Goal: Download file/media

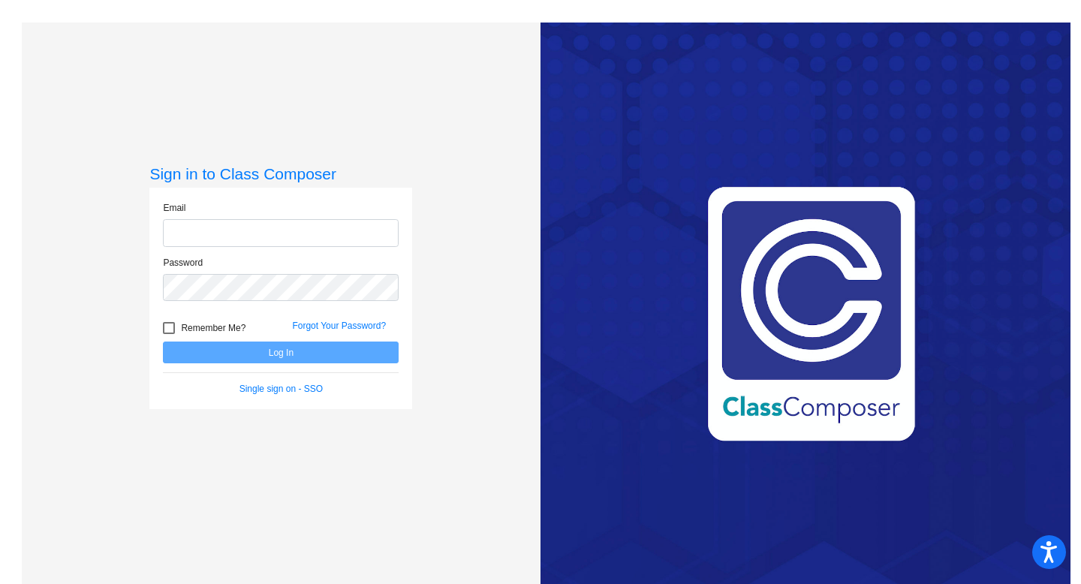
type input "[PERSON_NAME][EMAIL_ADDRESS][DOMAIN_NAME]"
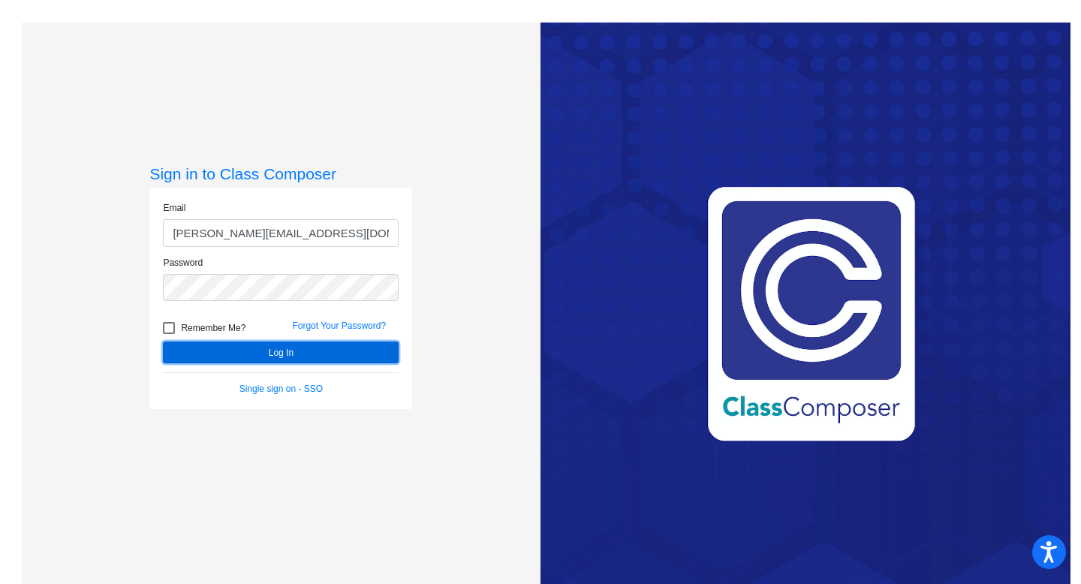
click at [207, 348] on button "Log In" at bounding box center [281, 353] width 236 height 22
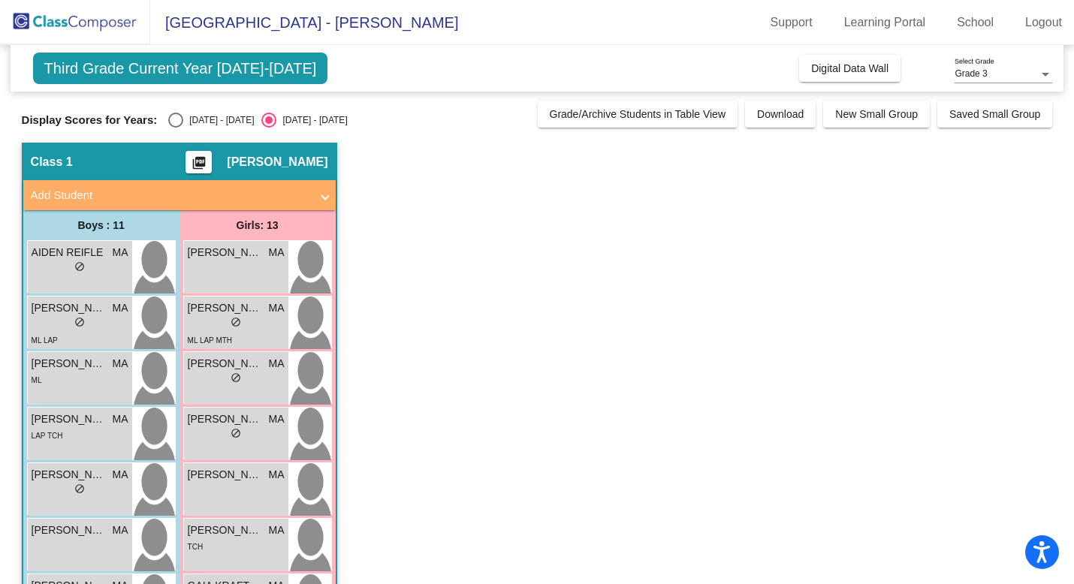
click at [172, 119] on div "Select an option" at bounding box center [175, 120] width 15 height 15
click at [175, 128] on input "[DATE] - [DATE]" at bounding box center [175, 128] width 1 height 1
radio input "true"
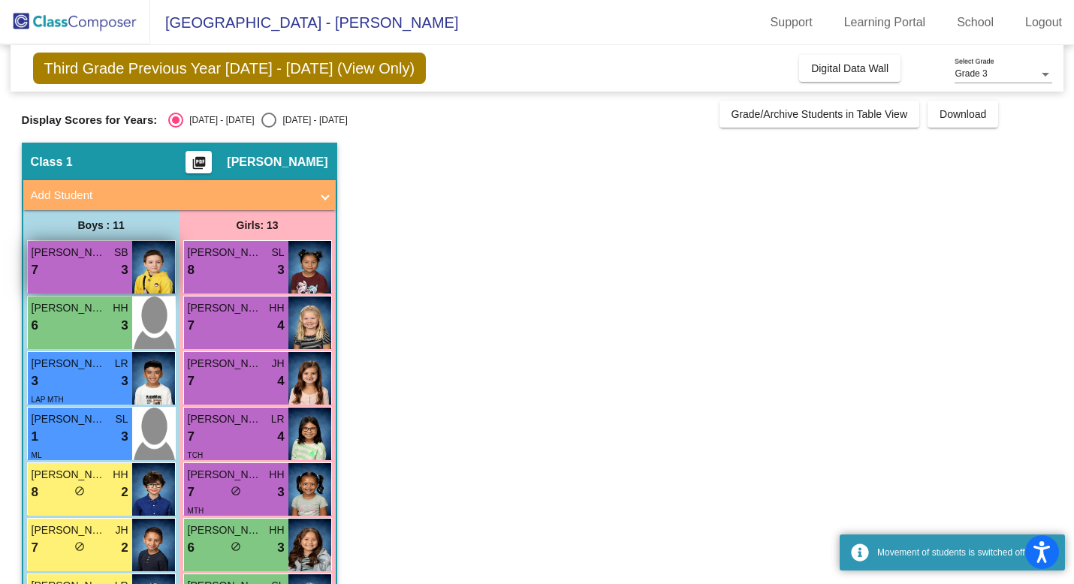
click at [100, 256] on span "[PERSON_NAME]" at bounding box center [69, 253] width 75 height 16
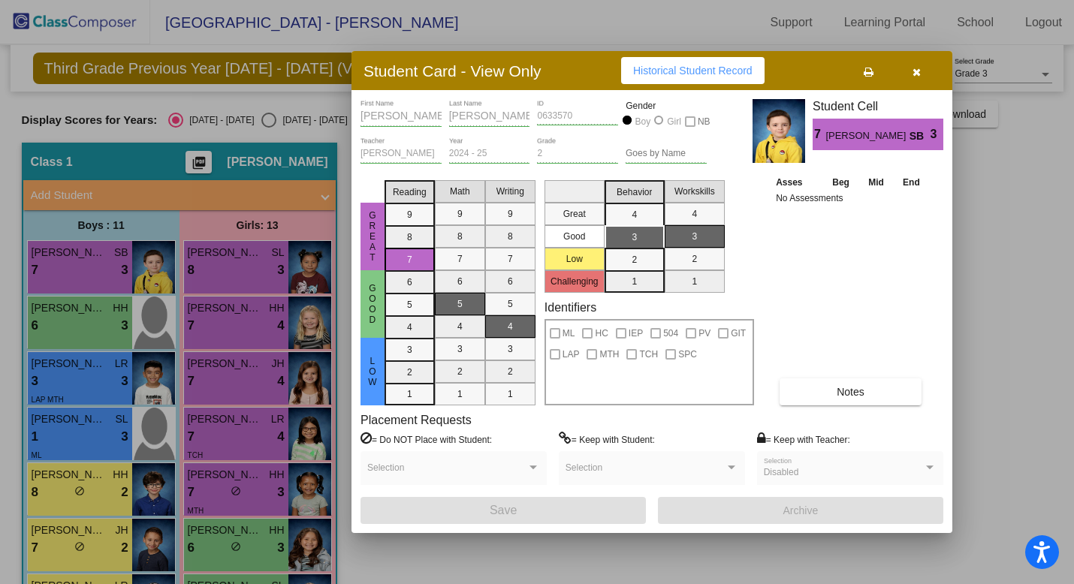
click at [919, 67] on icon "button" at bounding box center [917, 72] width 8 height 11
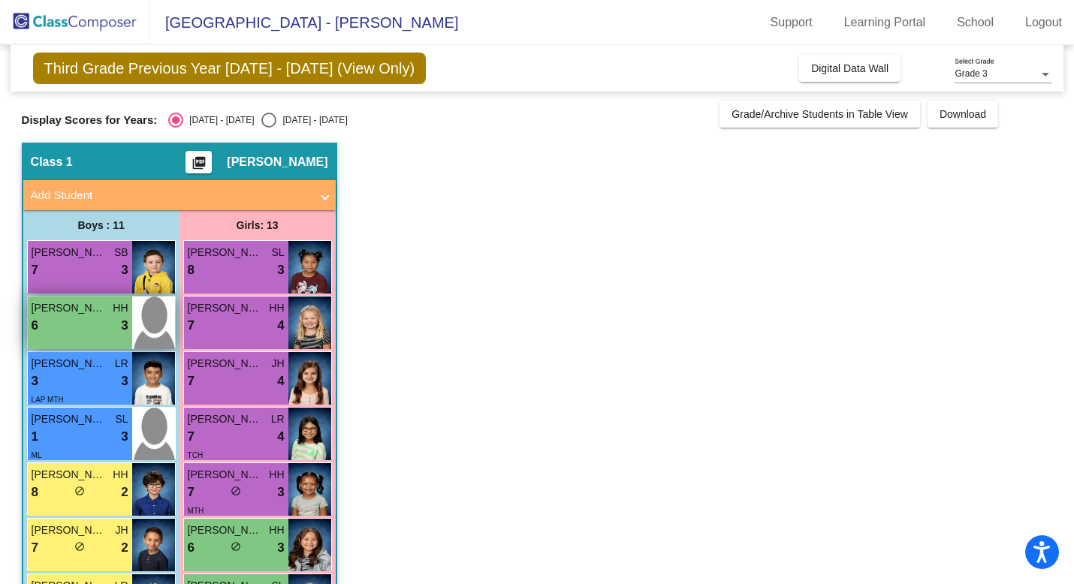
click at [99, 318] on div "6 lock do_not_disturb_alt 3" at bounding box center [80, 326] width 97 height 20
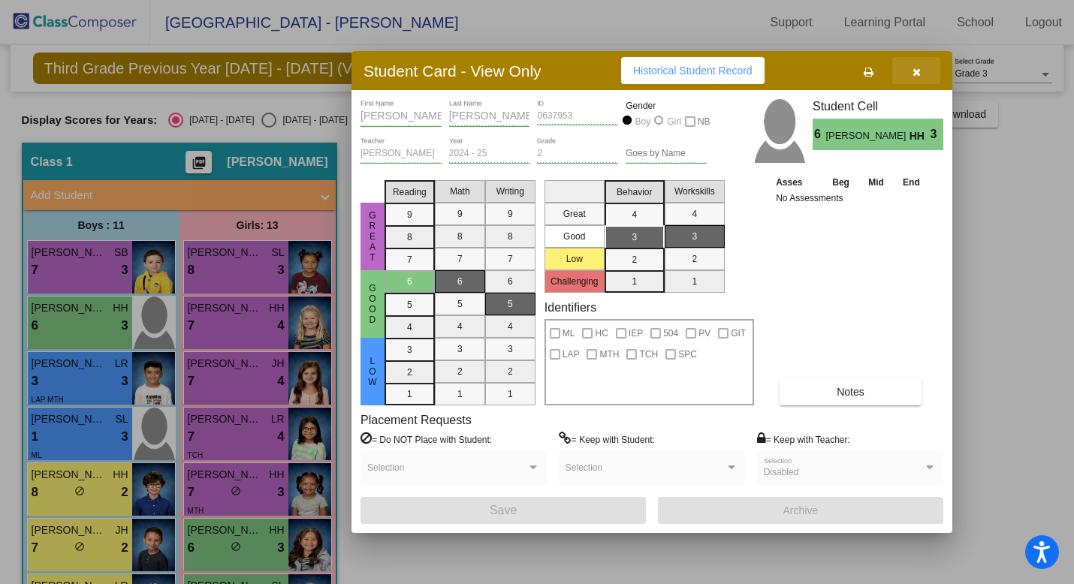
click at [911, 74] on button "button" at bounding box center [916, 70] width 48 height 27
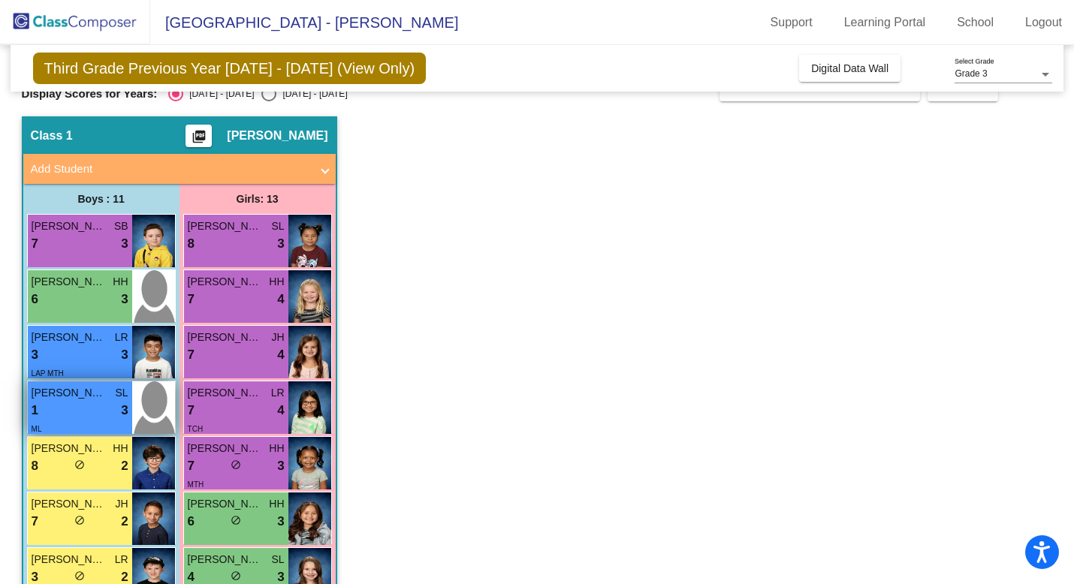
scroll to position [34, 0]
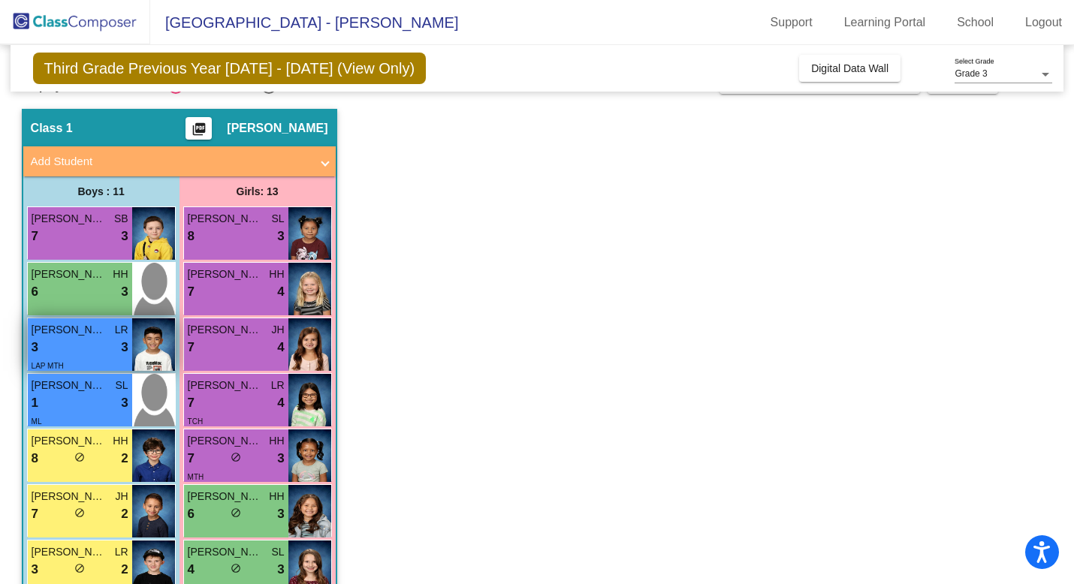
click at [82, 338] on div "3 lock do_not_disturb_alt 3" at bounding box center [80, 348] width 97 height 20
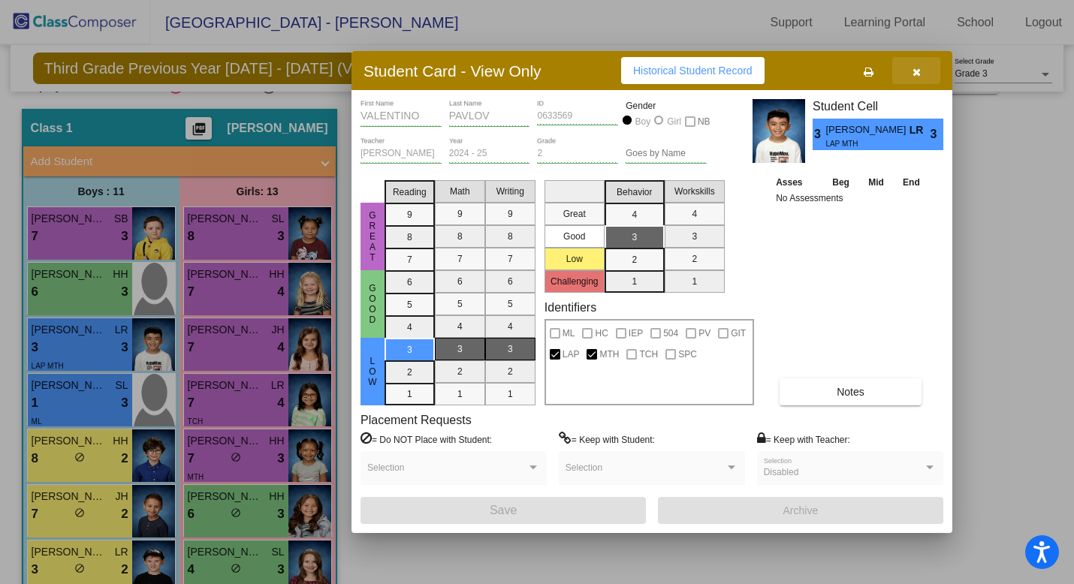
click at [919, 74] on icon "button" at bounding box center [917, 72] width 8 height 11
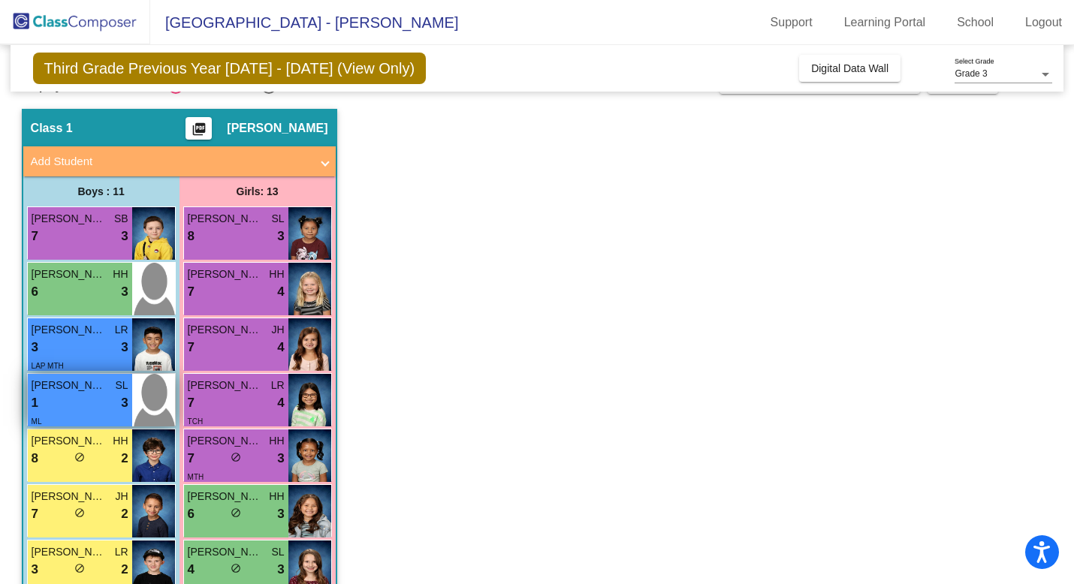
click at [68, 404] on div "1 lock do_not_disturb_alt 3" at bounding box center [80, 404] width 97 height 20
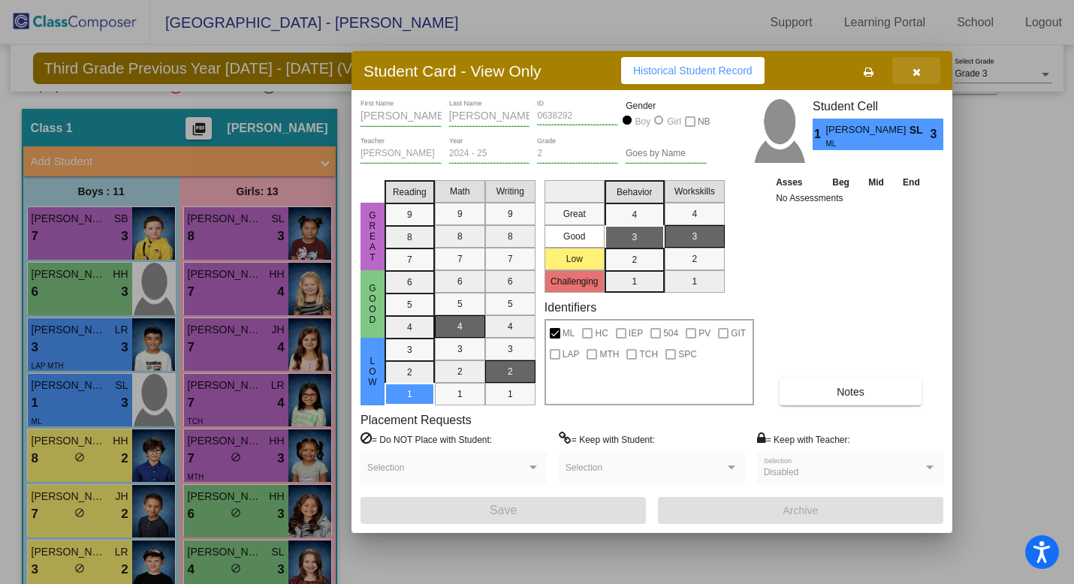
click at [919, 65] on span "button" at bounding box center [917, 71] width 8 height 12
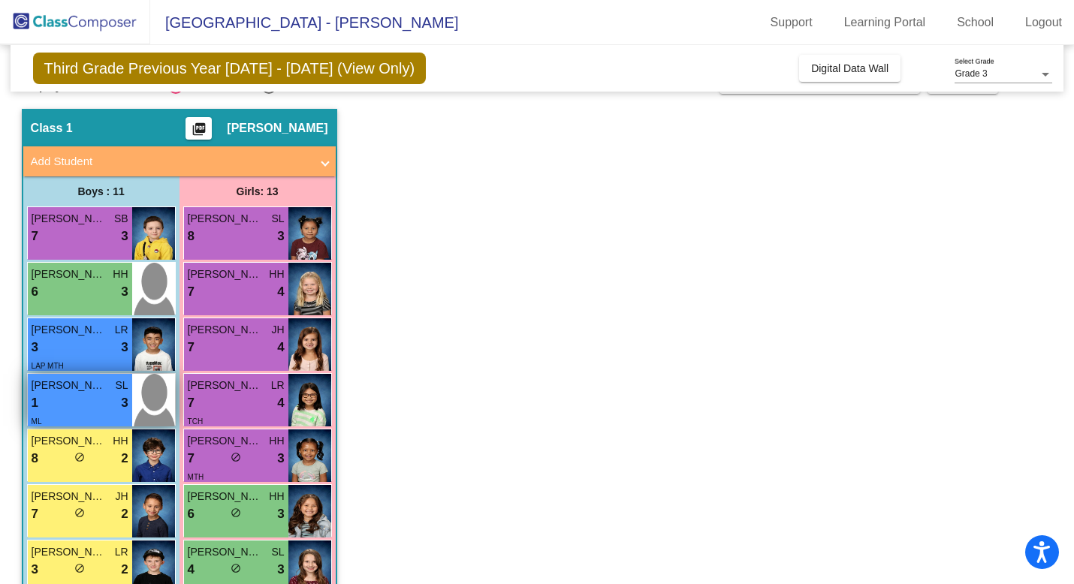
scroll to position [104, 0]
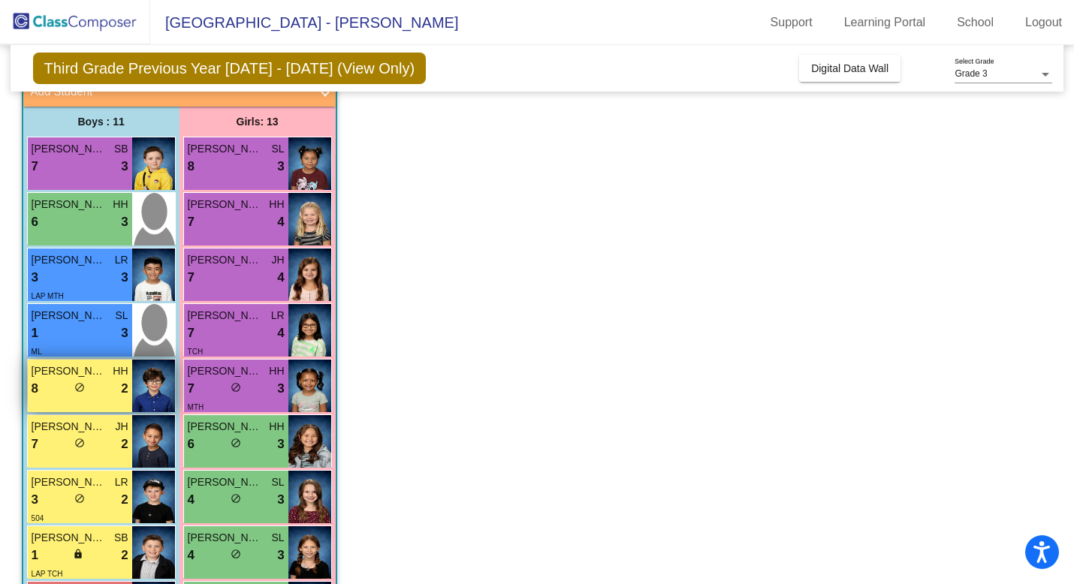
click at [78, 385] on span "do_not_disturb_alt" at bounding box center [79, 387] width 11 height 11
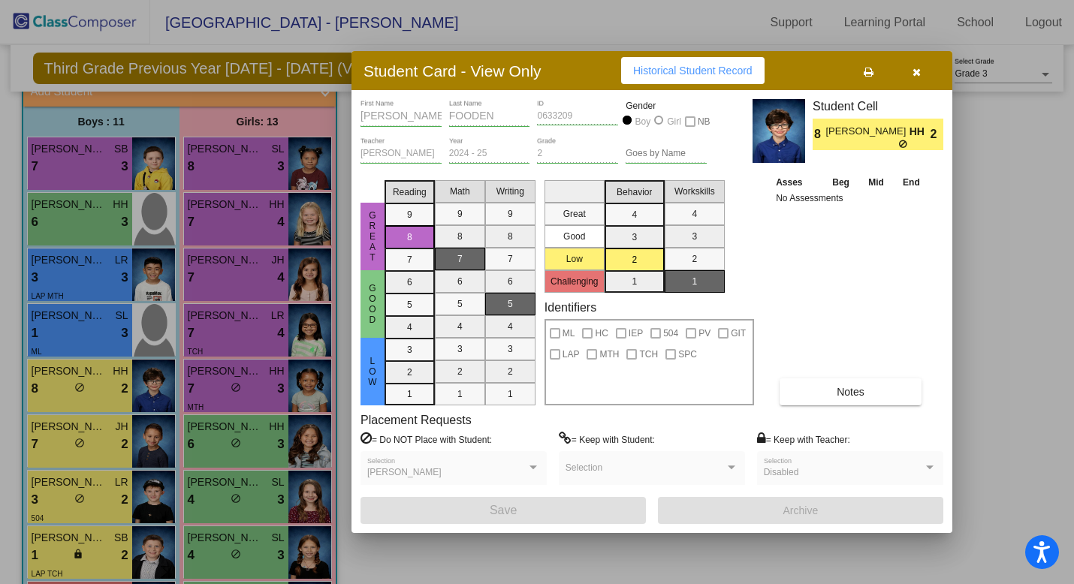
click at [915, 71] on icon "button" at bounding box center [917, 72] width 8 height 11
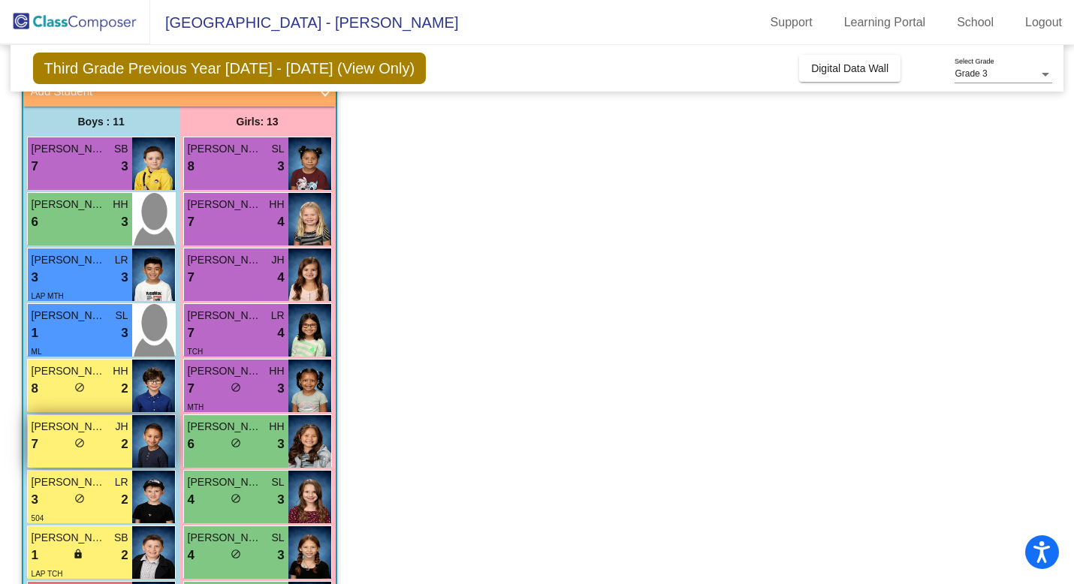
click at [84, 431] on span "[PERSON_NAME]" at bounding box center [69, 427] width 75 height 16
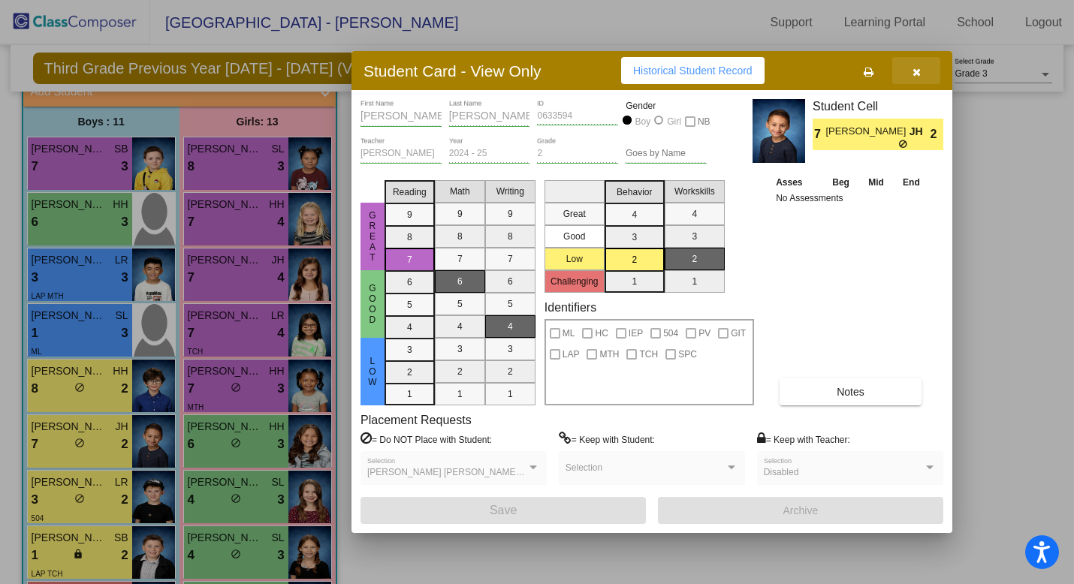
click at [919, 72] on icon "button" at bounding box center [917, 72] width 8 height 11
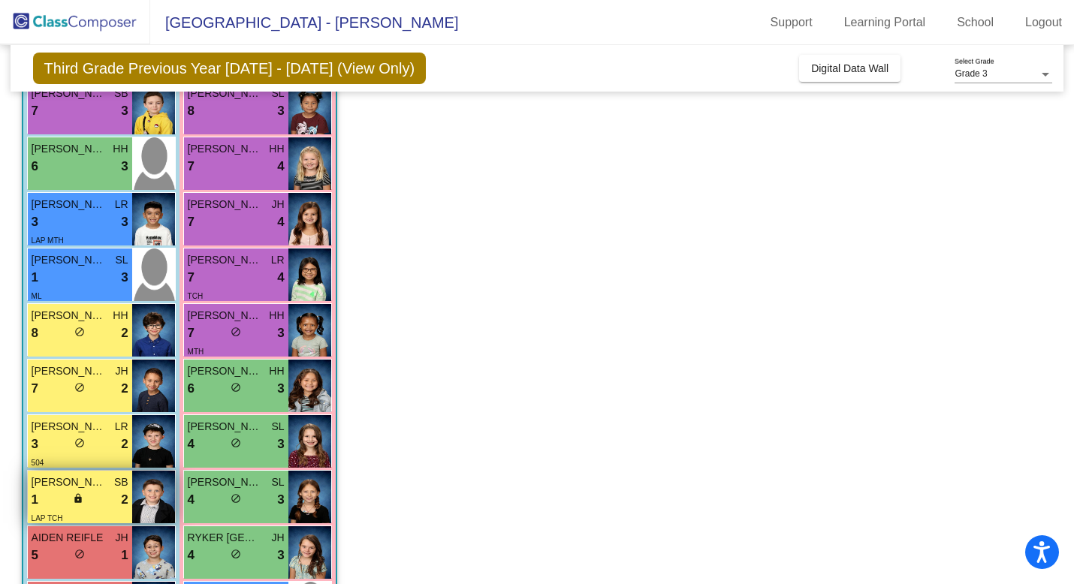
scroll to position [162, 0]
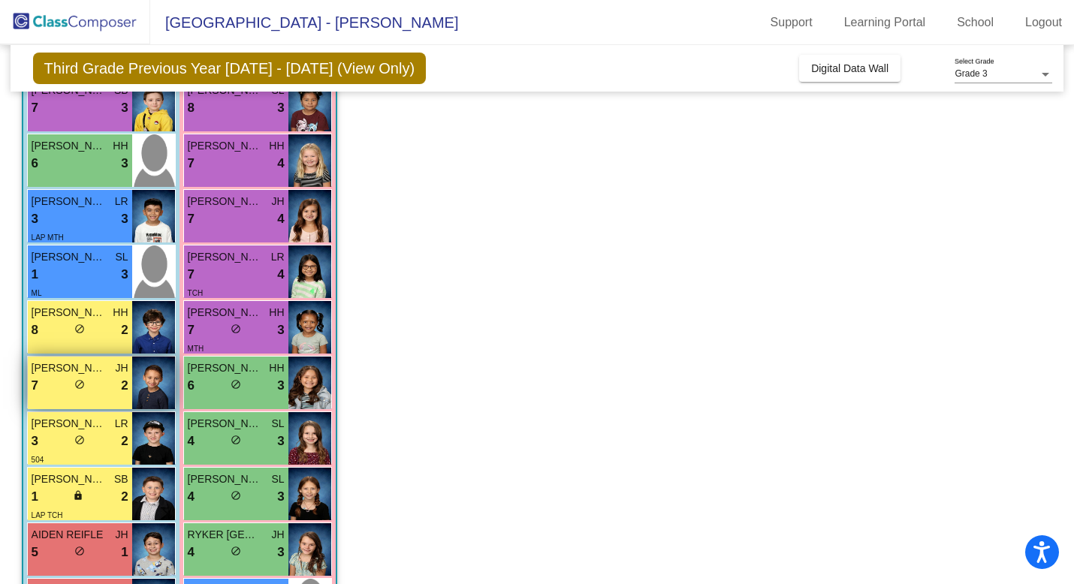
click at [92, 367] on span "[PERSON_NAME]" at bounding box center [69, 368] width 75 height 16
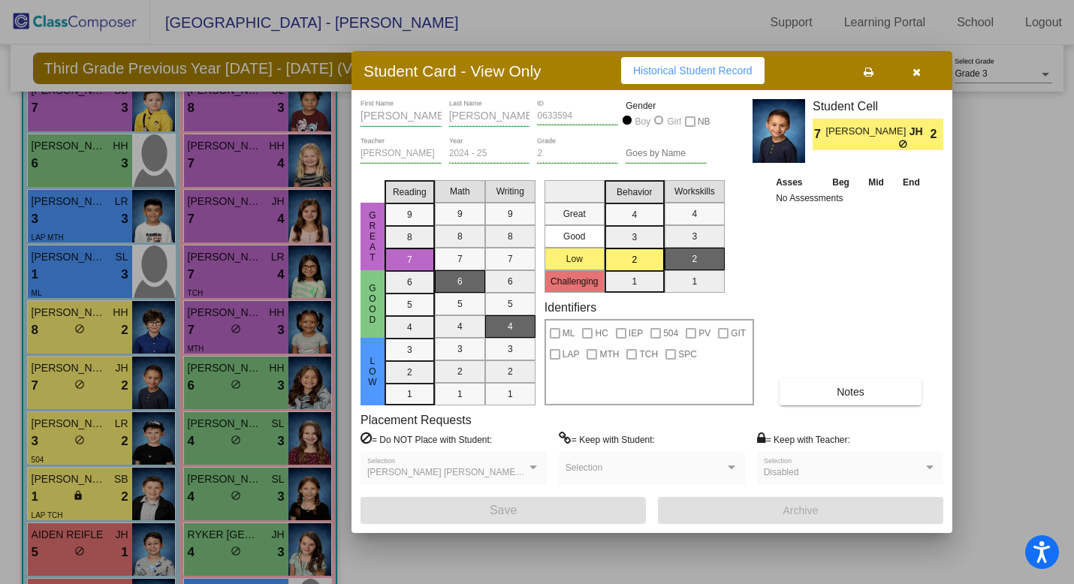
click at [906, 78] on button "button" at bounding box center [916, 70] width 48 height 27
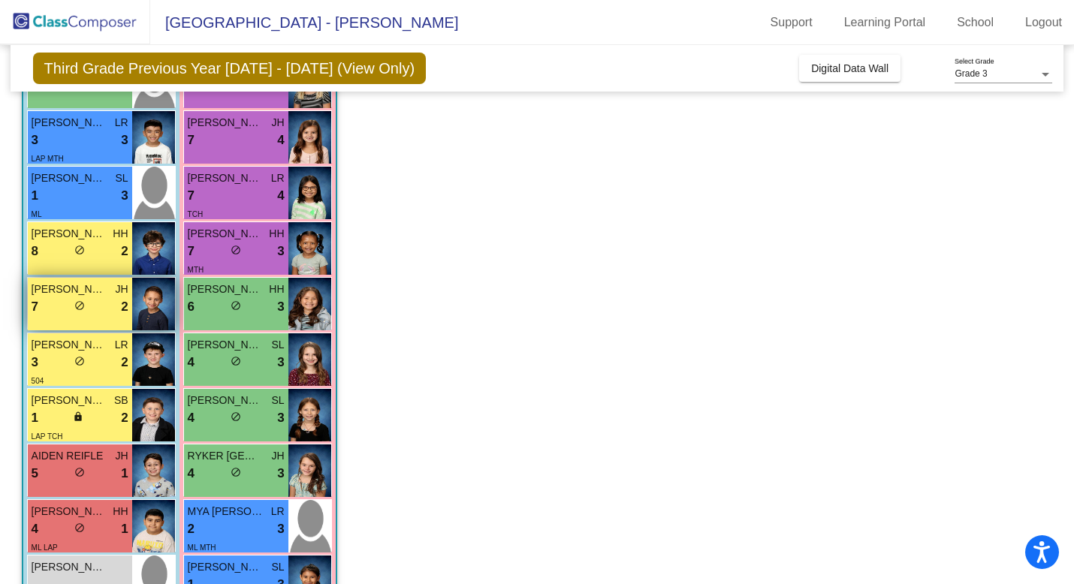
scroll to position [338, 0]
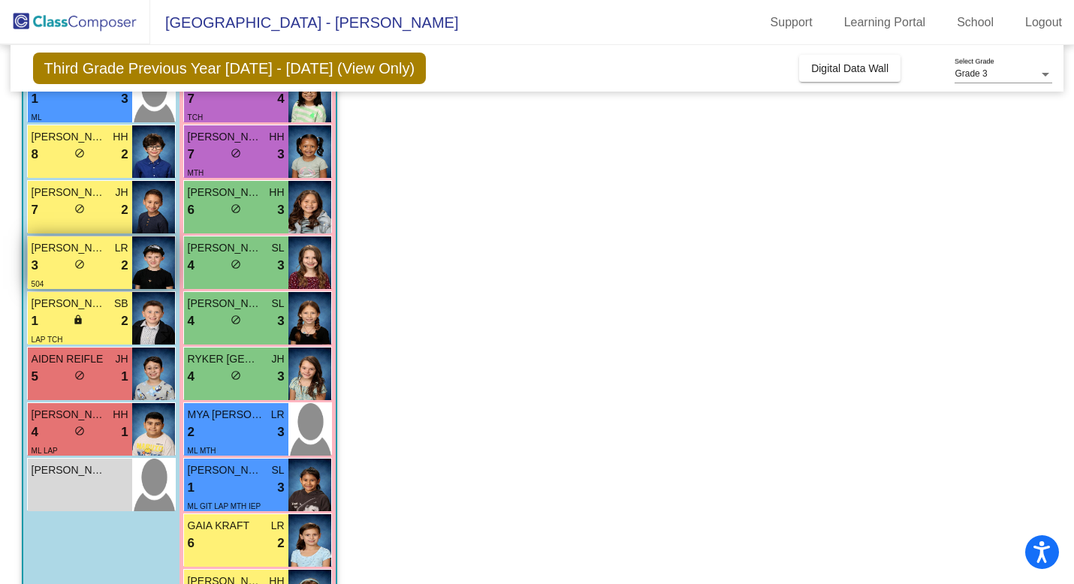
click at [95, 254] on span "[PERSON_NAME]" at bounding box center [69, 248] width 75 height 16
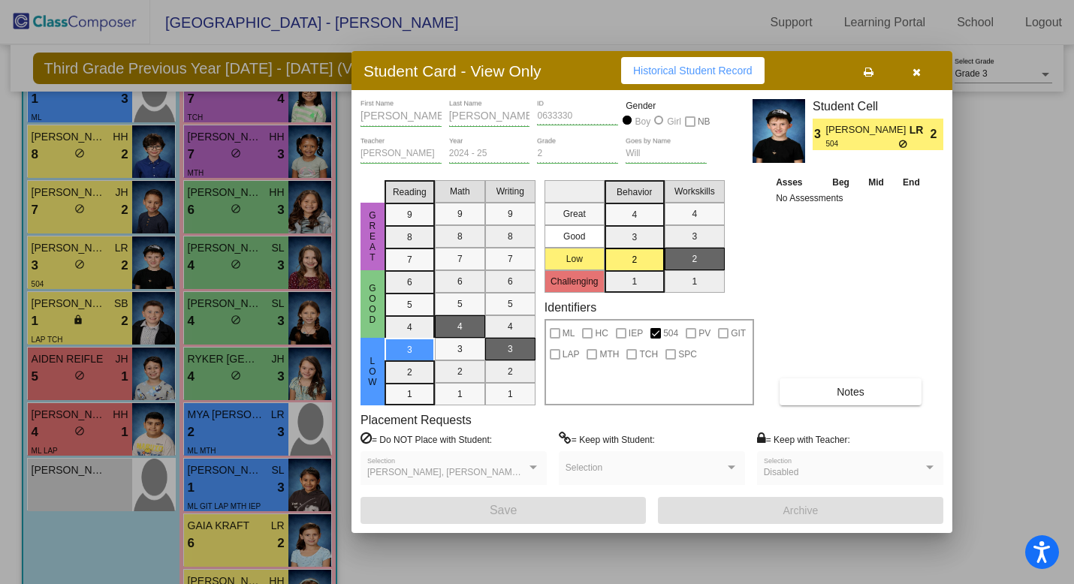
click at [915, 68] on icon "button" at bounding box center [917, 72] width 8 height 11
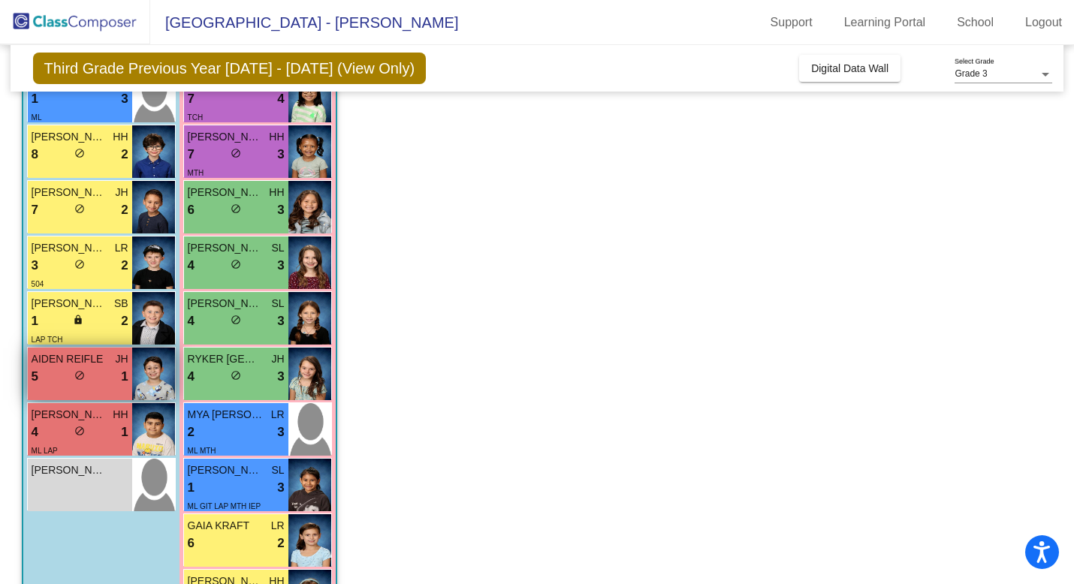
click at [79, 361] on span "AIDEN REIFLE" at bounding box center [69, 359] width 75 height 16
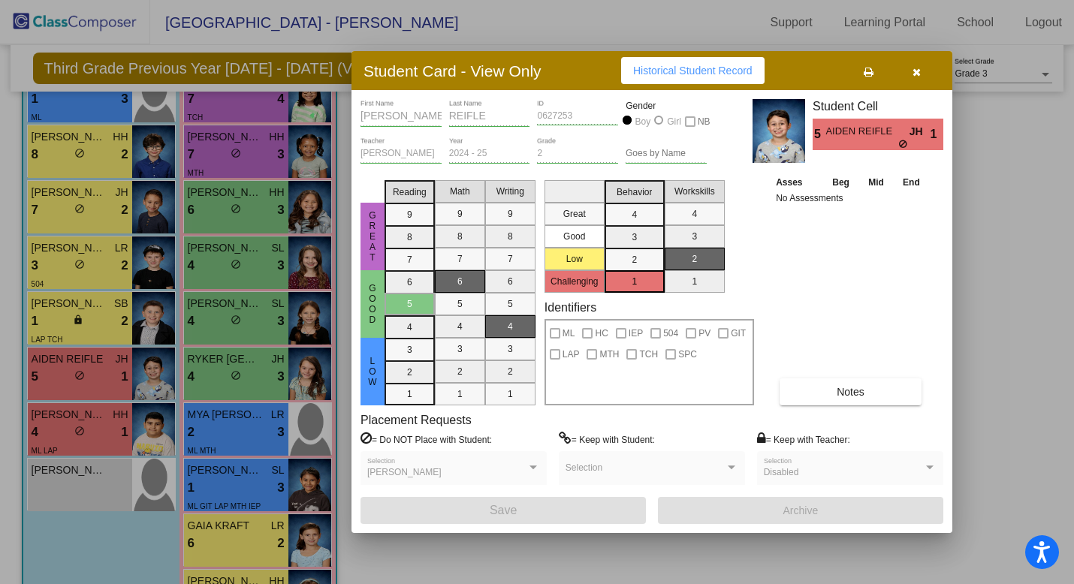
click at [916, 71] on icon "button" at bounding box center [917, 72] width 8 height 11
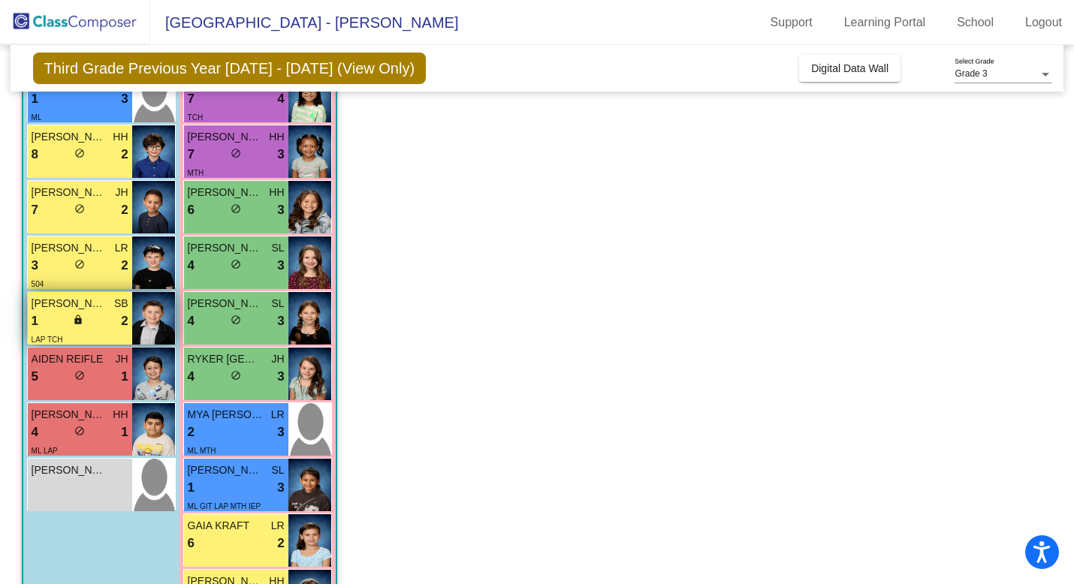
click at [91, 309] on span "[PERSON_NAME]" at bounding box center [69, 304] width 75 height 16
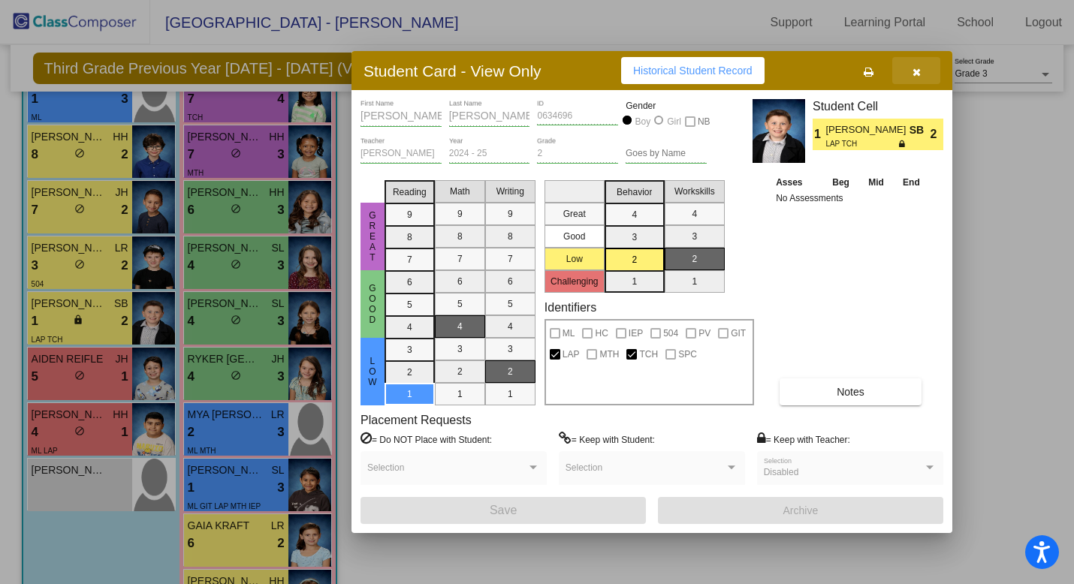
click at [915, 67] on icon "button" at bounding box center [917, 72] width 8 height 11
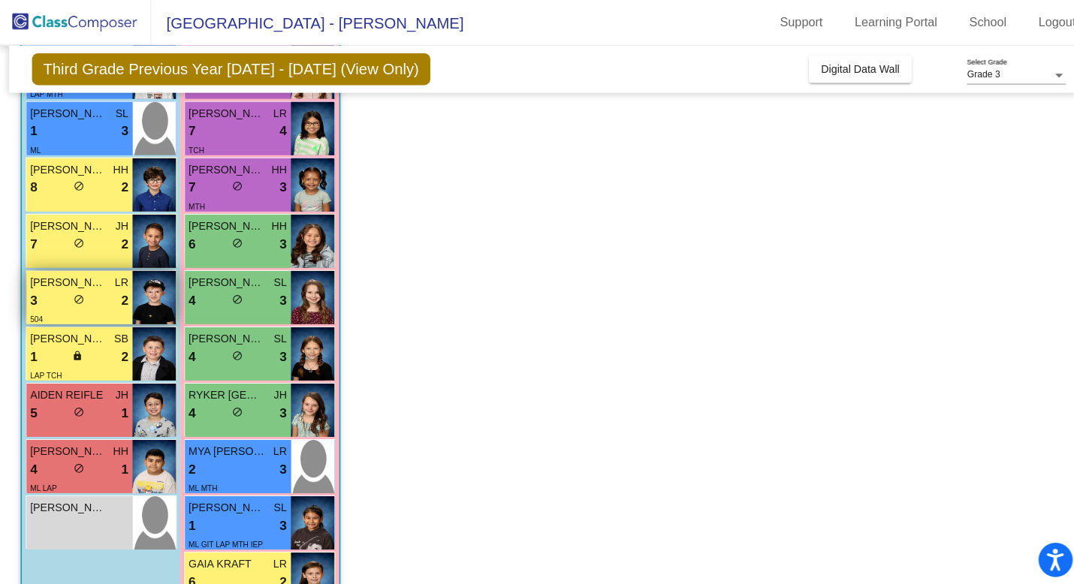
scroll to position [0, 0]
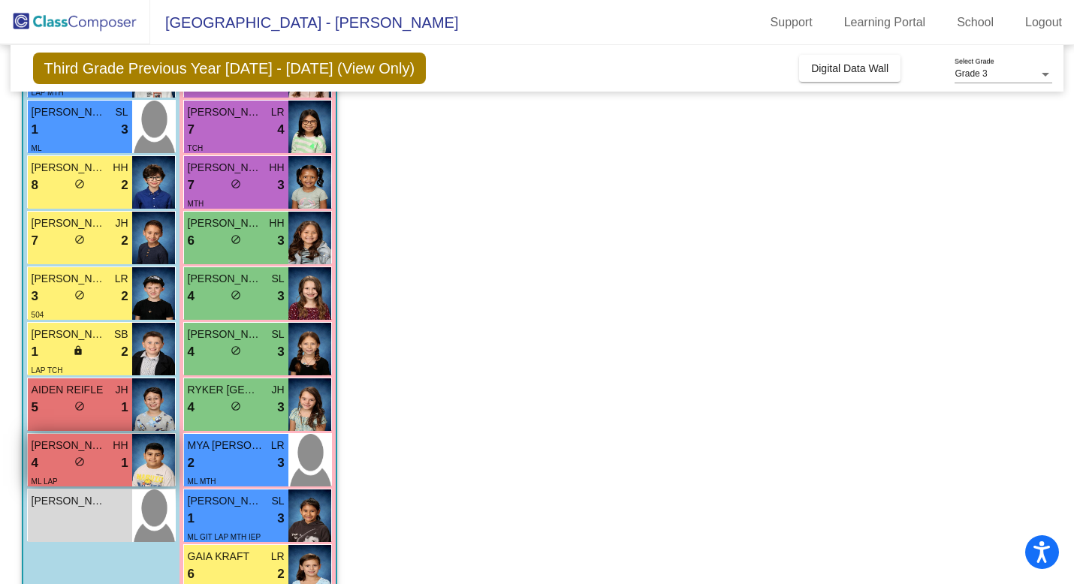
click at [80, 454] on div "4 lock do_not_disturb_alt 1" at bounding box center [80, 464] width 97 height 20
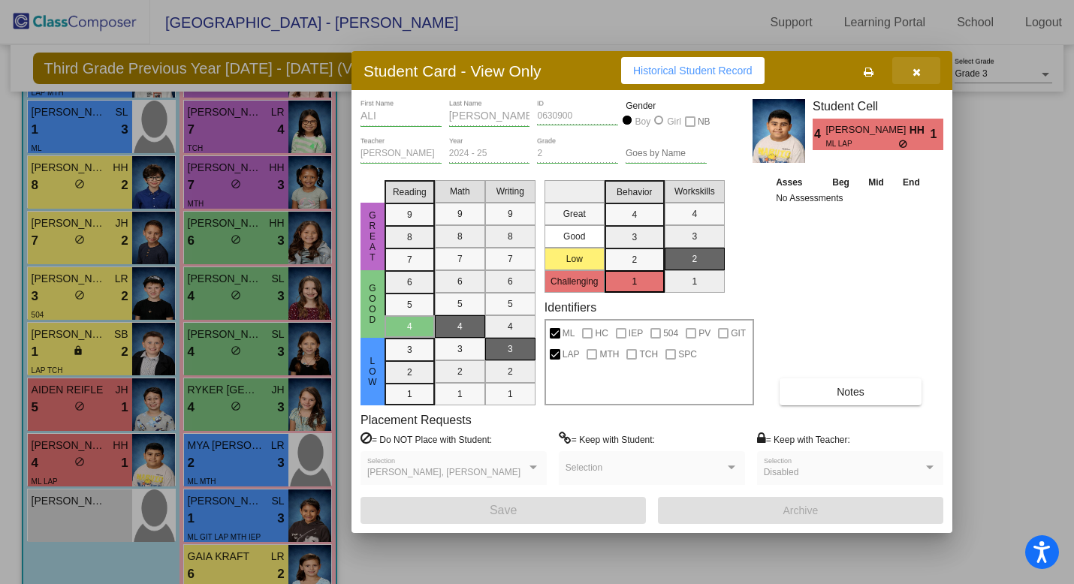
drag, startPoint x: 913, startPoint y: 73, endPoint x: 937, endPoint y: 44, distance: 37.9
click at [914, 70] on icon "button" at bounding box center [917, 72] width 8 height 11
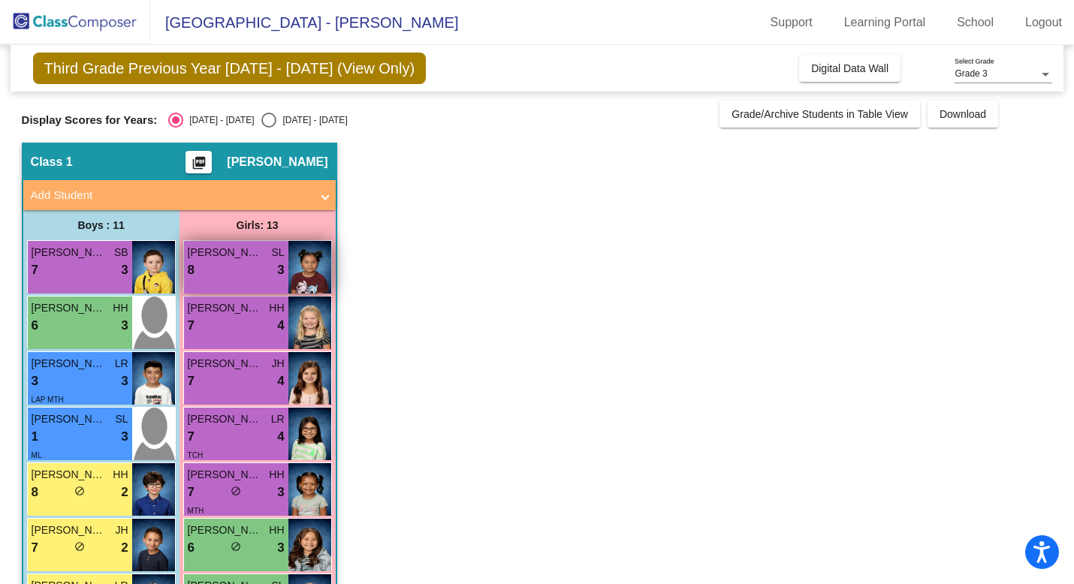
click at [252, 275] on div "8 lock do_not_disturb_alt 3" at bounding box center [236, 271] width 97 height 20
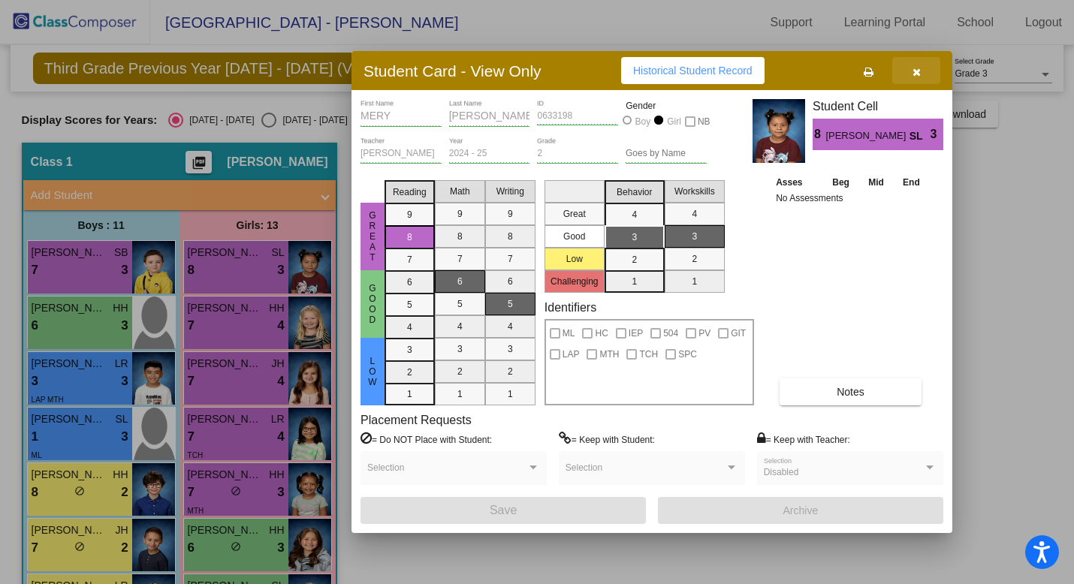
click at [922, 68] on button "button" at bounding box center [916, 70] width 48 height 27
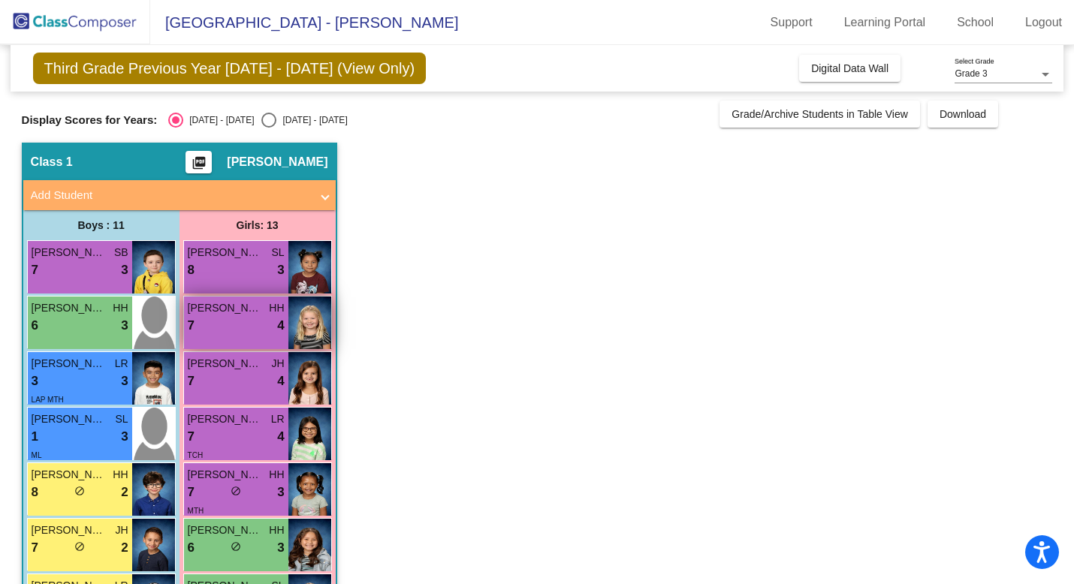
click at [244, 327] on div "7 lock do_not_disturb_alt 4" at bounding box center [236, 326] width 97 height 20
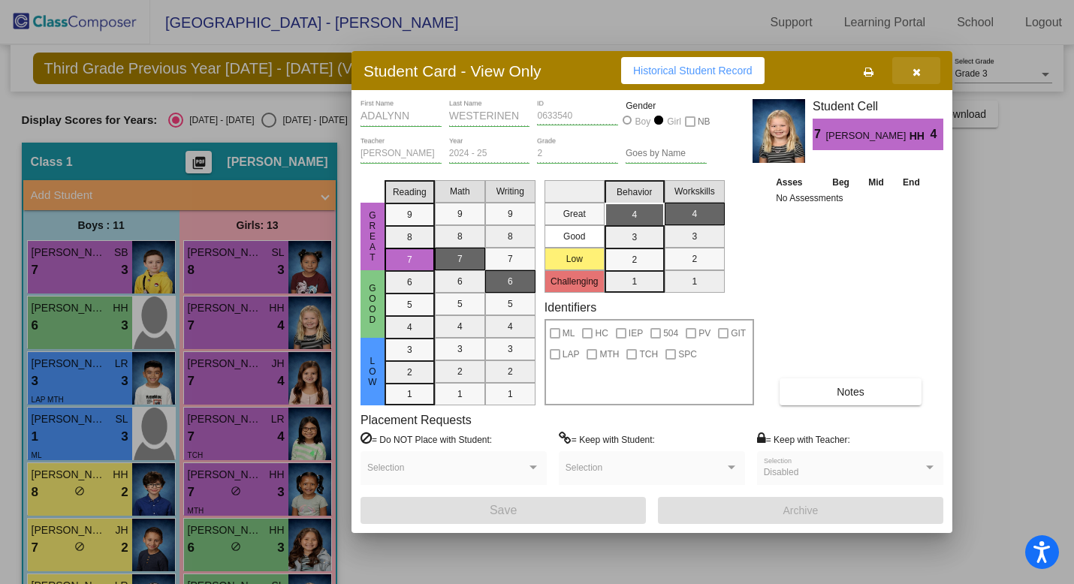
click at [913, 73] on icon "button" at bounding box center [917, 72] width 8 height 11
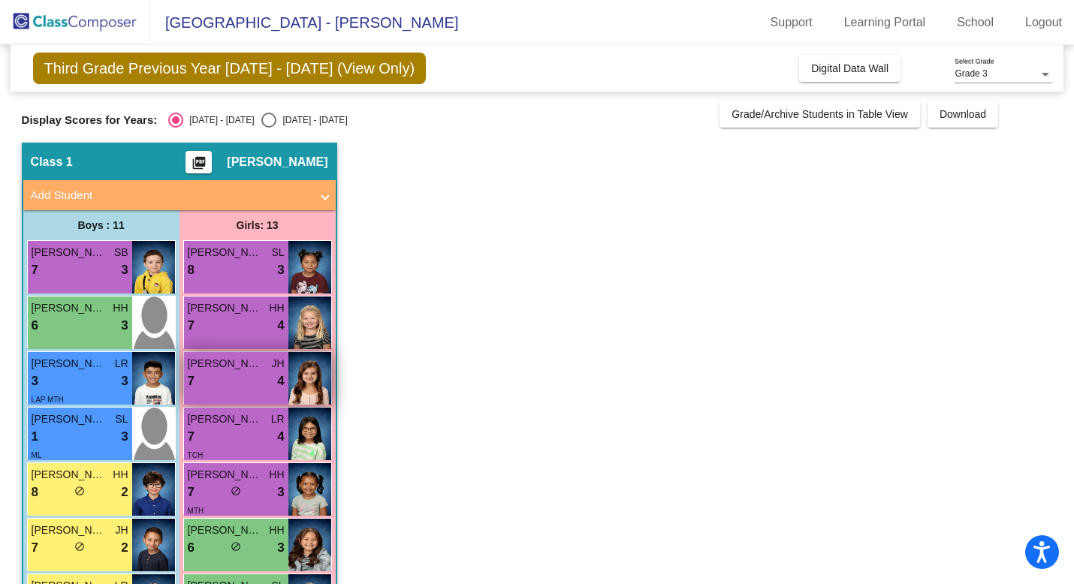
click at [270, 398] on div "[PERSON_NAME] JH 7 lock do_not_disturb_alt 4" at bounding box center [236, 378] width 104 height 53
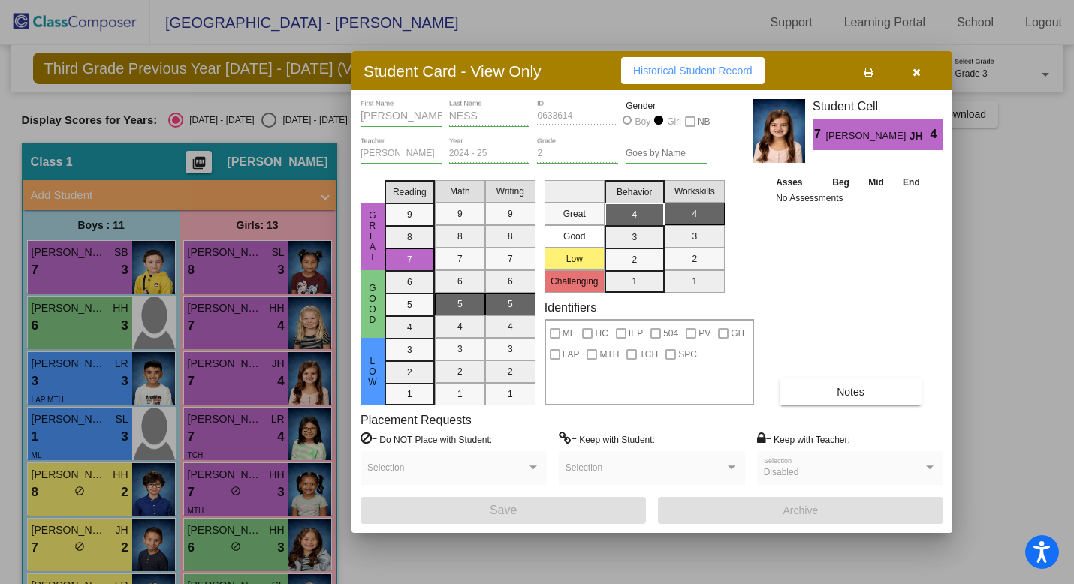
click at [916, 77] on button "button" at bounding box center [916, 70] width 48 height 27
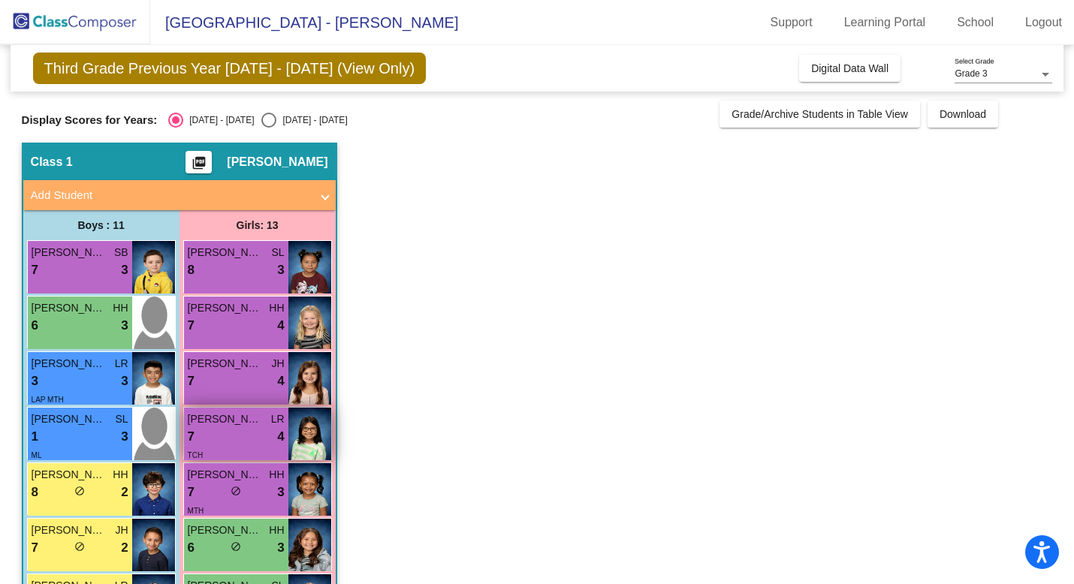
click at [237, 436] on div "7 lock do_not_disturb_alt 4" at bounding box center [236, 437] width 97 height 20
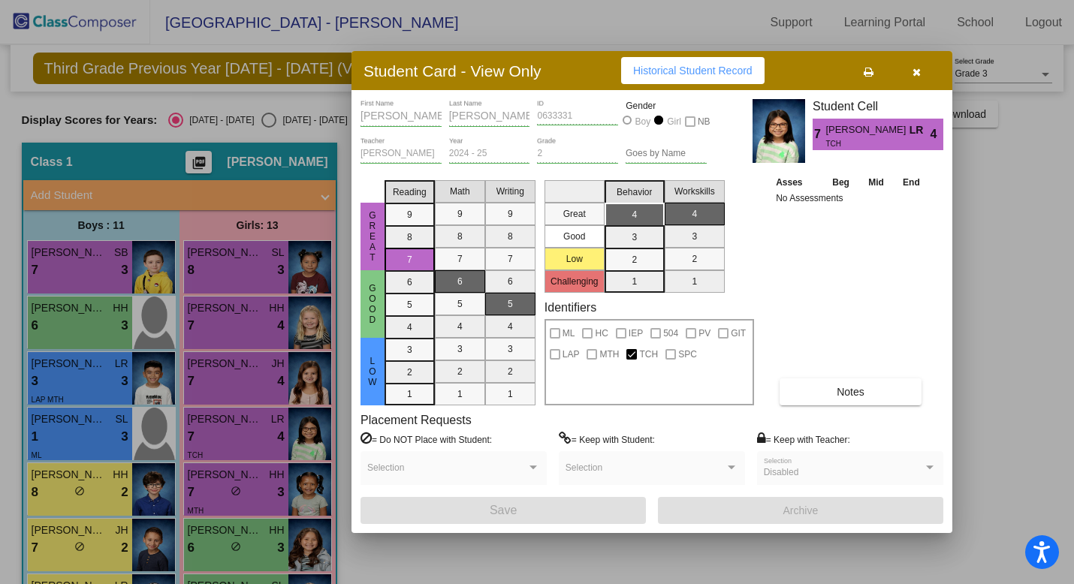
click at [914, 68] on icon "button" at bounding box center [917, 72] width 8 height 11
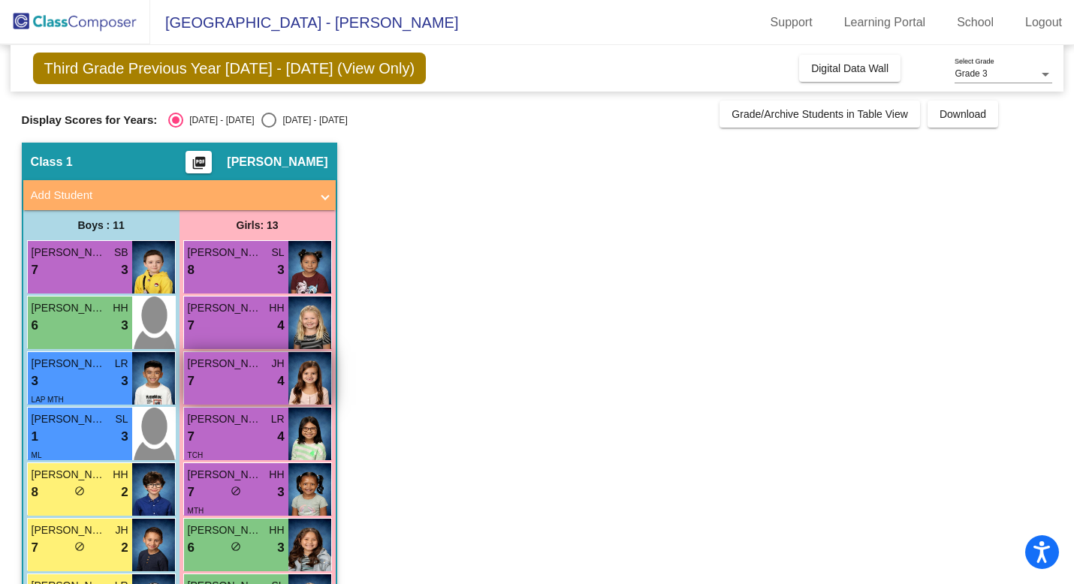
scroll to position [71, 0]
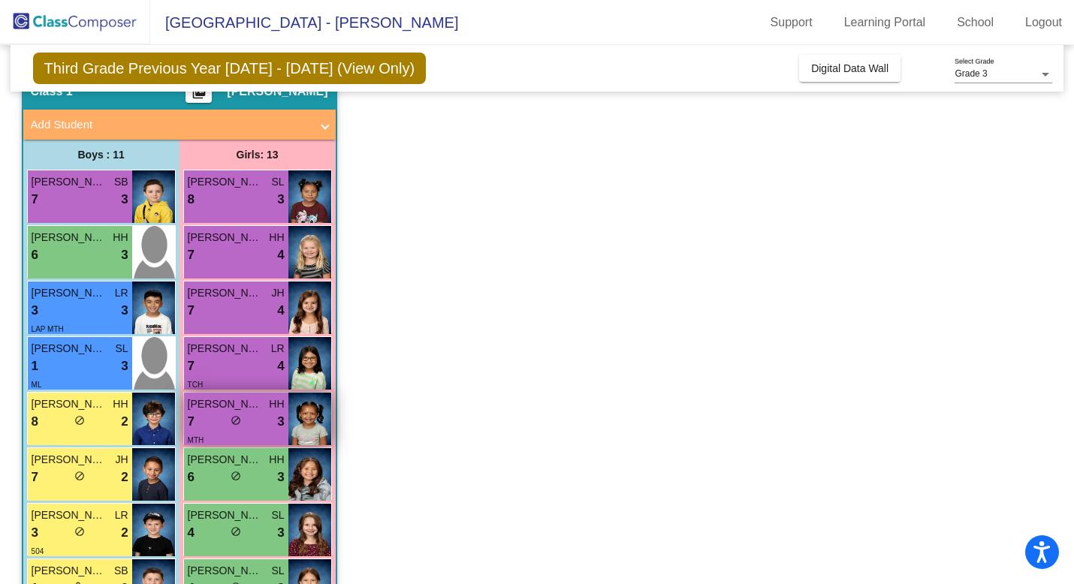
click at [247, 427] on div "7 lock do_not_disturb_alt 3" at bounding box center [236, 422] width 97 height 20
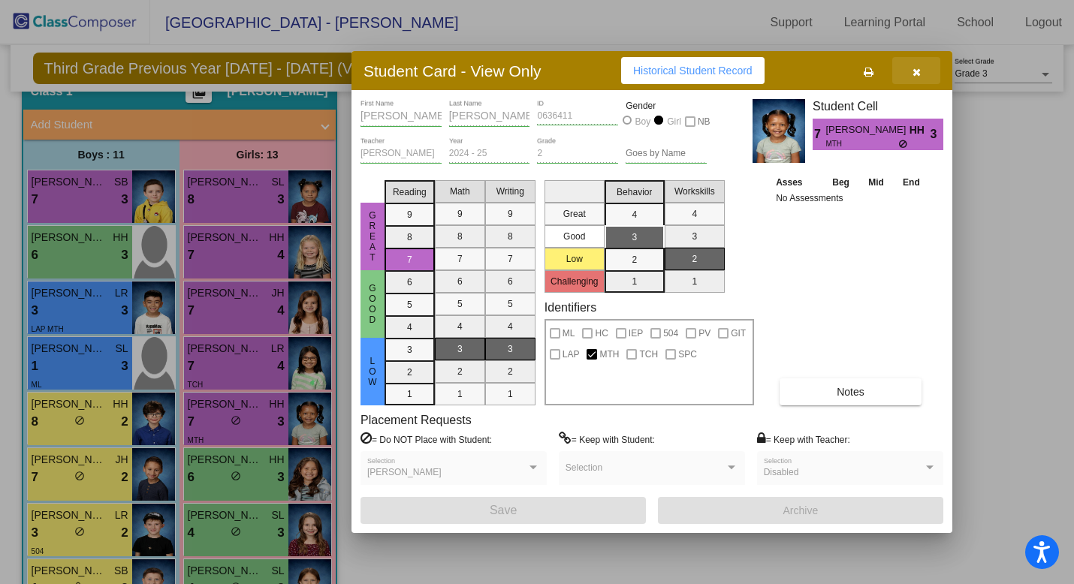
click at [922, 71] on button "button" at bounding box center [916, 70] width 48 height 27
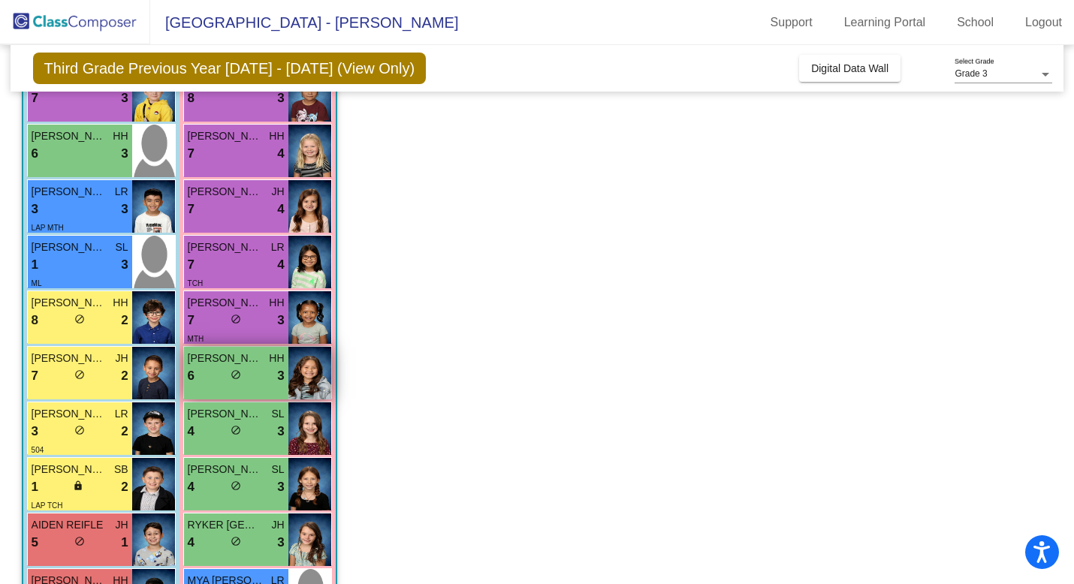
scroll to position [199, 0]
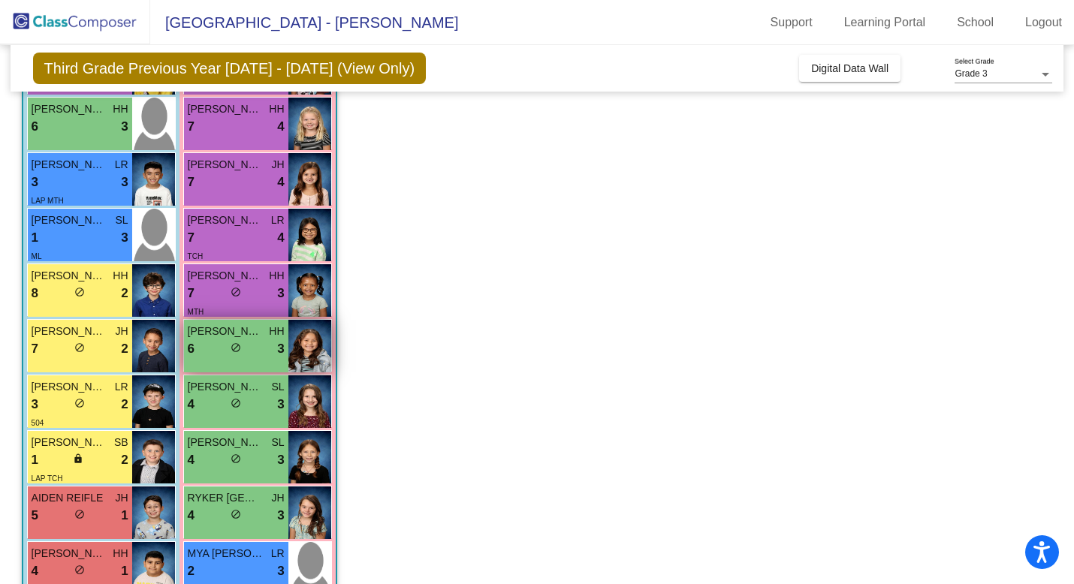
click at [245, 344] on div "6 lock do_not_disturb_alt 3" at bounding box center [236, 349] width 97 height 20
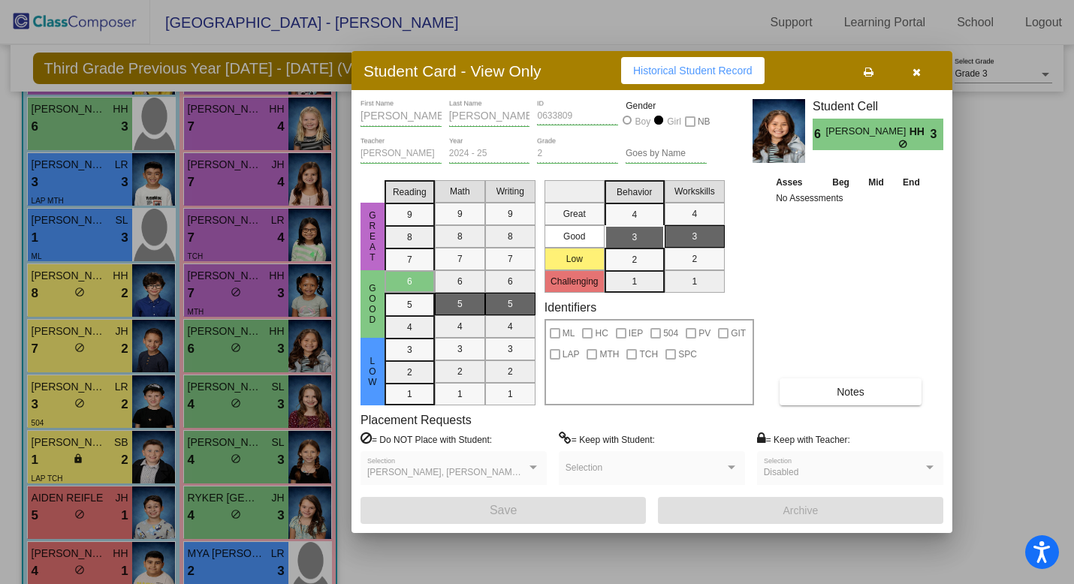
click at [916, 71] on icon "button" at bounding box center [917, 72] width 8 height 11
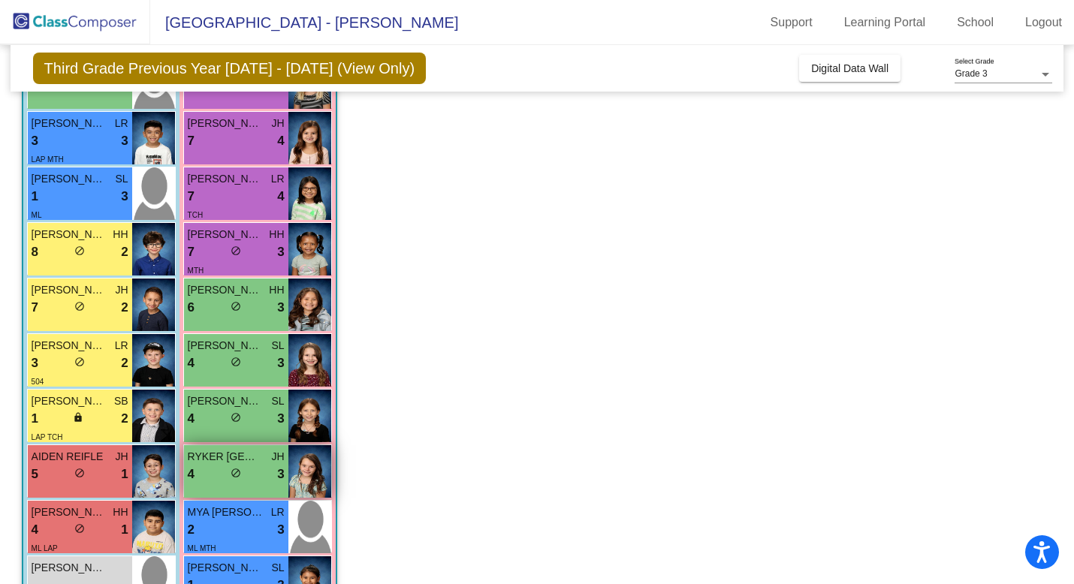
scroll to position [252, 0]
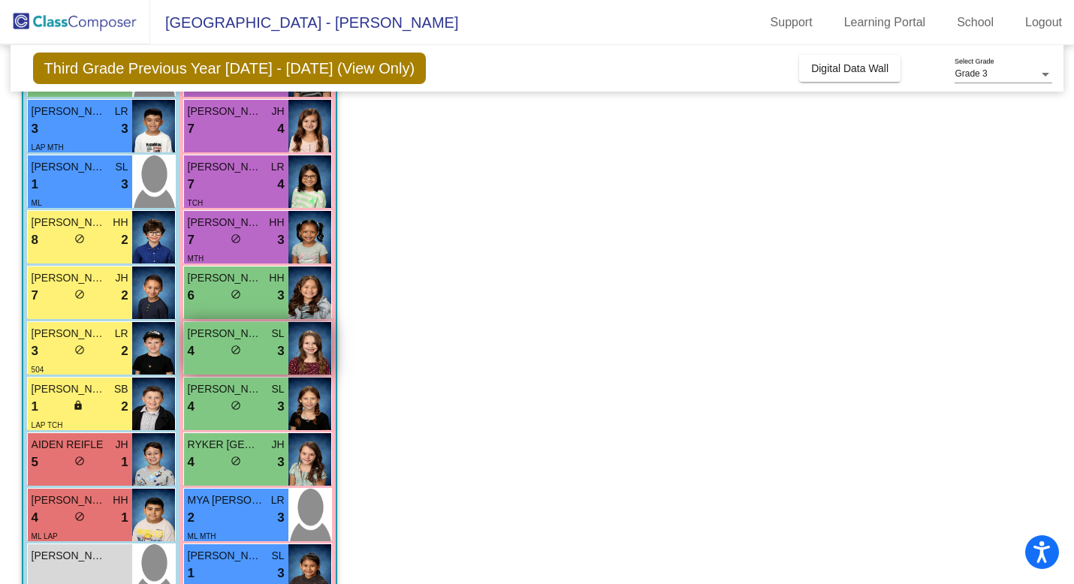
click at [255, 347] on div "4 lock do_not_disturb_alt 3" at bounding box center [236, 352] width 97 height 20
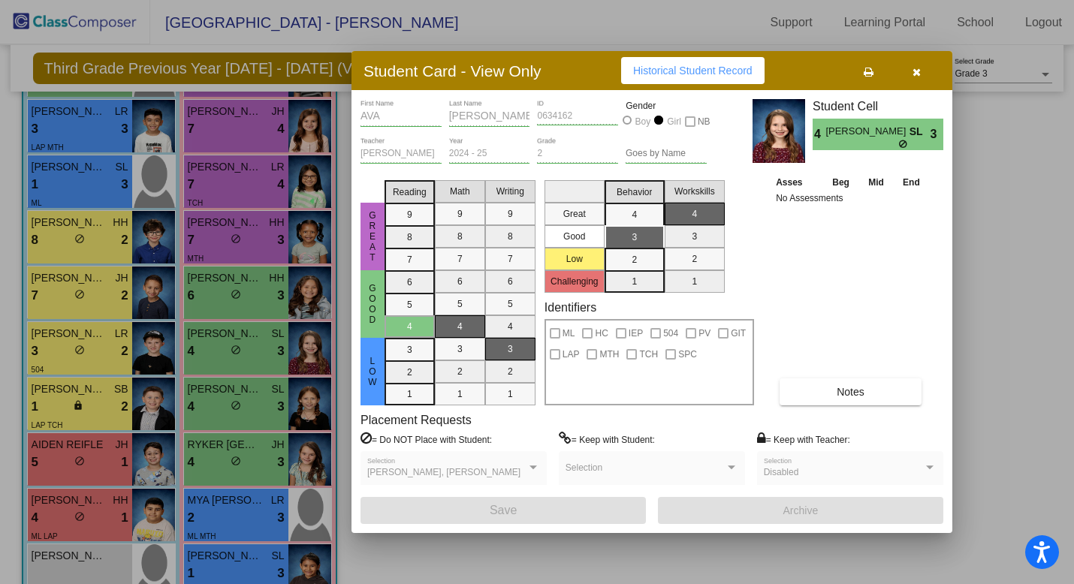
click at [919, 72] on icon "button" at bounding box center [917, 72] width 8 height 11
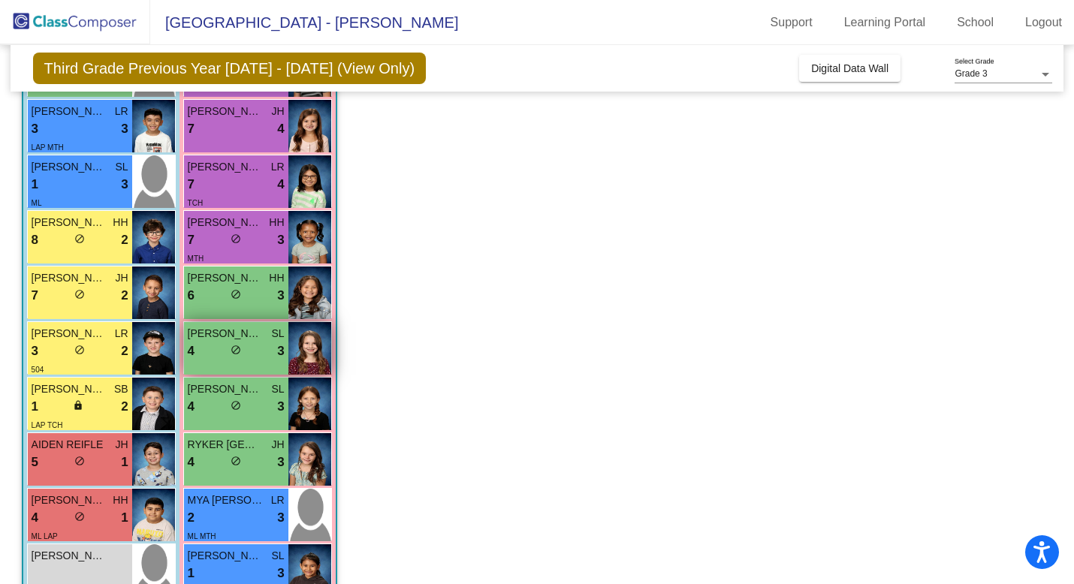
scroll to position [289, 0]
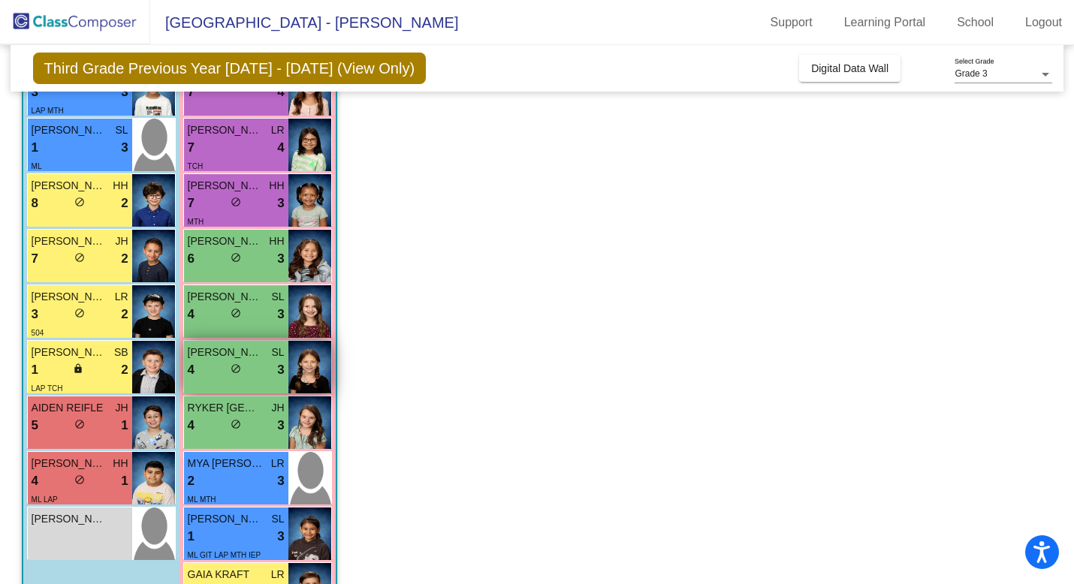
click at [278, 367] on span "3" at bounding box center [280, 370] width 7 height 20
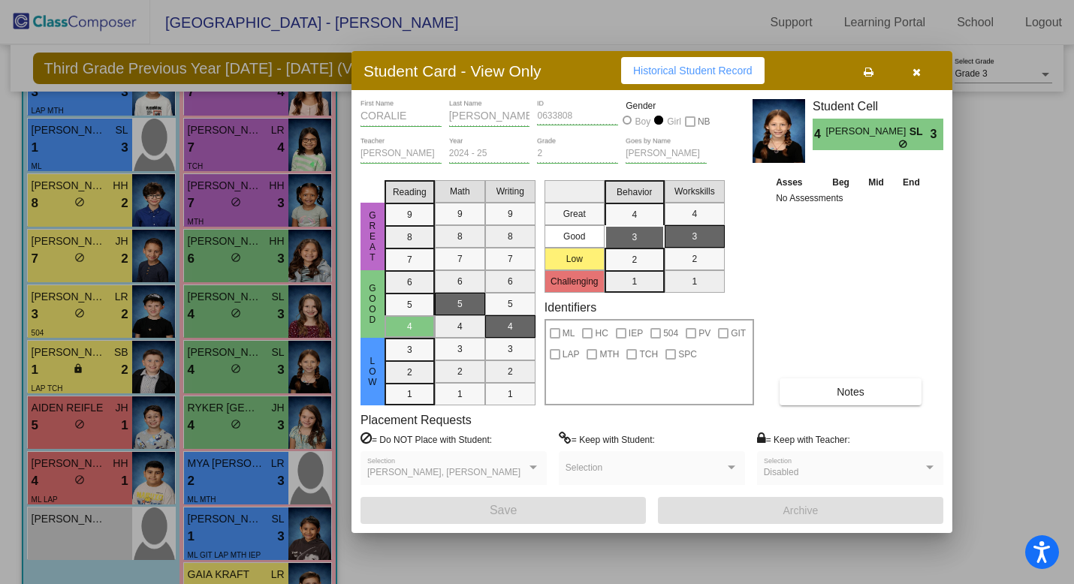
click at [917, 71] on icon "button" at bounding box center [917, 72] width 8 height 11
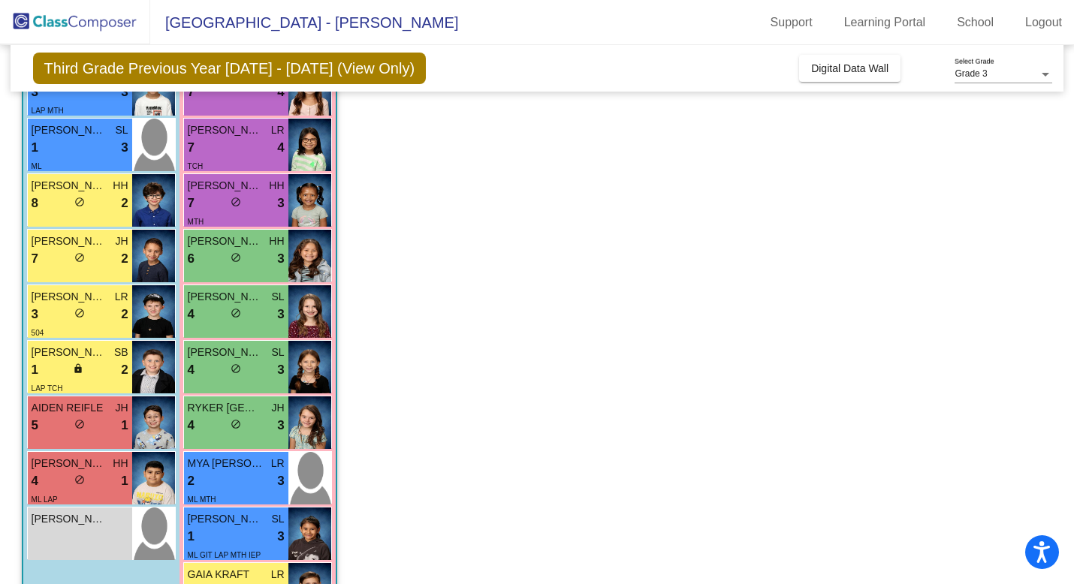
scroll to position [366, 0]
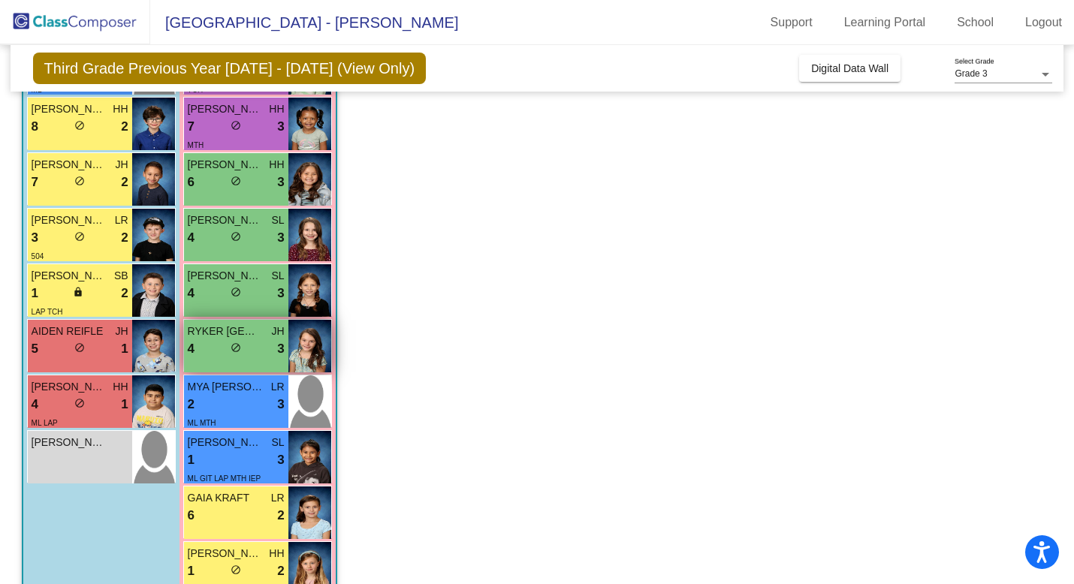
click at [251, 351] on div "4 lock do_not_disturb_alt 3" at bounding box center [236, 349] width 97 height 20
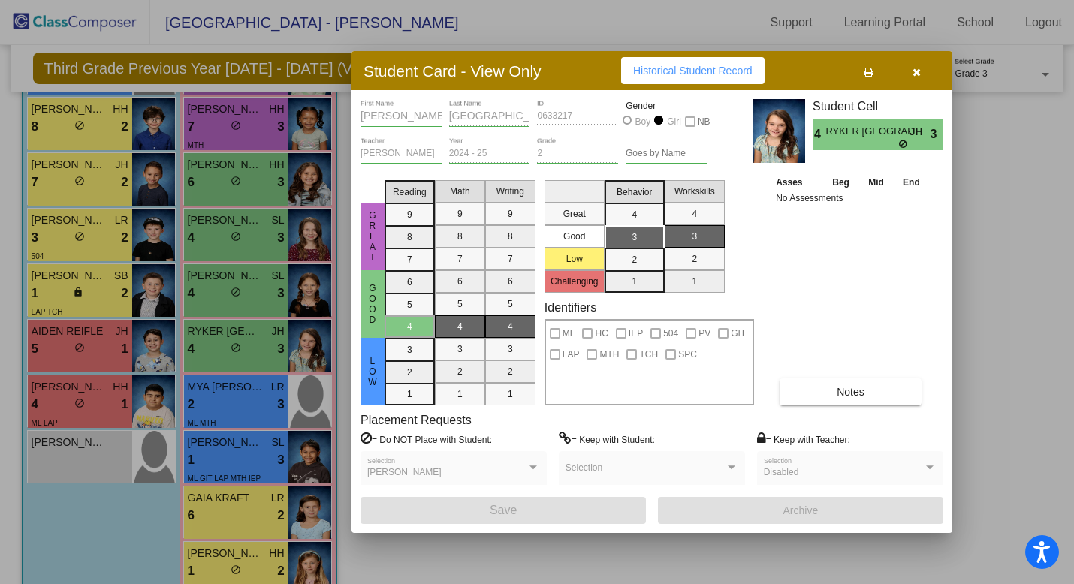
click at [916, 69] on icon "button" at bounding box center [917, 72] width 8 height 11
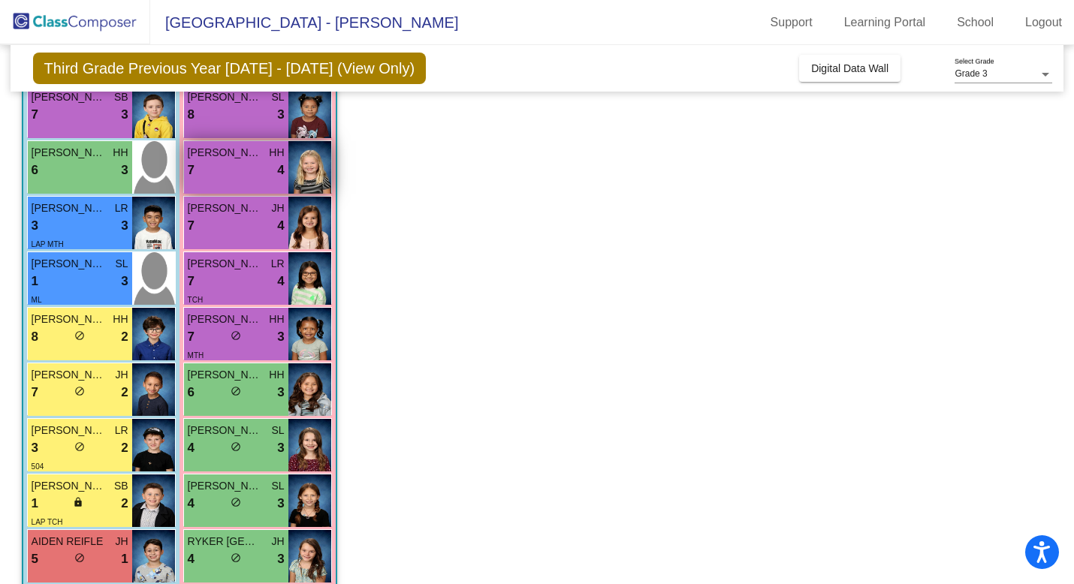
scroll to position [173, 0]
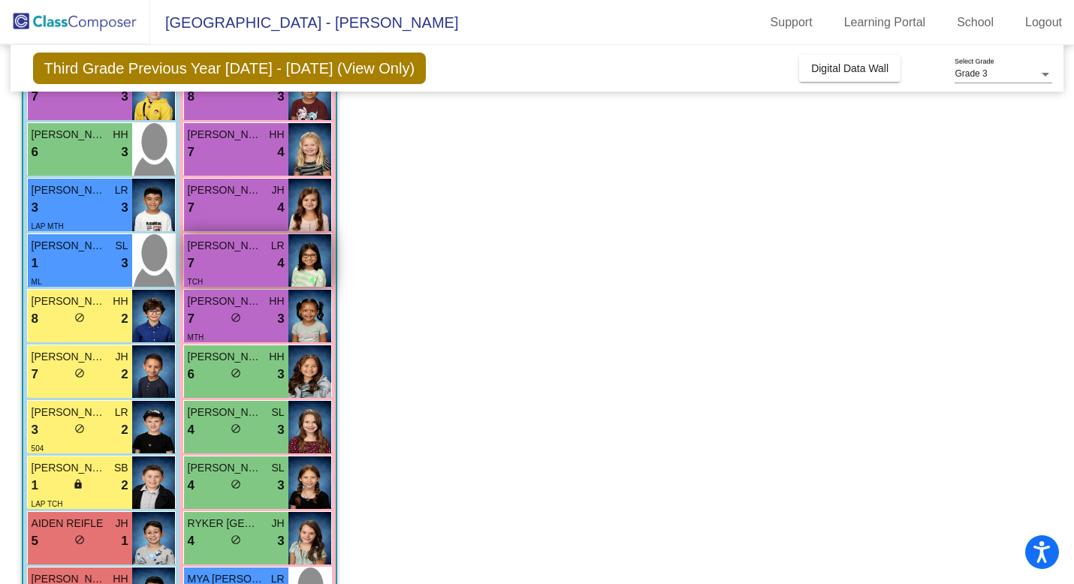
click at [250, 252] on span "[PERSON_NAME] [PERSON_NAME]" at bounding box center [225, 246] width 75 height 16
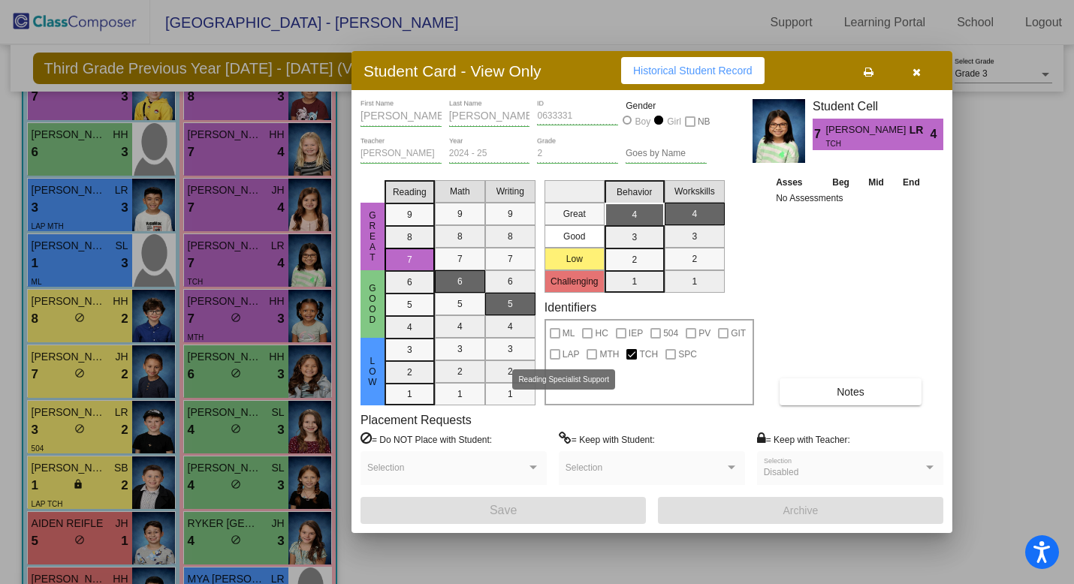
scroll to position [0, 0]
click at [732, 69] on span "Historical Student Record" at bounding box center [692, 71] width 119 height 12
click at [916, 71] on icon "button" at bounding box center [917, 72] width 8 height 11
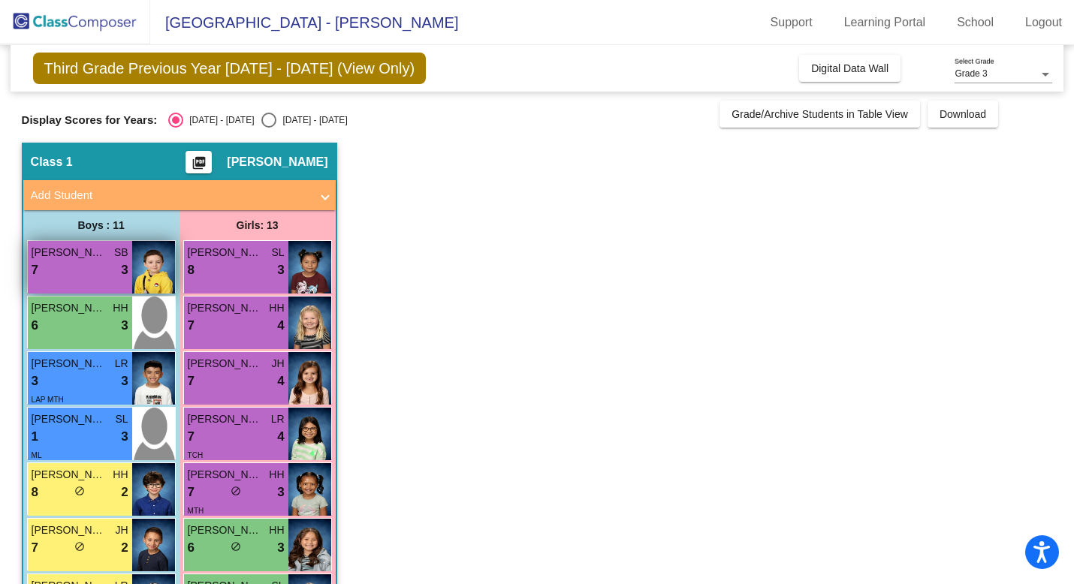
click at [90, 267] on div "7 lock do_not_disturb_alt 3" at bounding box center [80, 271] width 97 height 20
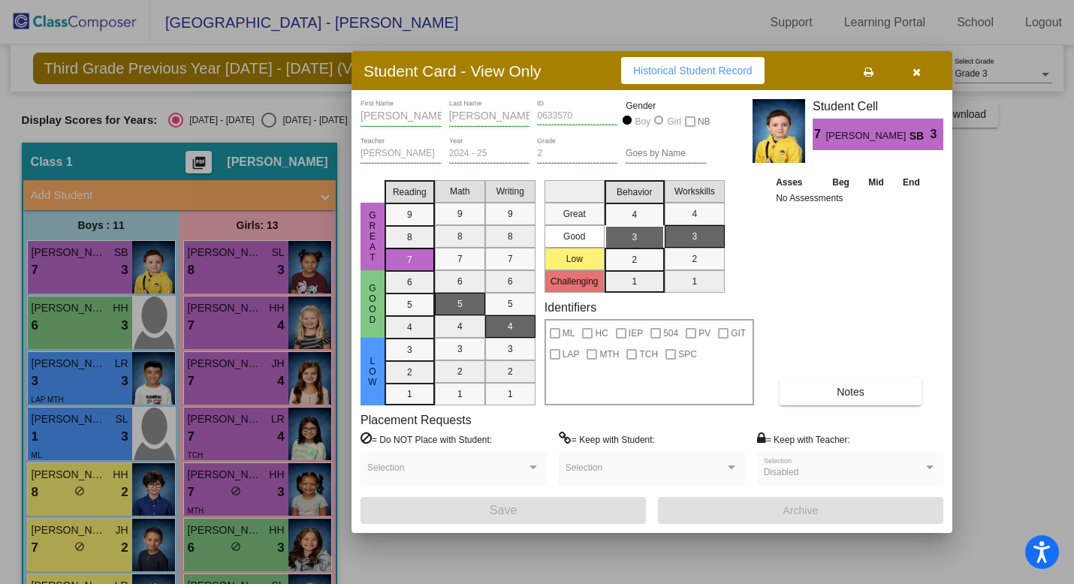
click at [747, 77] on button "Historical Student Record" at bounding box center [692, 70] width 143 height 27
click at [919, 73] on icon "button" at bounding box center [917, 72] width 8 height 11
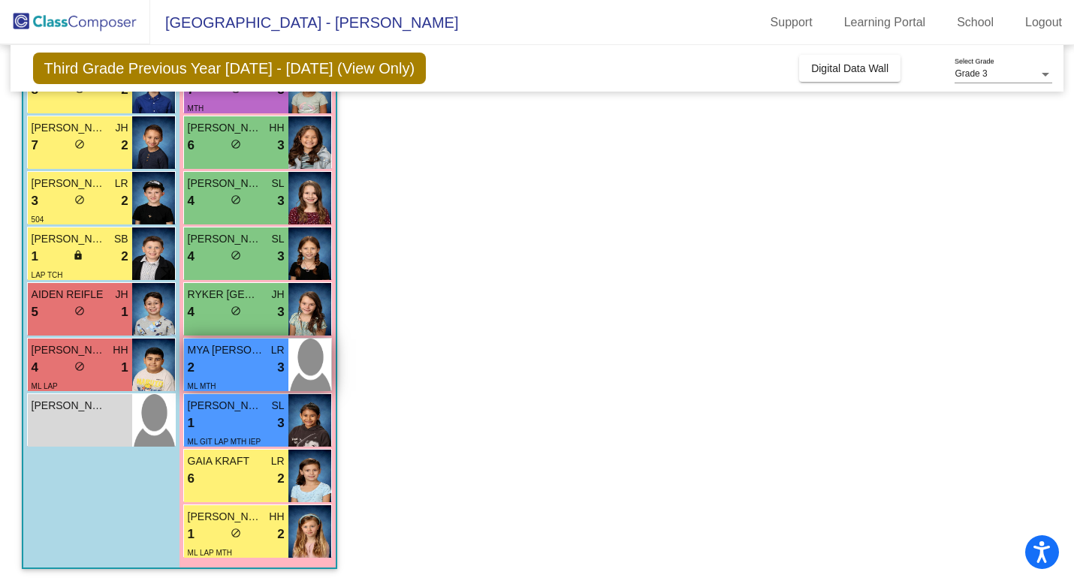
scroll to position [304, 0]
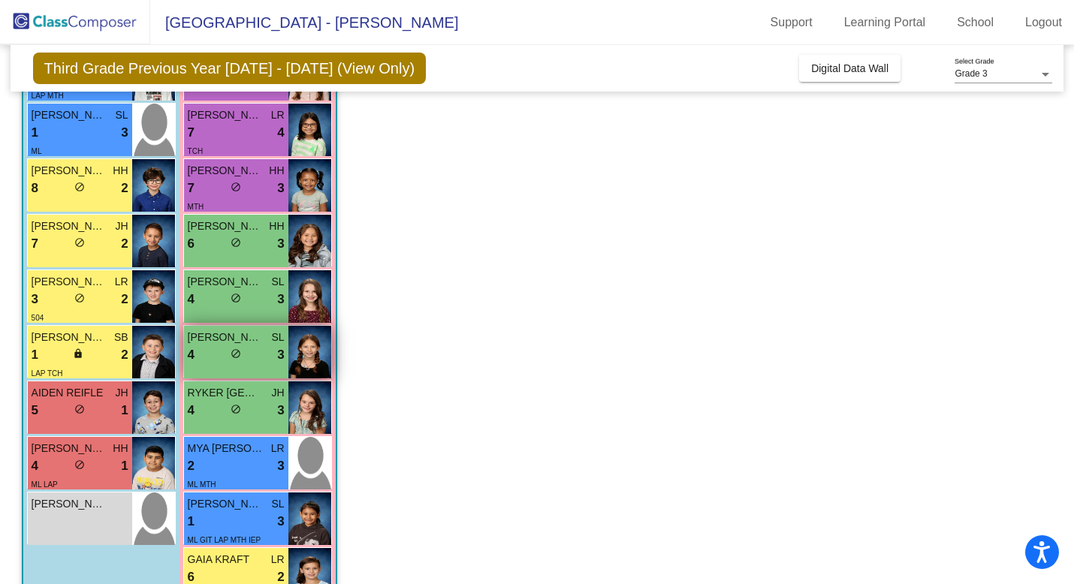
click at [238, 361] on div "lock do_not_disturb_alt" at bounding box center [236, 356] width 11 height 16
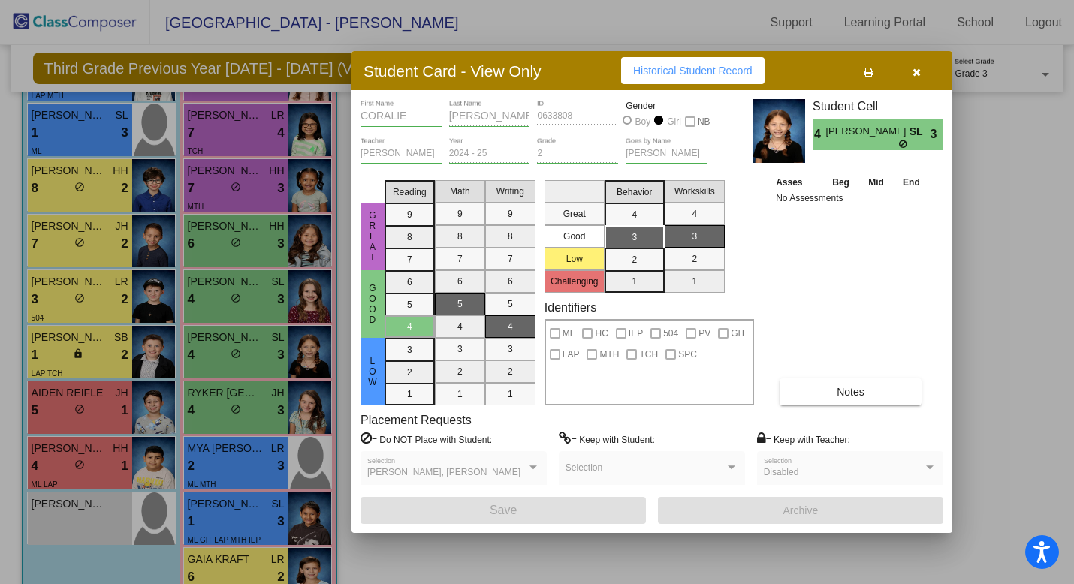
click at [710, 72] on span "Historical Student Record" at bounding box center [692, 71] width 119 height 12
click at [229, 400] on div at bounding box center [537, 292] width 1074 height 584
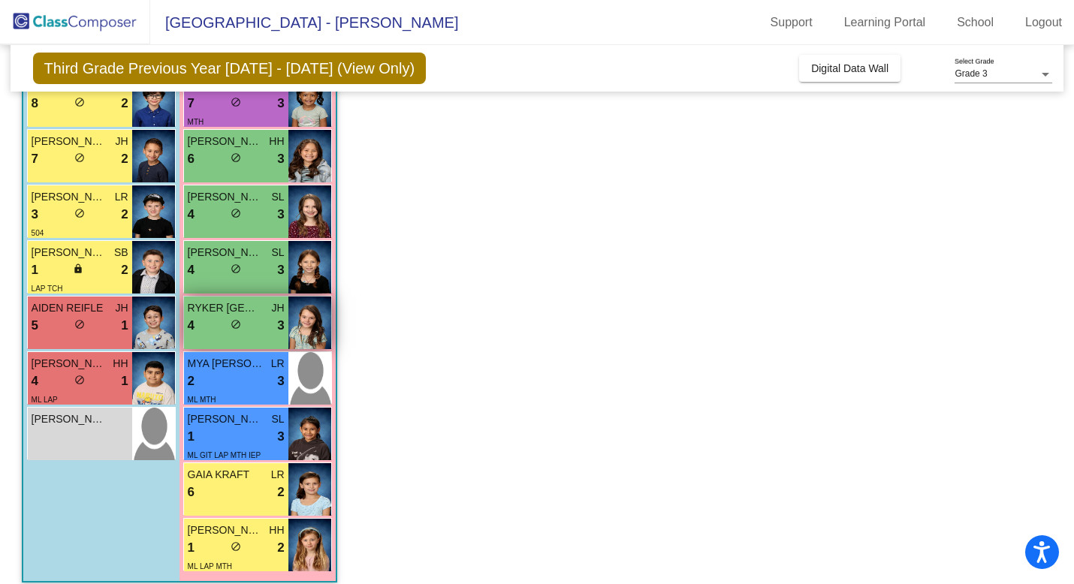
scroll to position [391, 0]
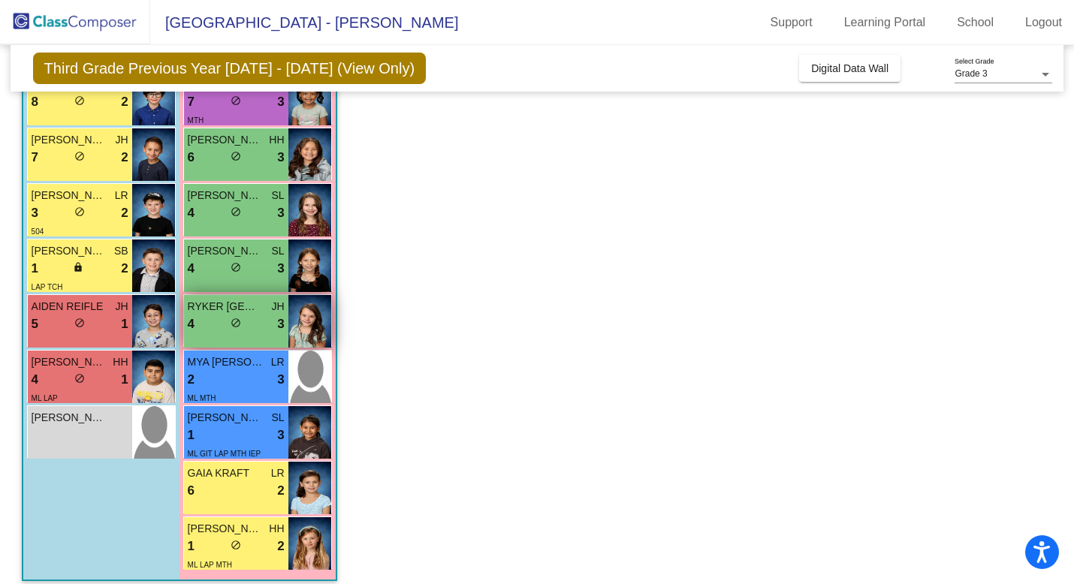
click at [244, 312] on span "RYKER [GEOGRAPHIC_DATA]" at bounding box center [225, 307] width 75 height 16
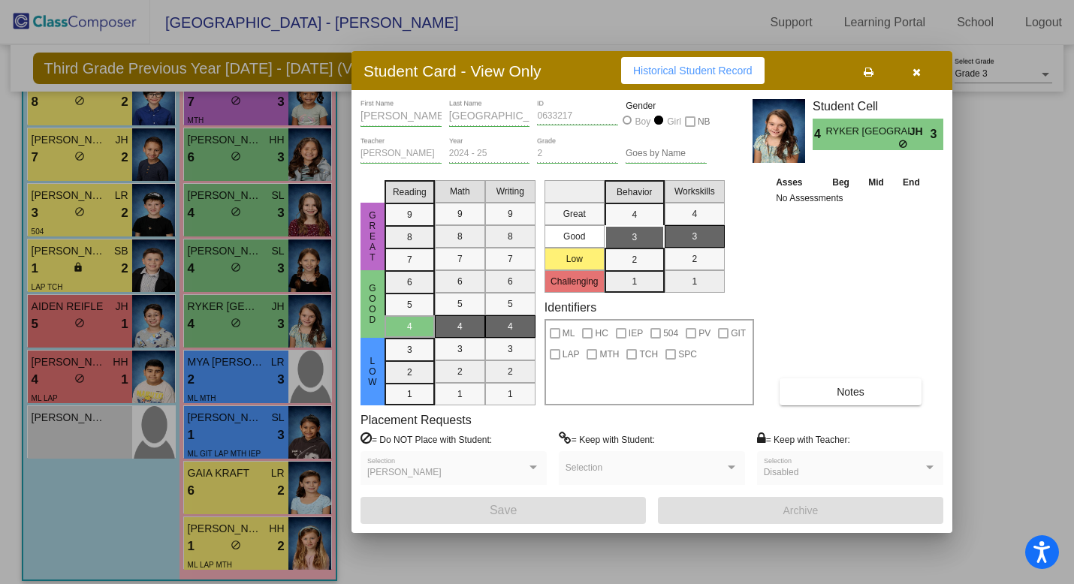
click at [679, 71] on span "Historical Student Record" at bounding box center [692, 71] width 119 height 12
click at [222, 338] on div at bounding box center [537, 292] width 1074 height 584
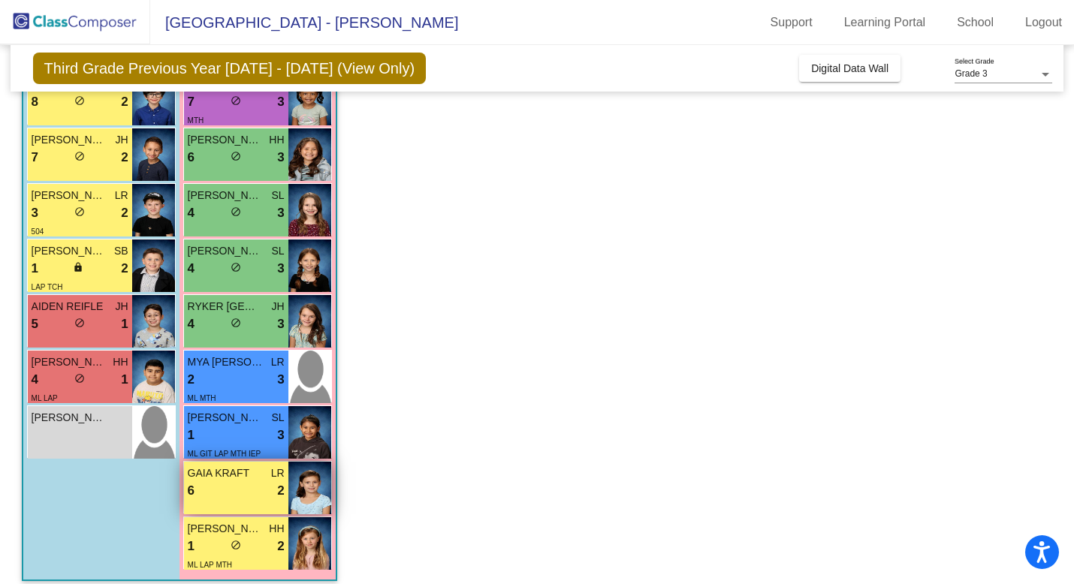
scroll to position [403, 0]
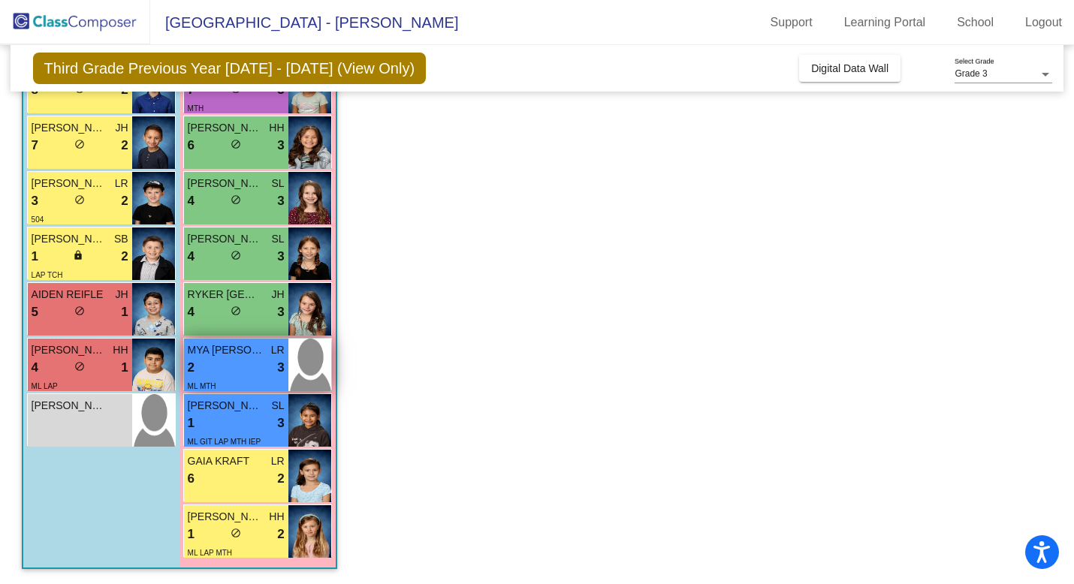
click at [251, 351] on span "MYA [PERSON_NAME]" at bounding box center [225, 350] width 75 height 16
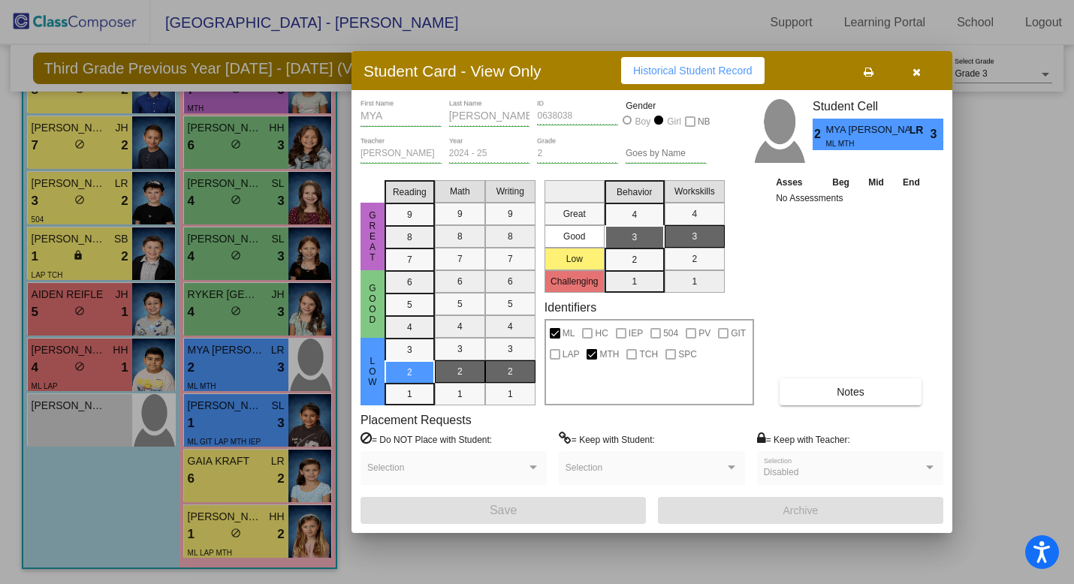
click at [237, 426] on div at bounding box center [537, 292] width 1074 height 584
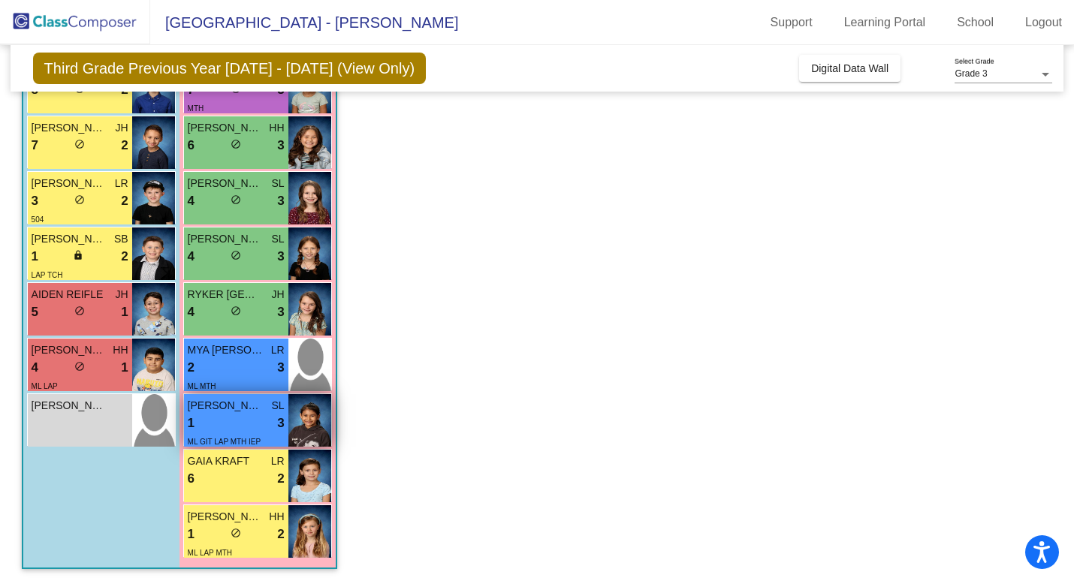
click at [236, 422] on div "1 lock do_not_disturb_alt 3" at bounding box center [236, 424] width 97 height 20
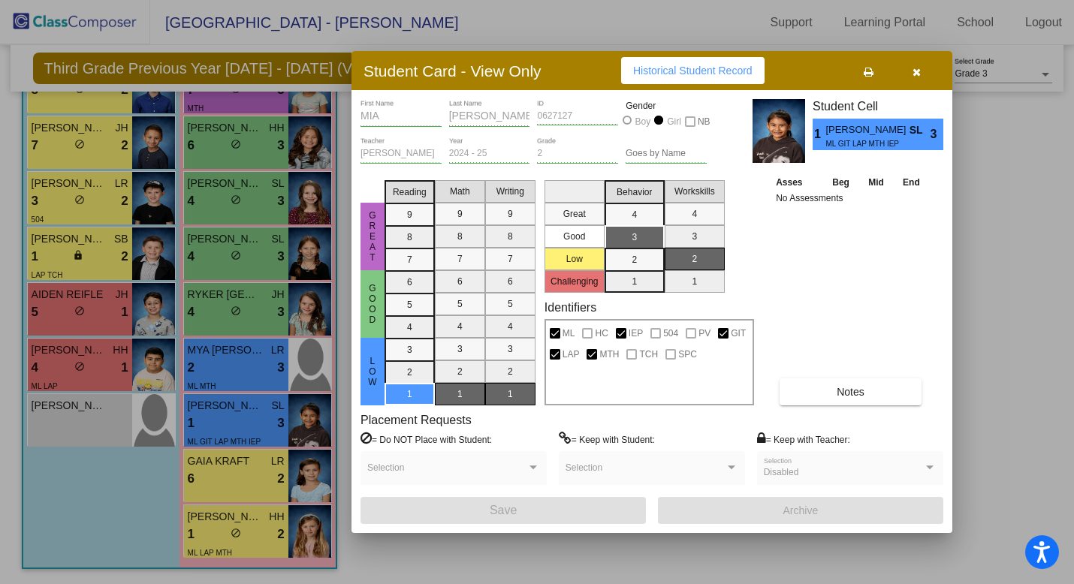
click at [237, 412] on div at bounding box center [537, 292] width 1074 height 584
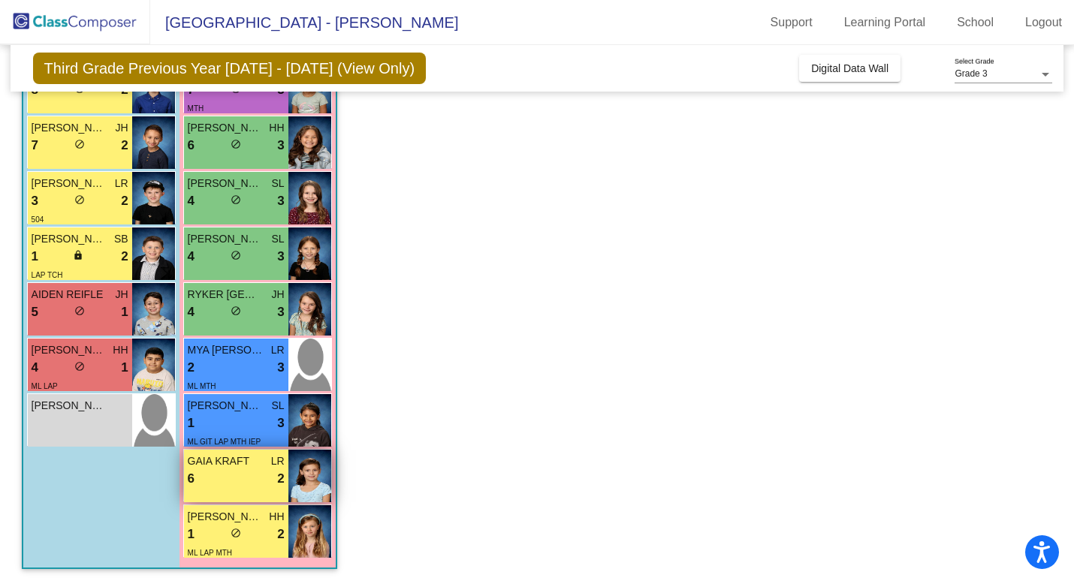
click at [237, 478] on div "6 lock do_not_disturb_alt 2" at bounding box center [236, 479] width 97 height 20
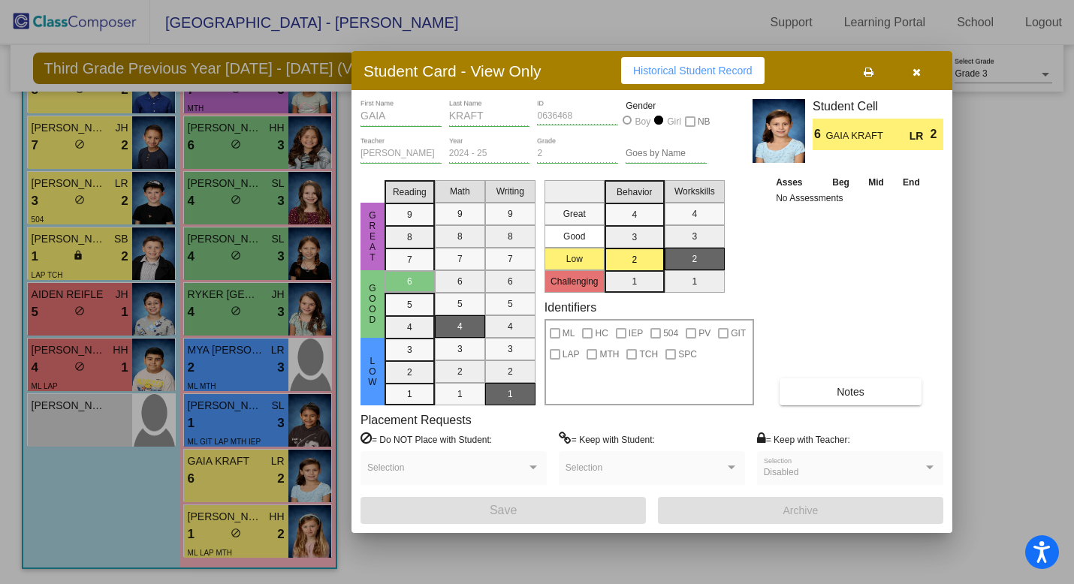
click at [233, 470] on div at bounding box center [537, 292] width 1074 height 584
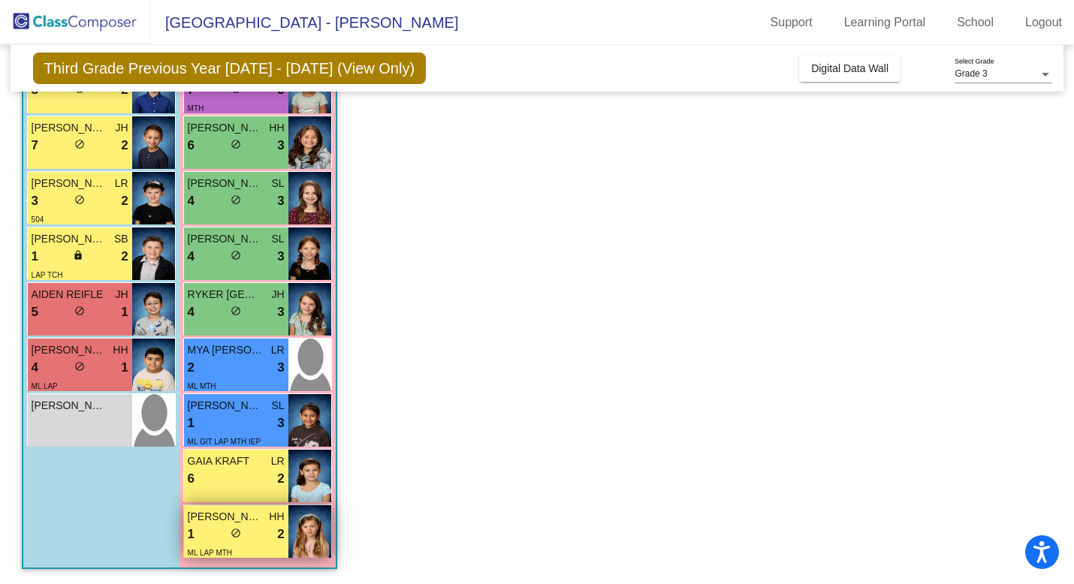
click at [231, 519] on span "[PERSON_NAME]" at bounding box center [225, 517] width 75 height 16
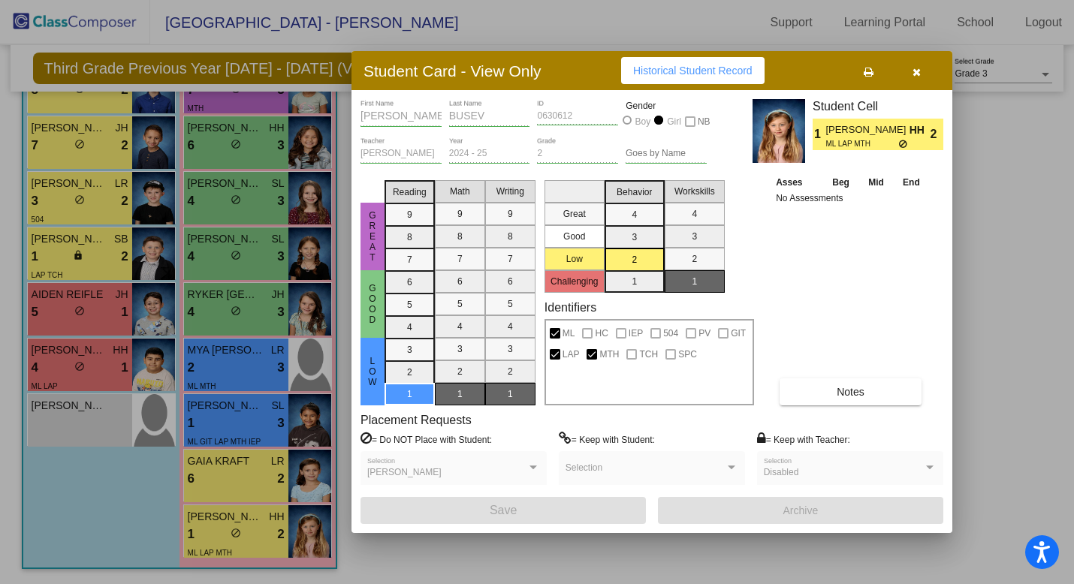
scroll to position [0, 0]
click at [229, 482] on div at bounding box center [537, 292] width 1074 height 584
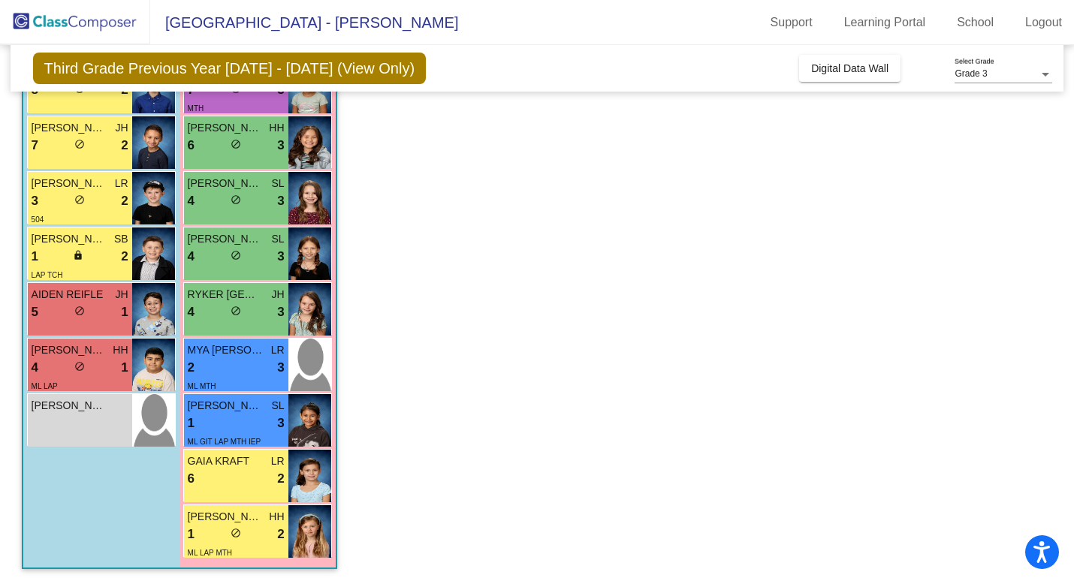
click at [229, 482] on div "6 lock do_not_disturb_alt 2" at bounding box center [236, 479] width 97 height 20
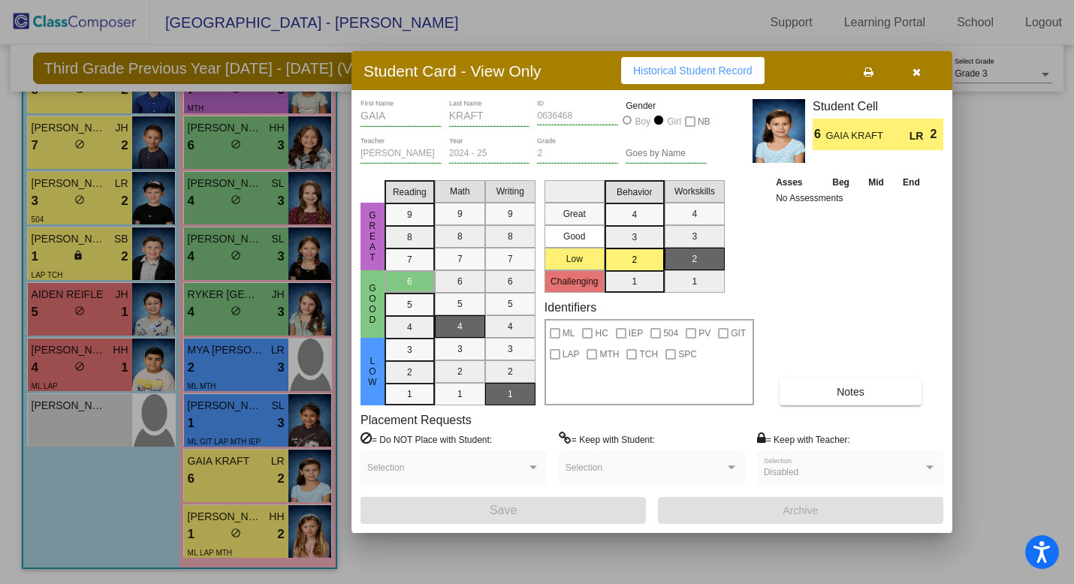
click at [230, 415] on div at bounding box center [537, 292] width 1074 height 584
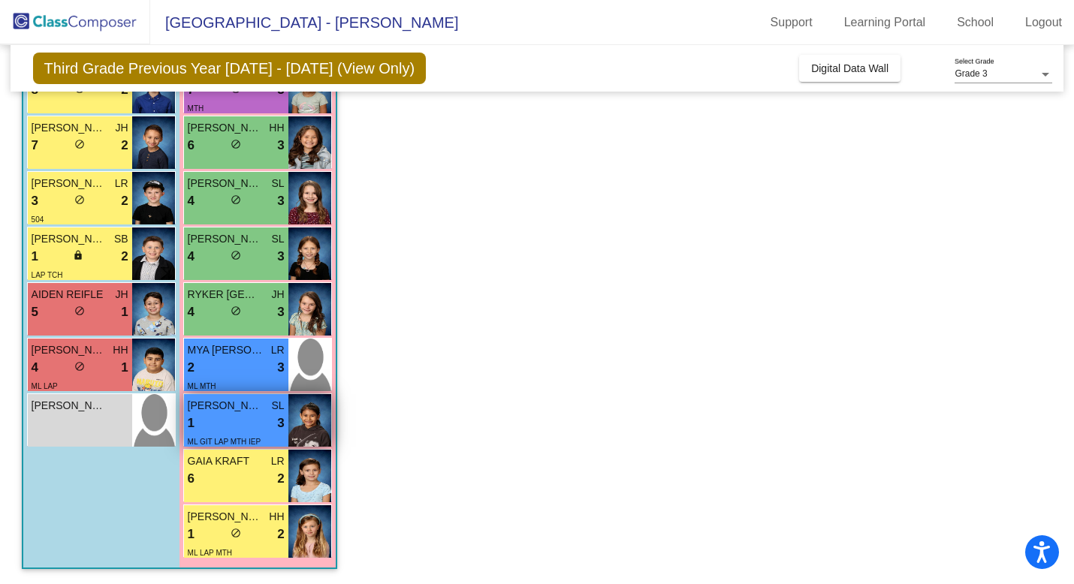
click at [230, 415] on div "1 lock do_not_disturb_alt 3" at bounding box center [236, 424] width 97 height 20
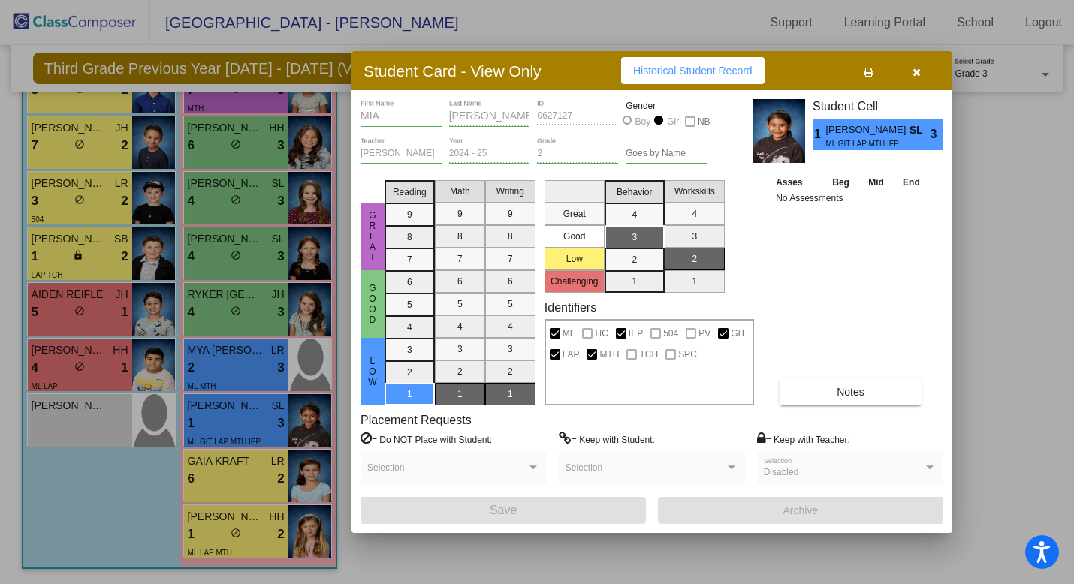
click at [230, 373] on div at bounding box center [537, 292] width 1074 height 584
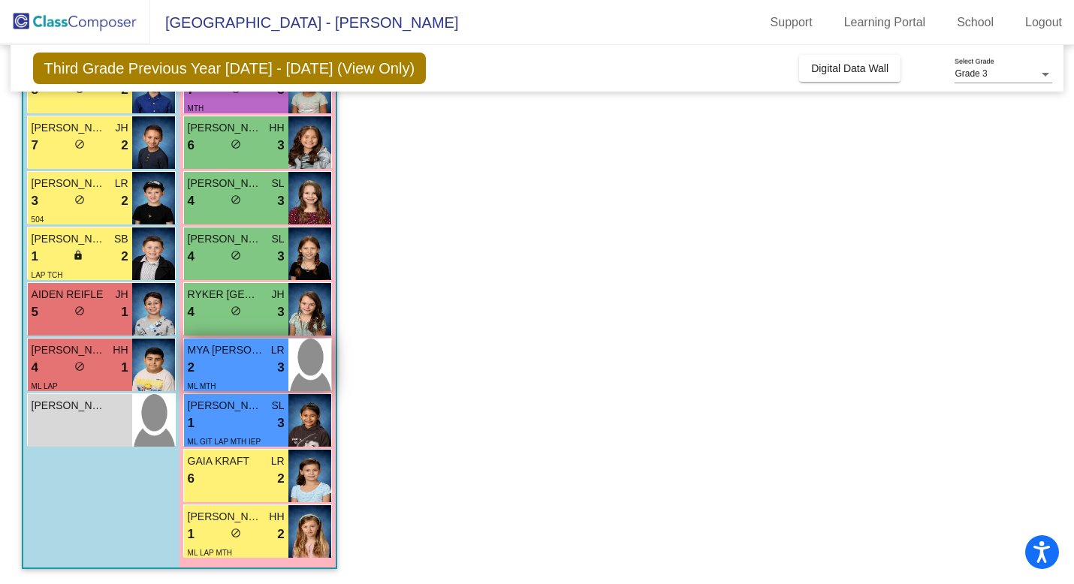
click at [229, 373] on div "2 lock do_not_disturb_alt 3" at bounding box center [236, 368] width 97 height 20
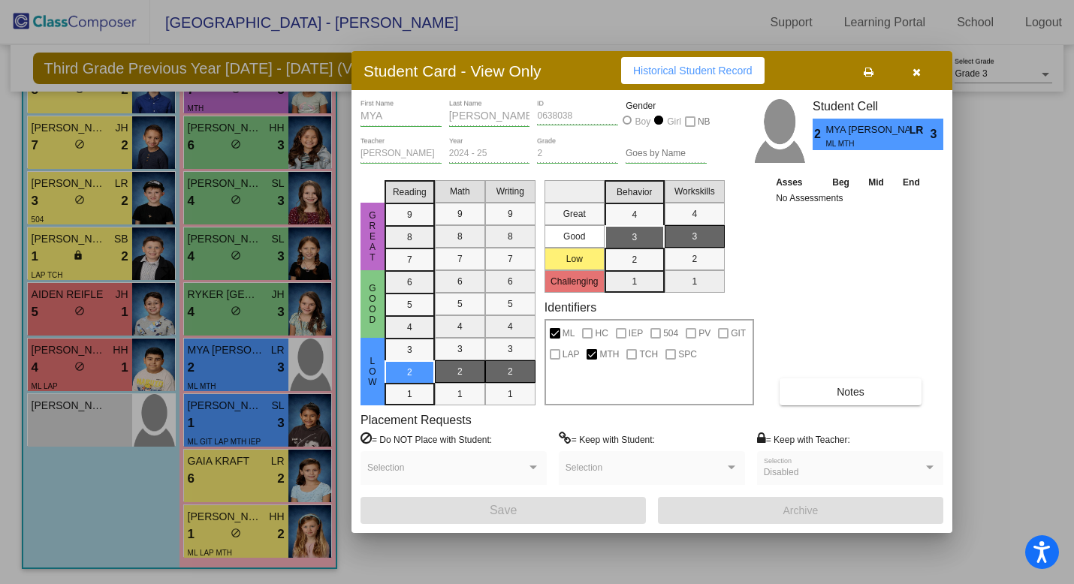
click at [228, 370] on div at bounding box center [537, 292] width 1074 height 584
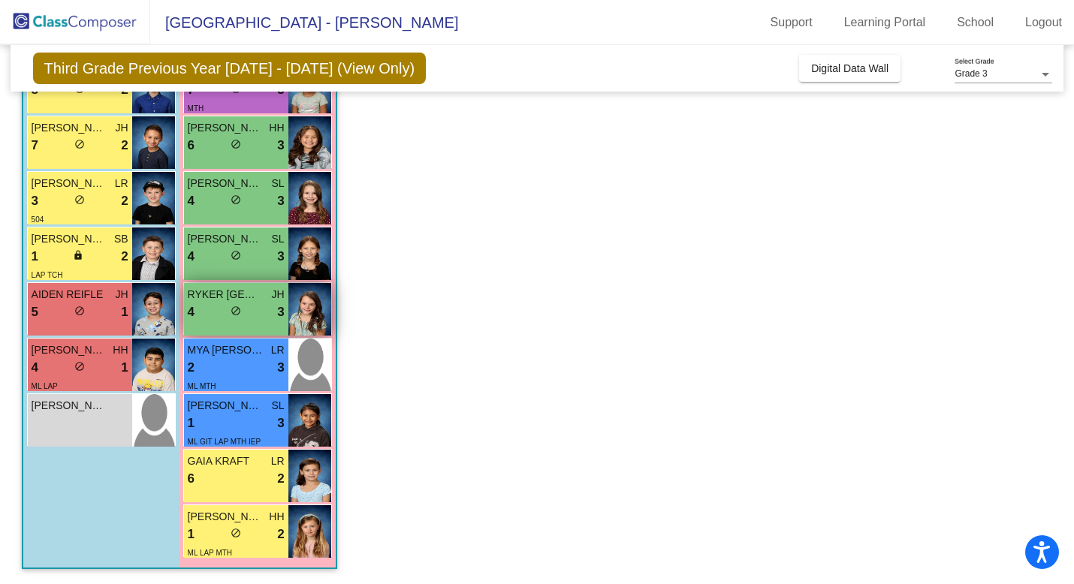
click at [231, 313] on span "do_not_disturb_alt" at bounding box center [236, 311] width 11 height 11
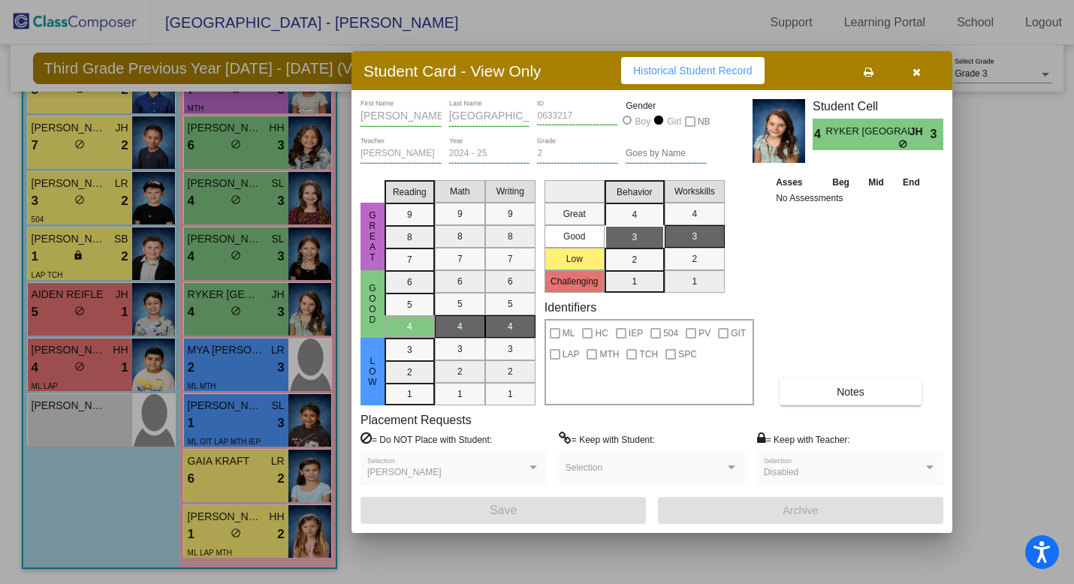
click at [228, 360] on div at bounding box center [537, 292] width 1074 height 584
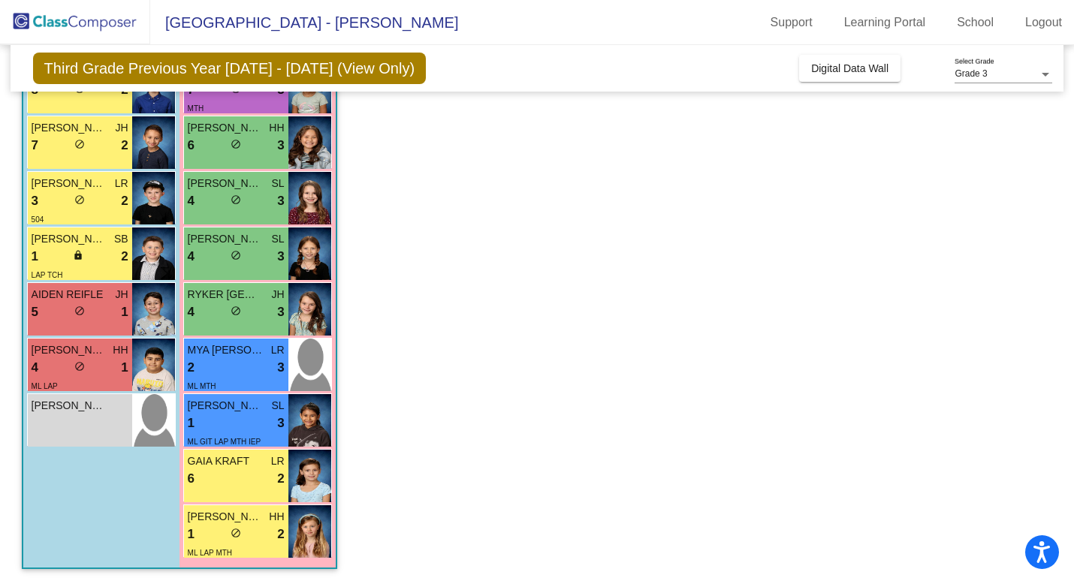
click at [228, 360] on div "2 lock do_not_disturb_alt 3" at bounding box center [236, 368] width 97 height 20
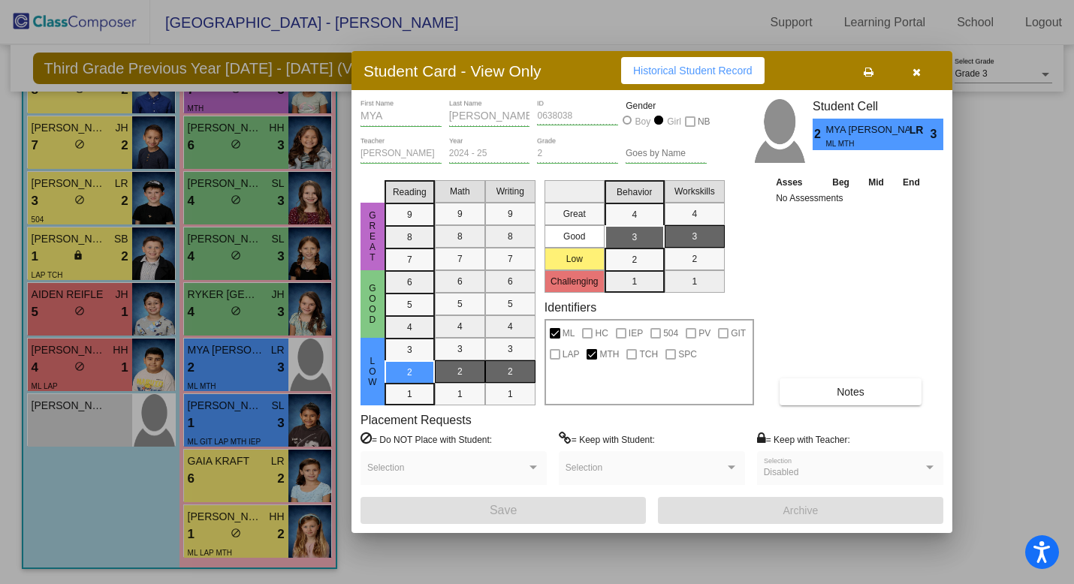
click at [228, 360] on div at bounding box center [537, 292] width 1074 height 584
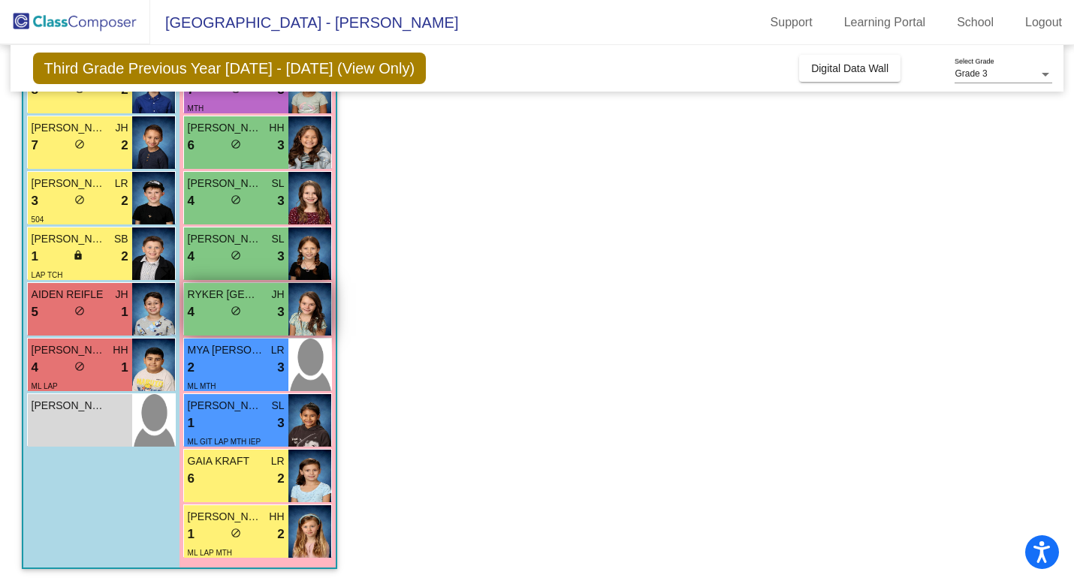
click at [234, 305] on div "lock do_not_disturb_alt" at bounding box center [236, 313] width 11 height 16
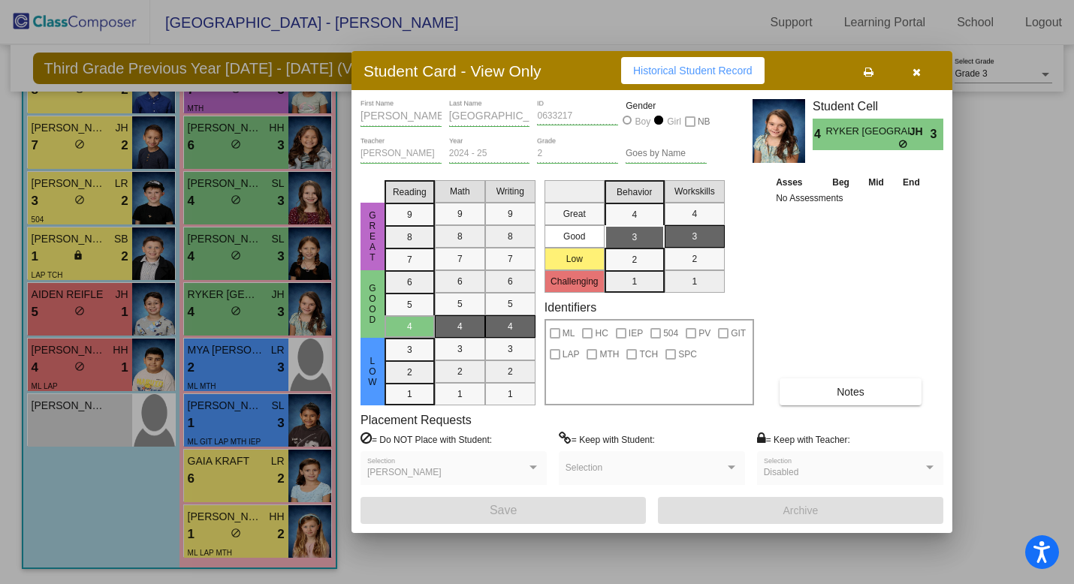
click at [234, 304] on div at bounding box center [537, 292] width 1074 height 584
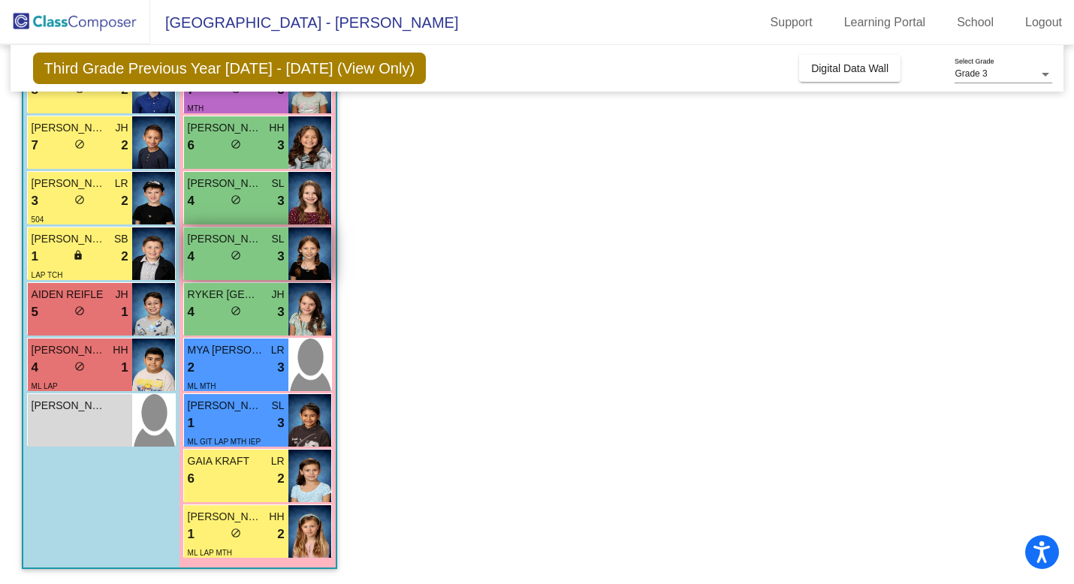
click at [227, 255] on div "4 lock do_not_disturb_alt 3" at bounding box center [236, 257] width 97 height 20
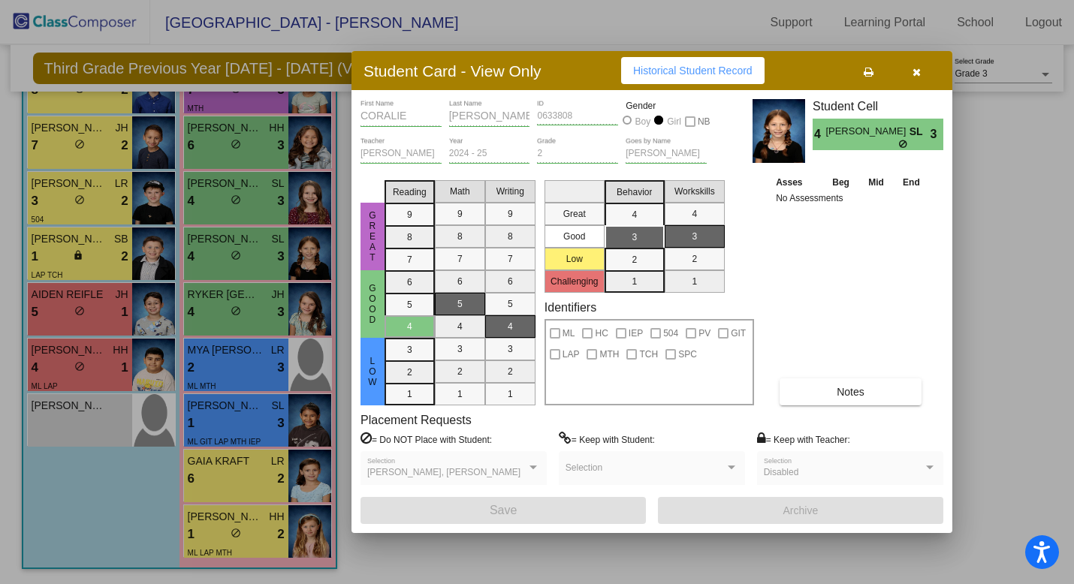
click at [228, 204] on div at bounding box center [537, 292] width 1074 height 584
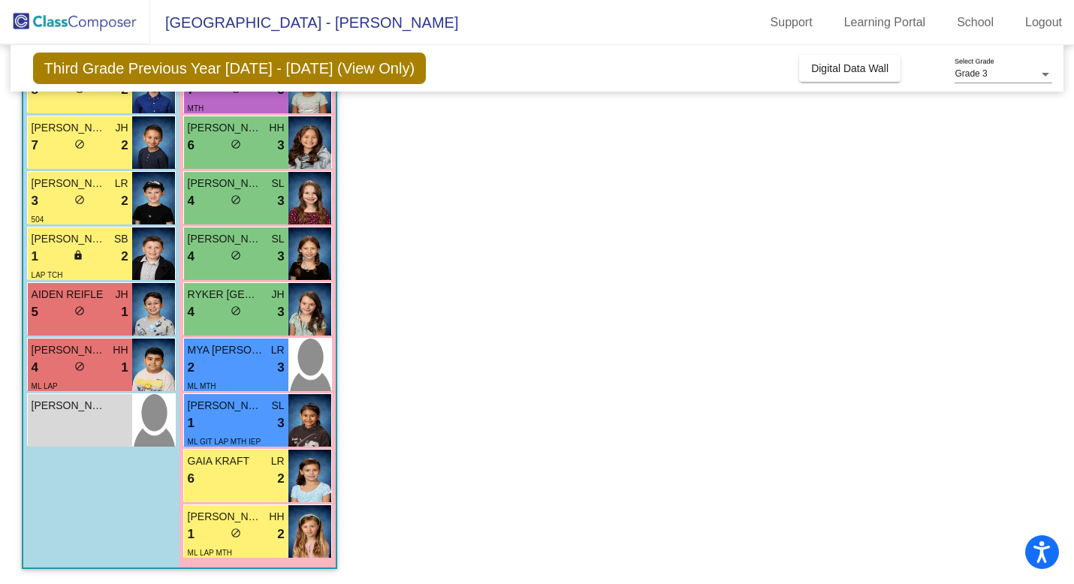
click at [228, 204] on div "4 lock do_not_disturb_alt 3" at bounding box center [236, 202] width 97 height 20
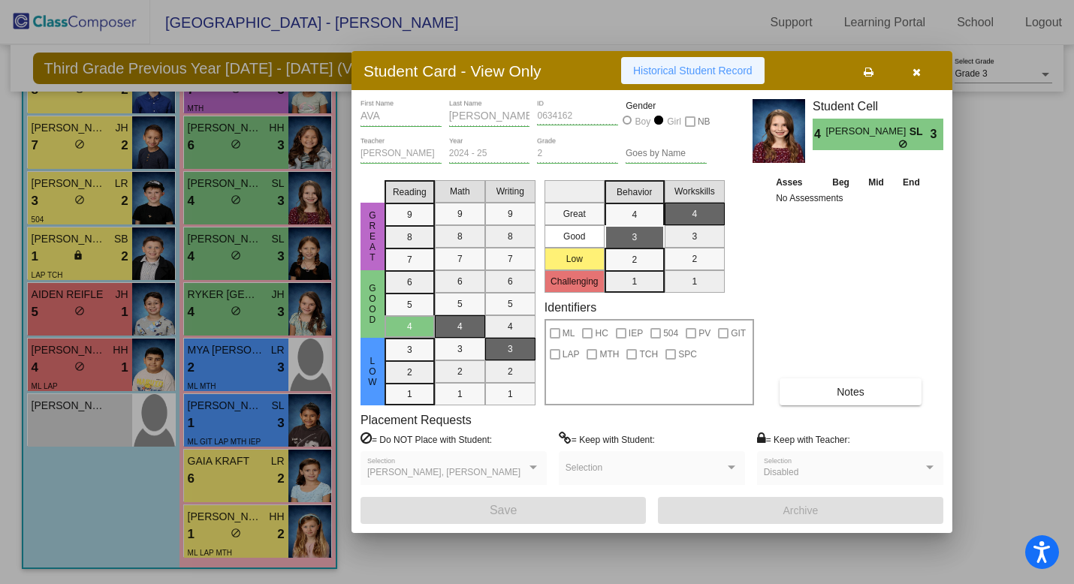
click at [692, 63] on button "Historical Student Record" at bounding box center [692, 70] width 143 height 27
click at [270, 275] on div at bounding box center [537, 292] width 1074 height 584
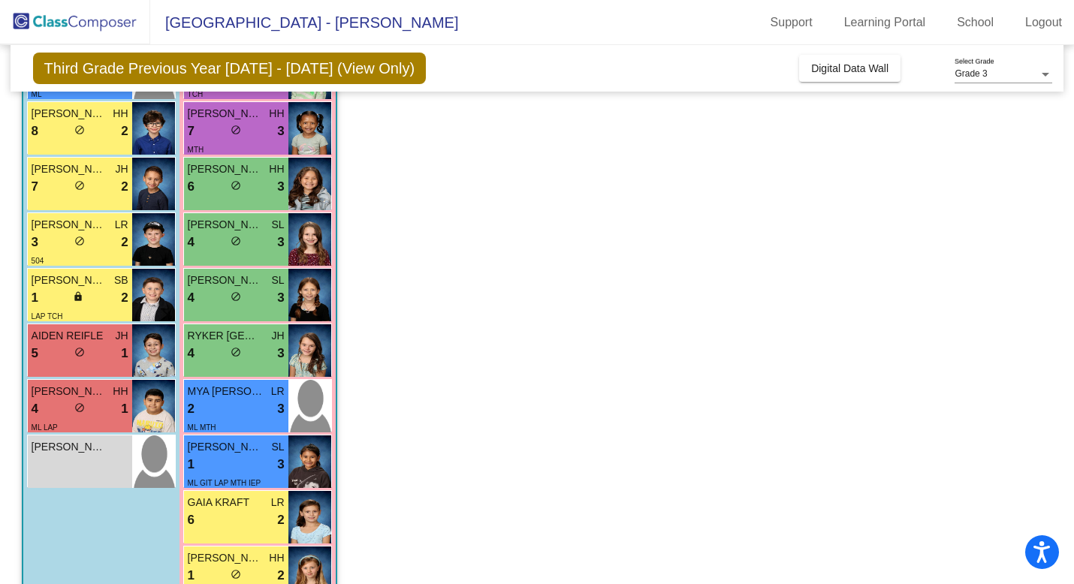
scroll to position [312, 0]
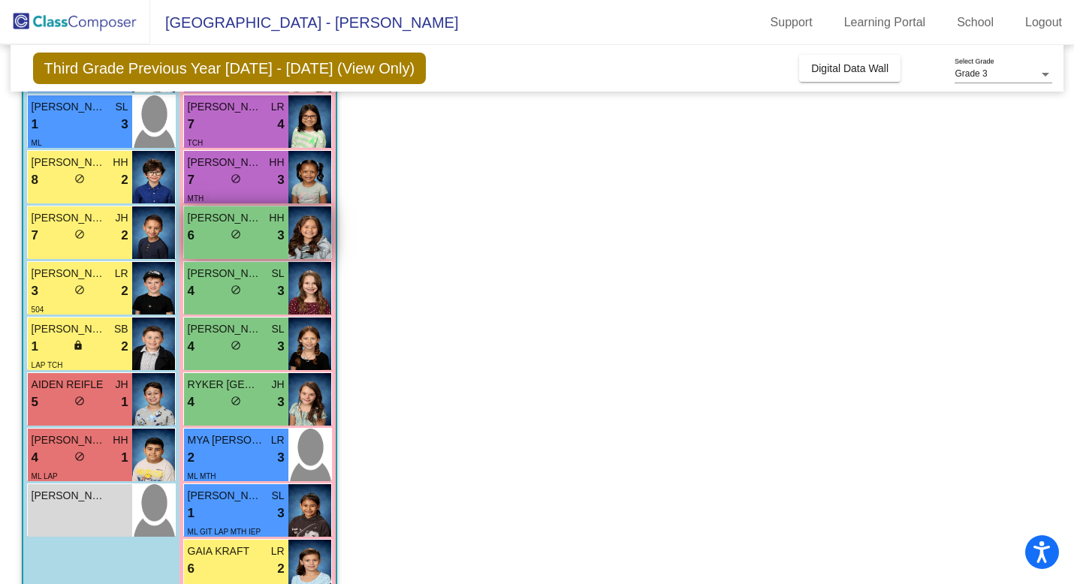
click at [266, 244] on div "6 lock do_not_disturb_alt 3" at bounding box center [236, 236] width 97 height 20
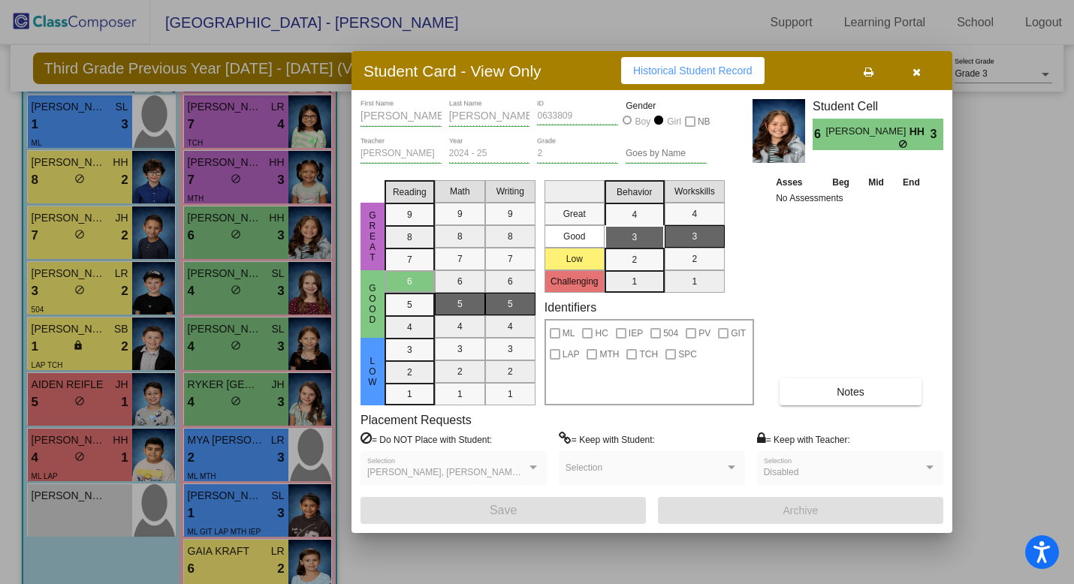
click at [654, 68] on span "Historical Student Record" at bounding box center [692, 71] width 119 height 12
click at [234, 315] on div at bounding box center [537, 292] width 1074 height 584
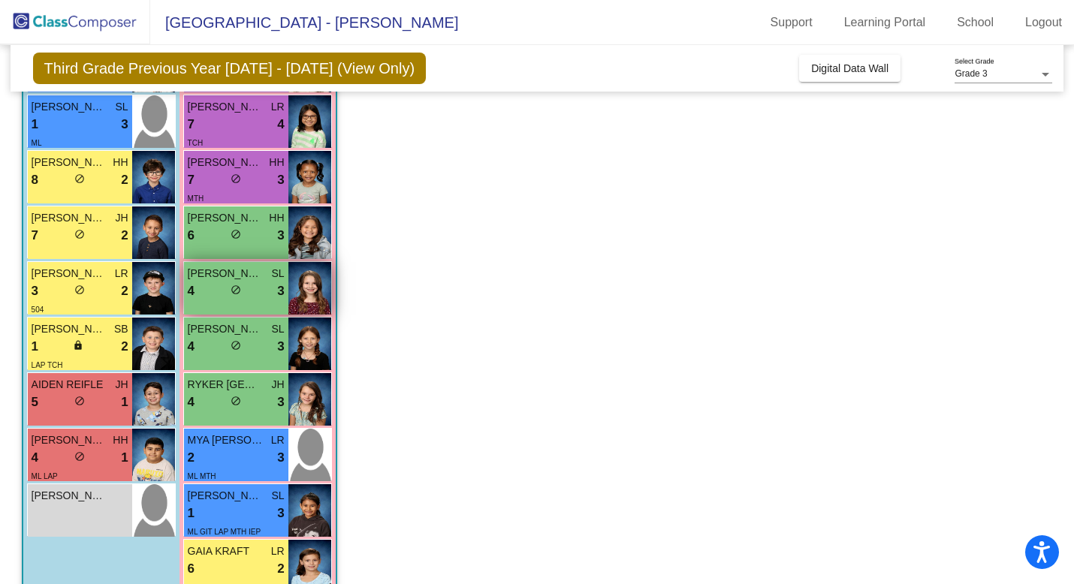
scroll to position [184, 0]
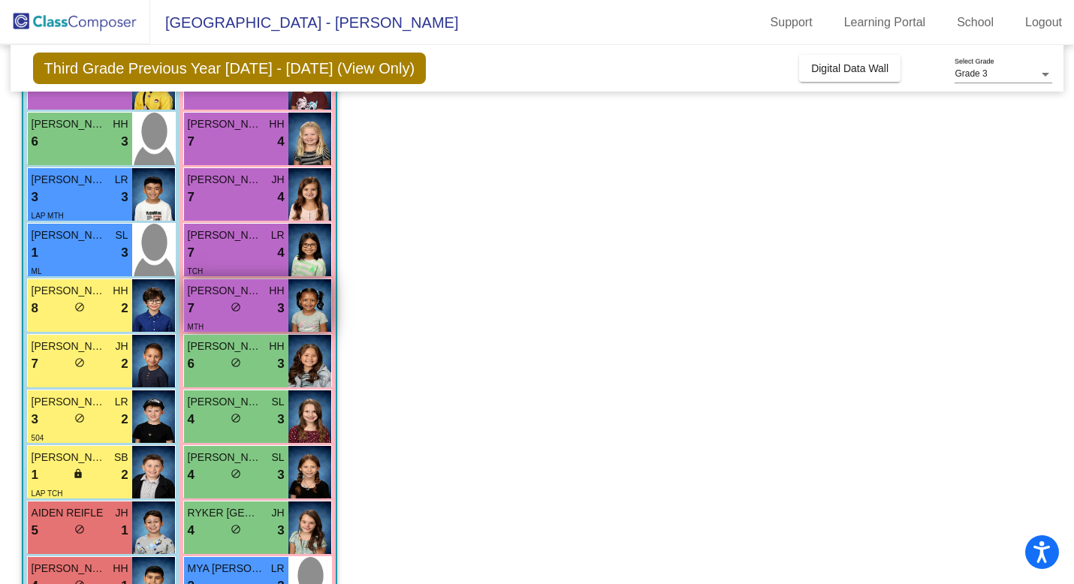
click at [237, 300] on div "7 lock do_not_disturb_alt 3" at bounding box center [236, 309] width 97 height 20
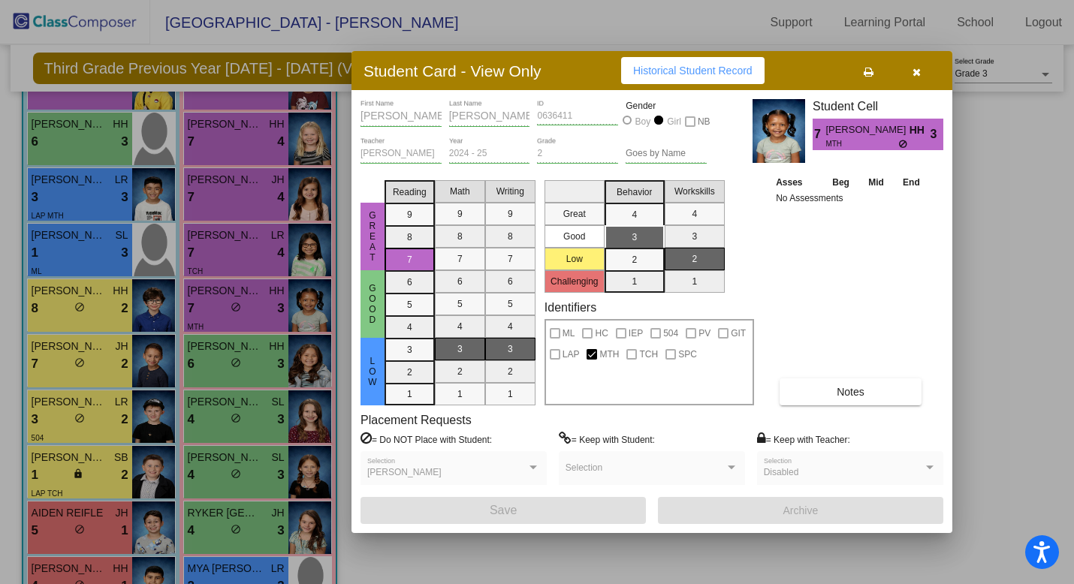
click at [237, 300] on div at bounding box center [537, 292] width 1074 height 584
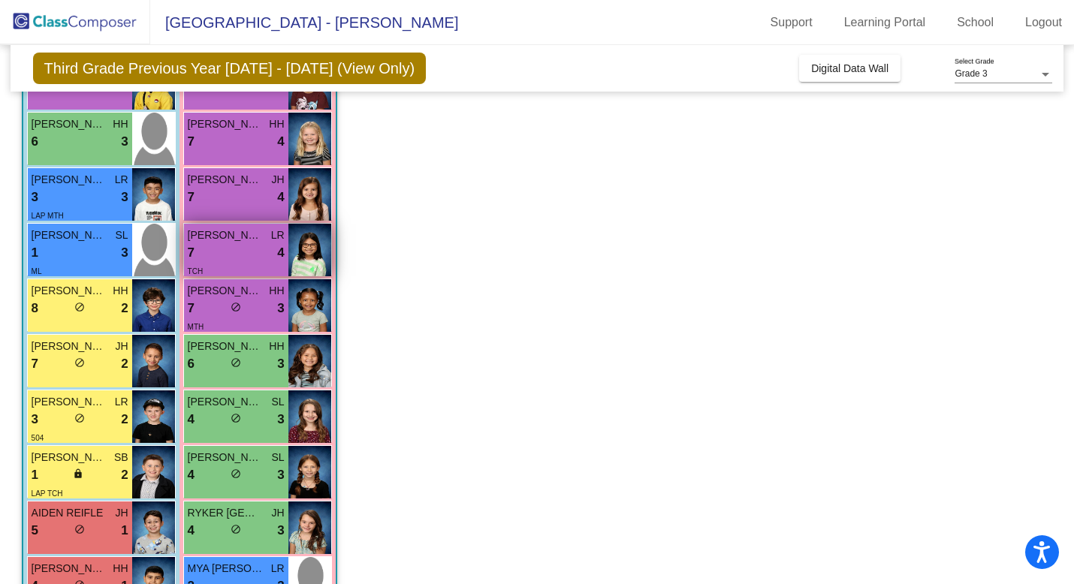
click at [246, 249] on div "7 lock do_not_disturb_alt 4" at bounding box center [236, 253] width 97 height 20
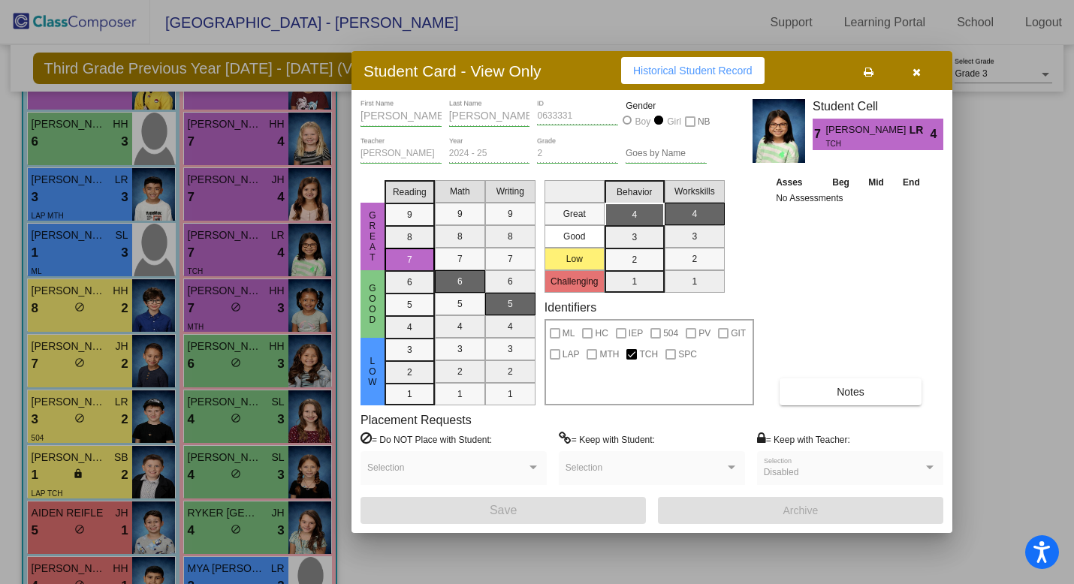
click at [246, 248] on div at bounding box center [537, 292] width 1074 height 584
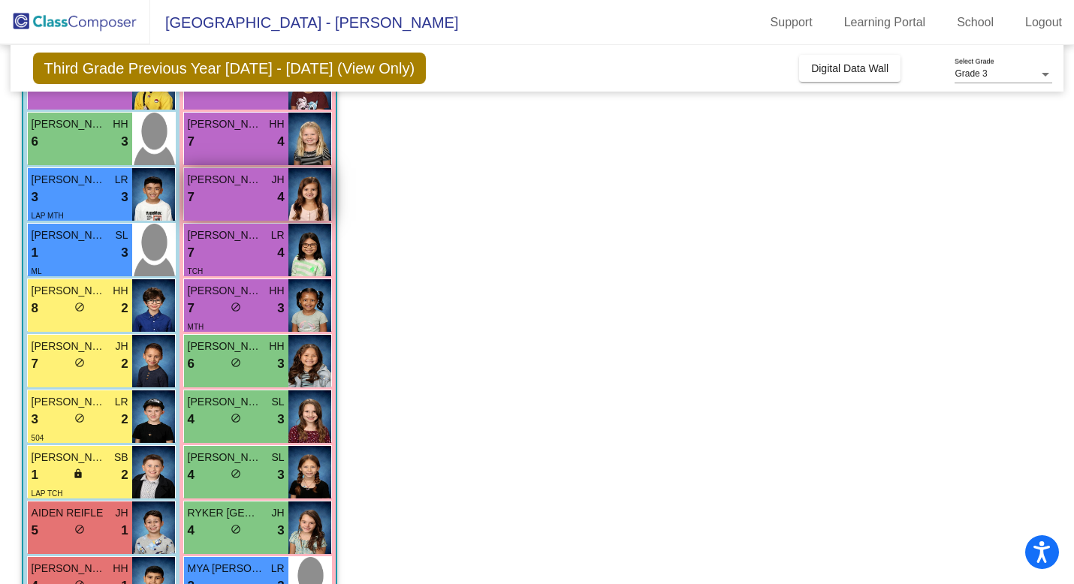
click at [251, 187] on span "[PERSON_NAME]" at bounding box center [225, 180] width 75 height 16
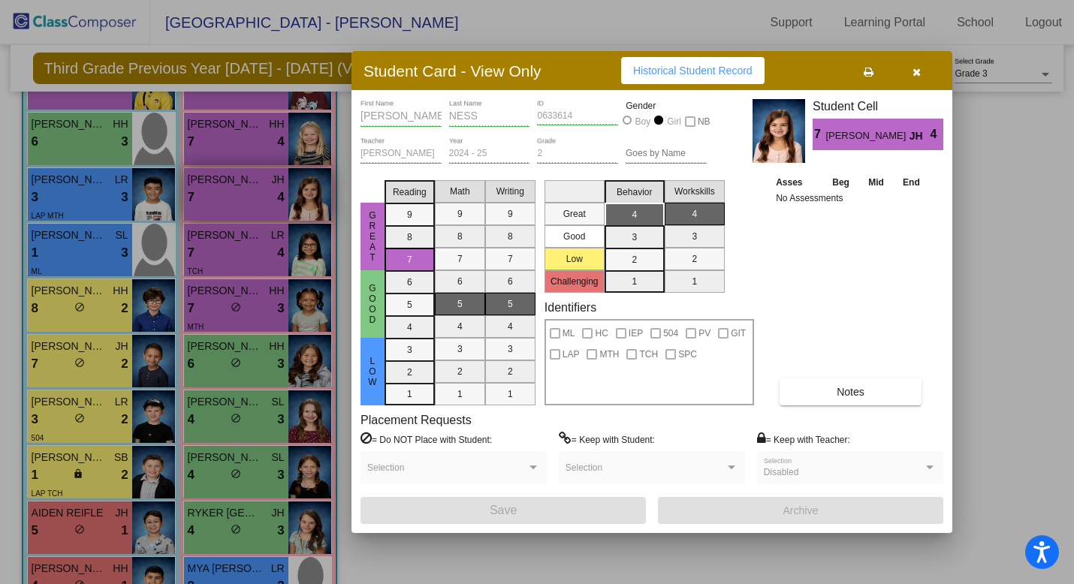
click at [251, 187] on div at bounding box center [537, 292] width 1074 height 584
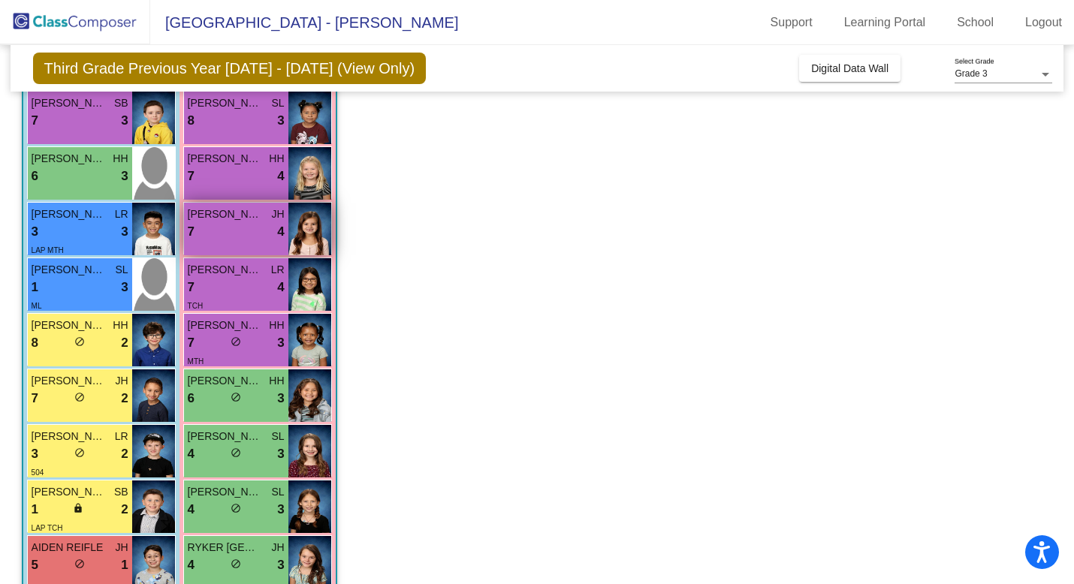
scroll to position [146, 0]
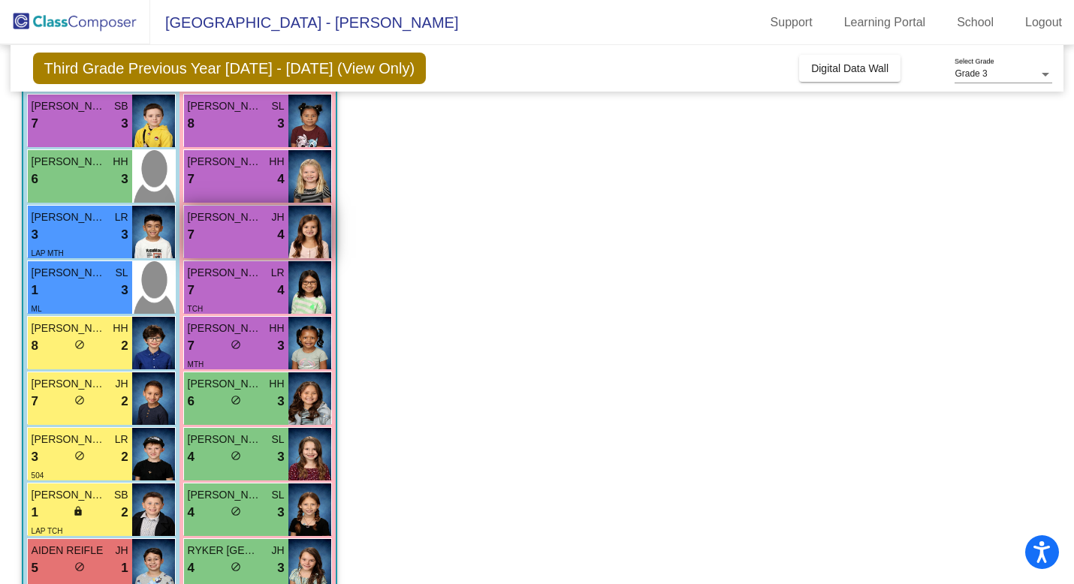
click at [251, 187] on div "7 lock do_not_disturb_alt 4" at bounding box center [236, 180] width 97 height 20
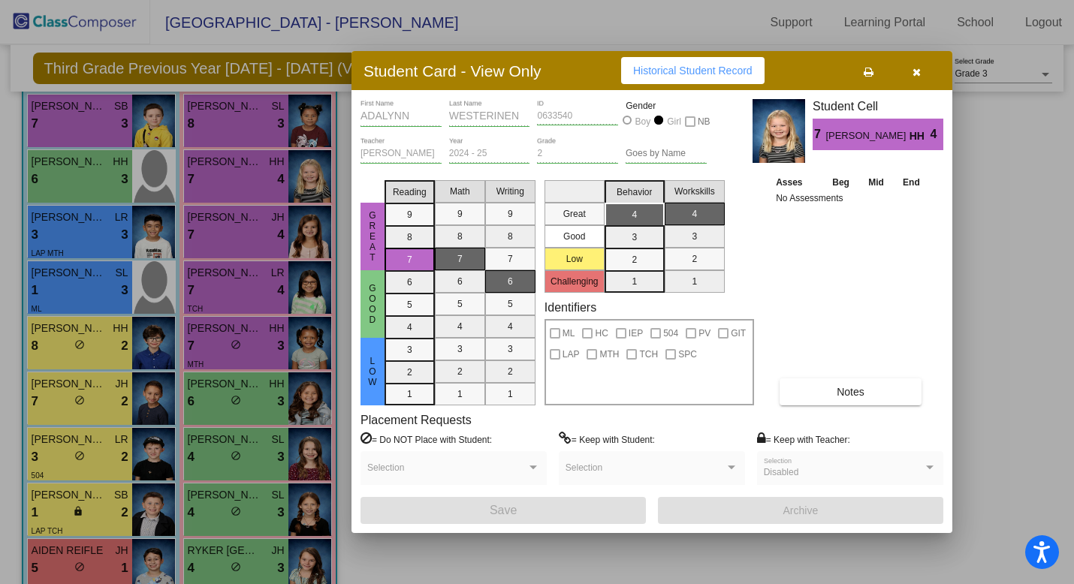
click at [251, 186] on div at bounding box center [537, 292] width 1074 height 584
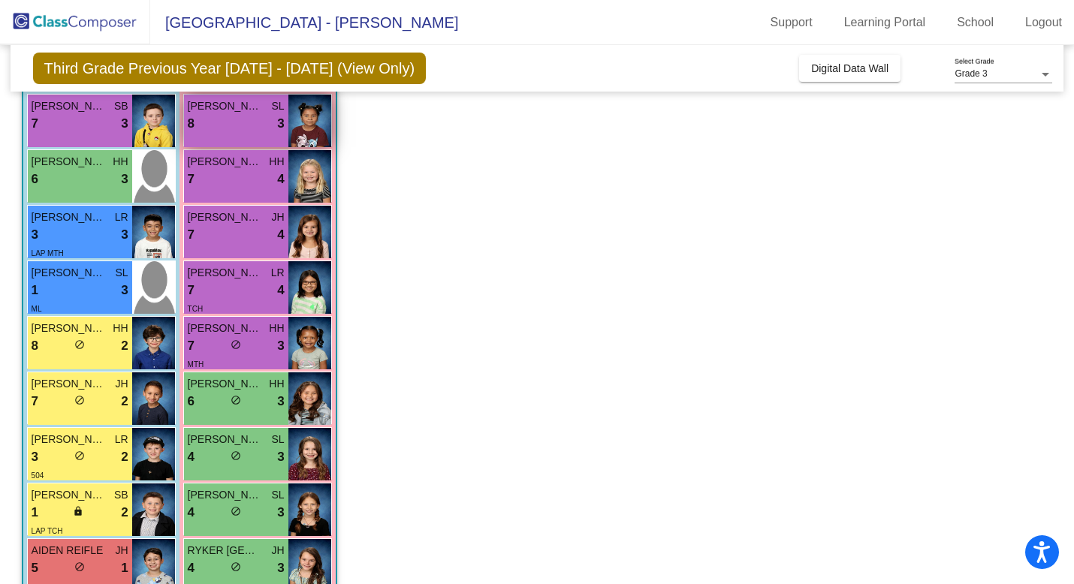
click at [252, 116] on div "8 lock do_not_disturb_alt 3" at bounding box center [236, 124] width 97 height 20
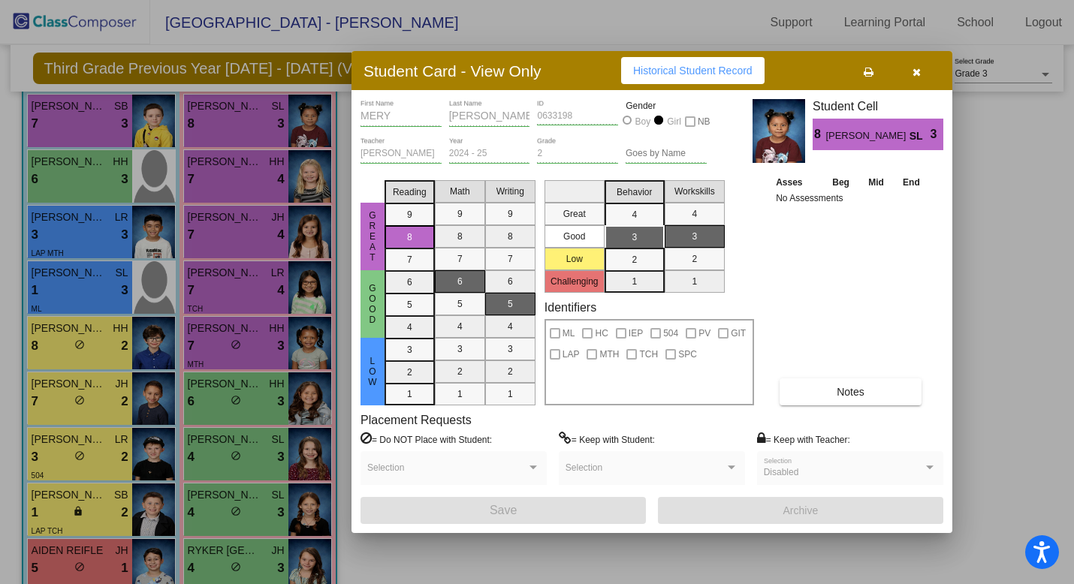
click at [250, 114] on div at bounding box center [537, 292] width 1074 height 584
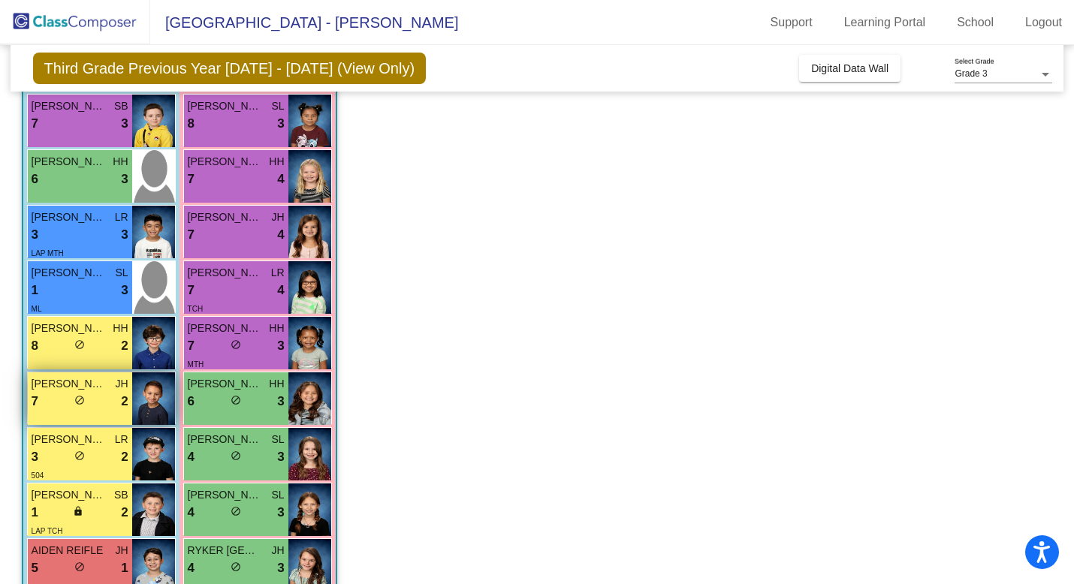
scroll to position [403, 0]
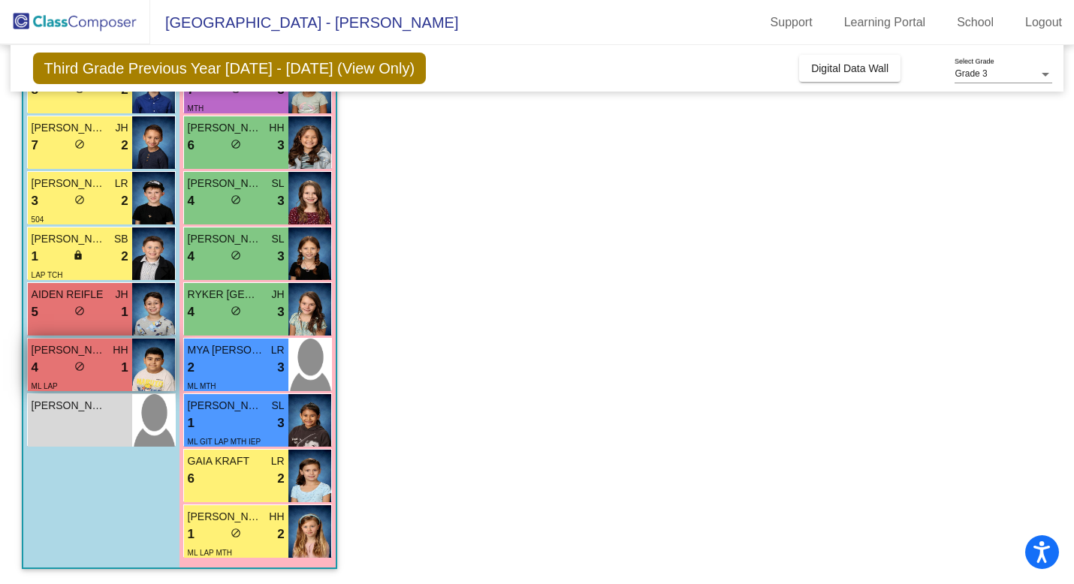
click at [81, 370] on span "do_not_disturb_alt" at bounding box center [79, 366] width 11 height 11
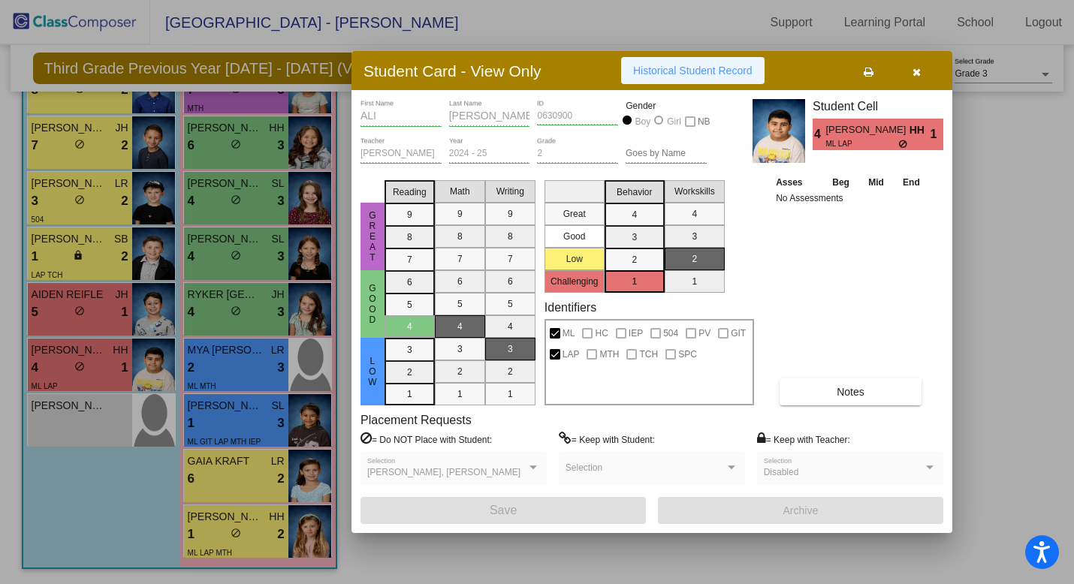
click at [680, 70] on span "Historical Student Record" at bounding box center [692, 71] width 119 height 12
click at [34, 295] on div at bounding box center [537, 292] width 1074 height 584
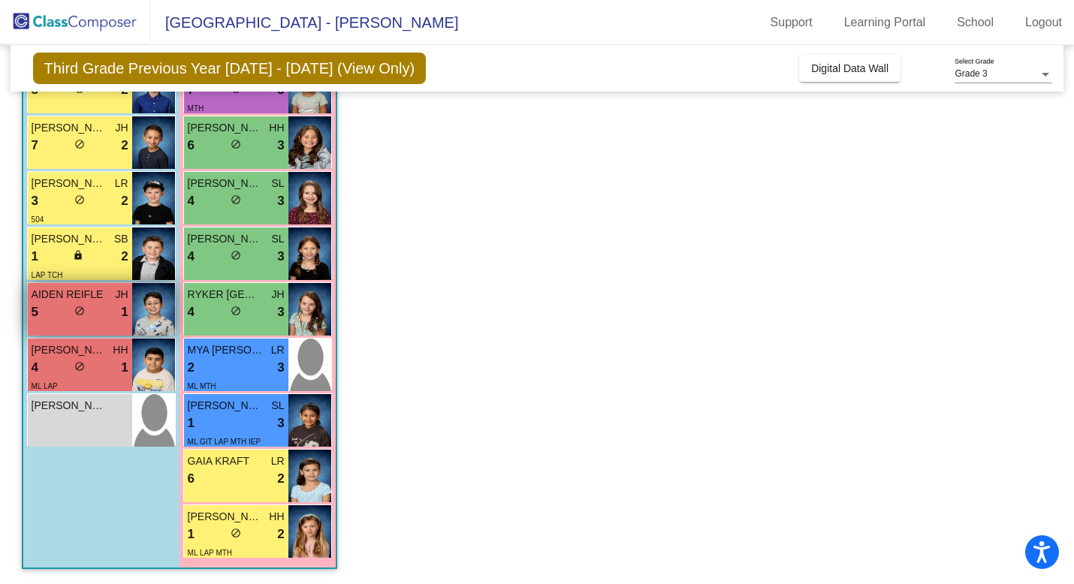
click at [50, 303] on div "5 lock do_not_disturb_alt 1" at bounding box center [80, 313] width 97 height 20
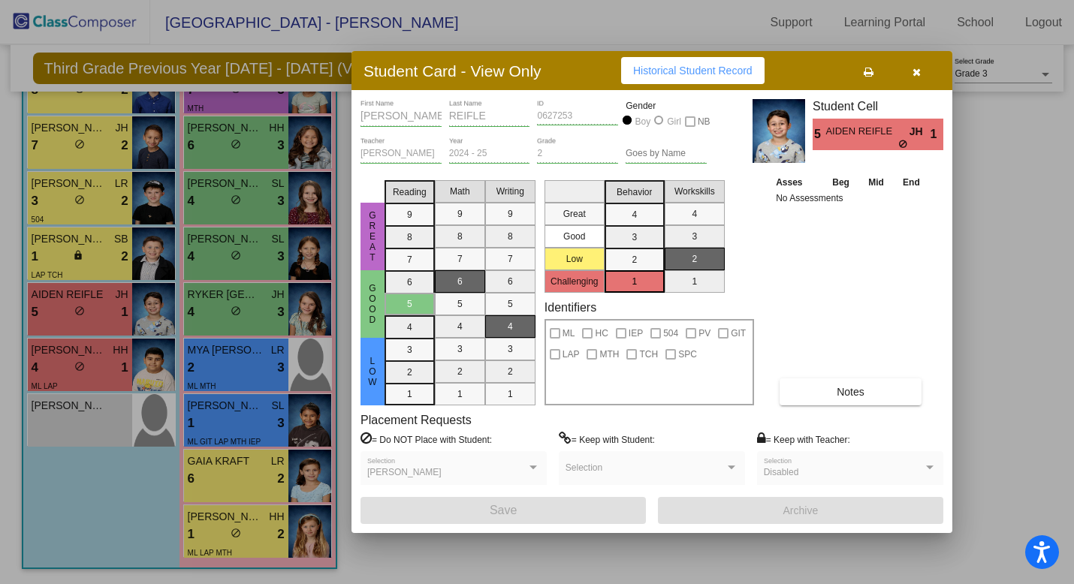
click at [50, 303] on div at bounding box center [537, 292] width 1074 height 584
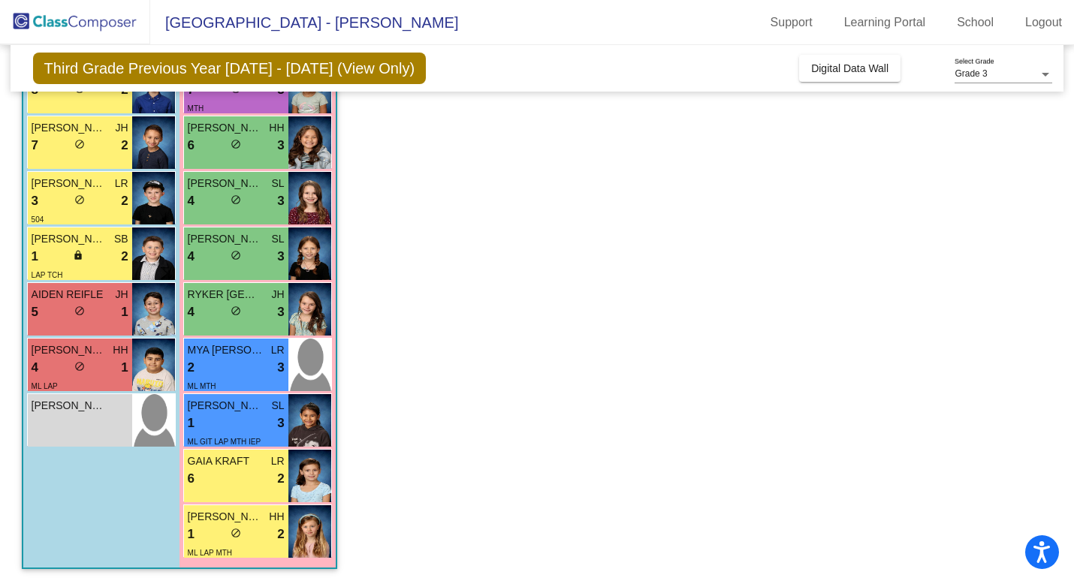
click at [50, 303] on div "5 lock do_not_disturb_alt 1" at bounding box center [80, 313] width 97 height 20
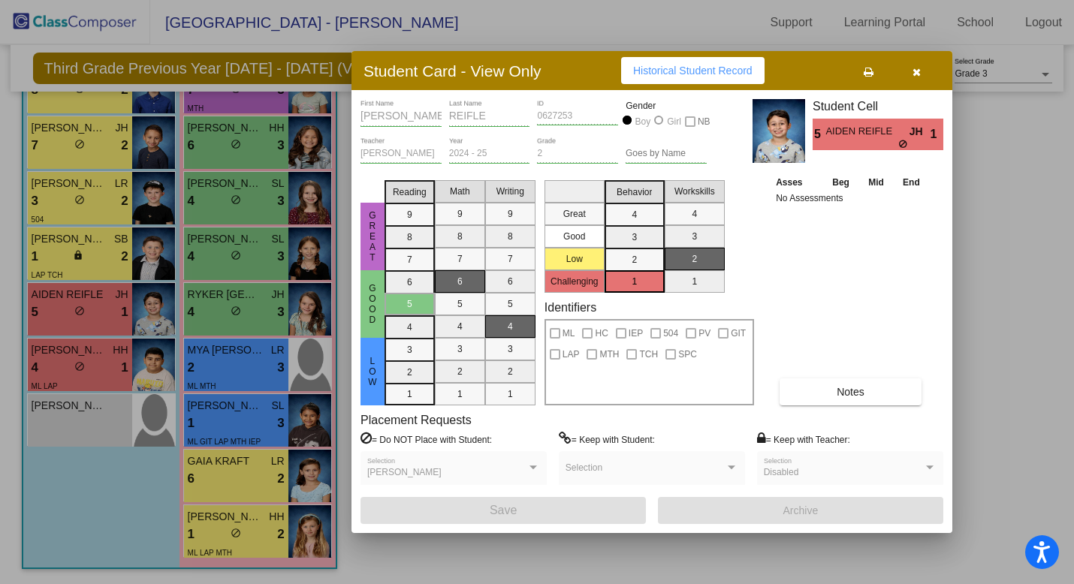
click at [50, 303] on div at bounding box center [537, 292] width 1074 height 584
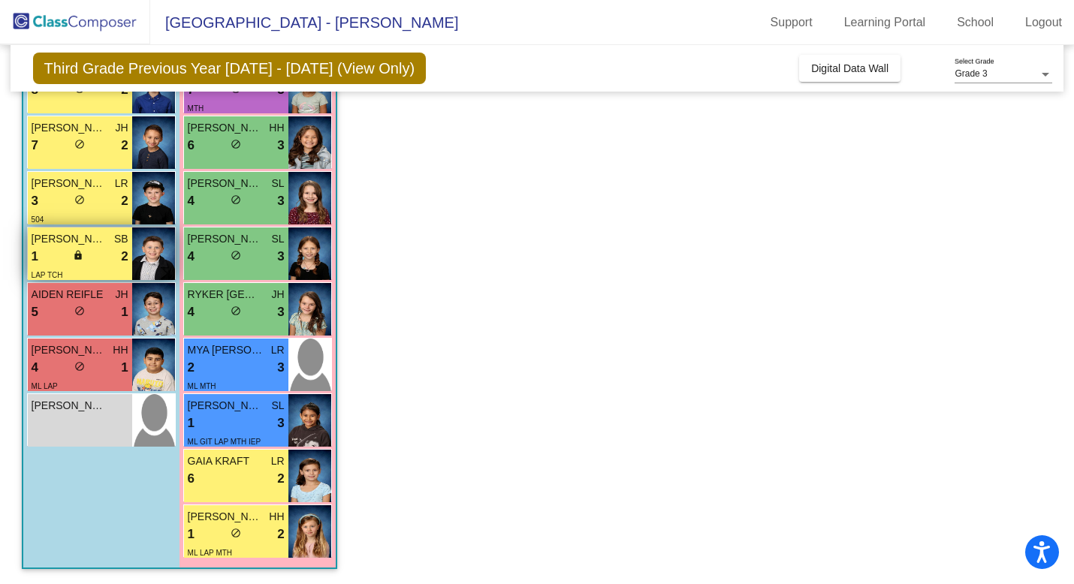
click at [61, 269] on div "LAP TCH" at bounding box center [48, 275] width 32 height 16
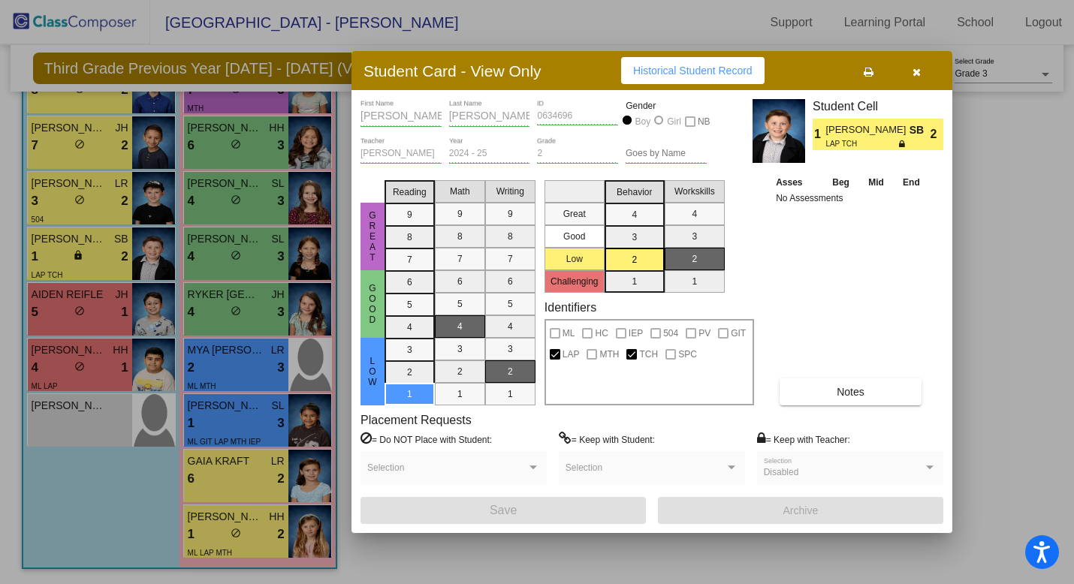
click at [61, 266] on div at bounding box center [537, 292] width 1074 height 584
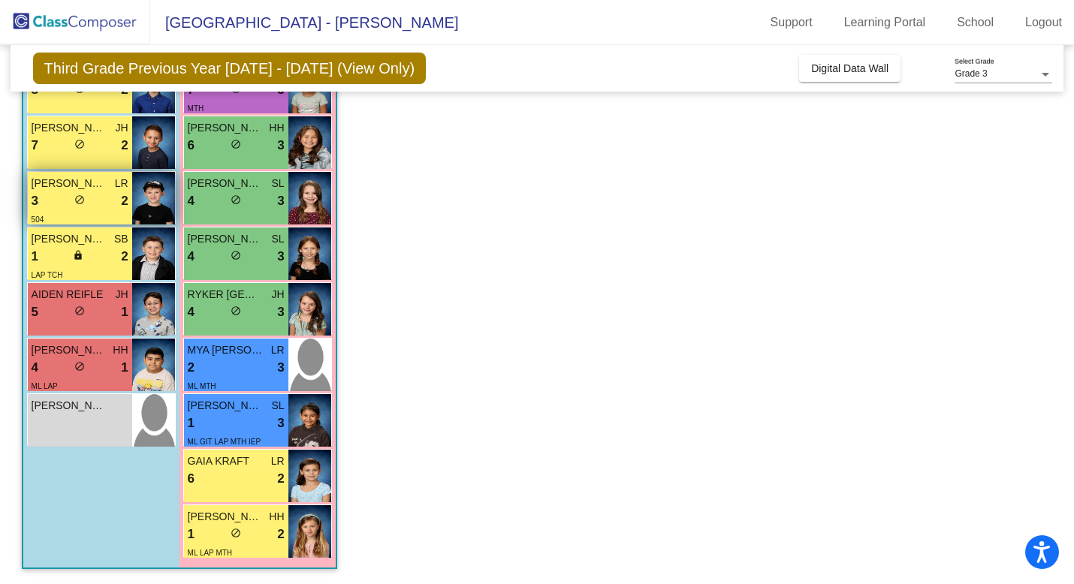
click at [77, 207] on div "lock do_not_disturb_alt" at bounding box center [79, 202] width 11 height 16
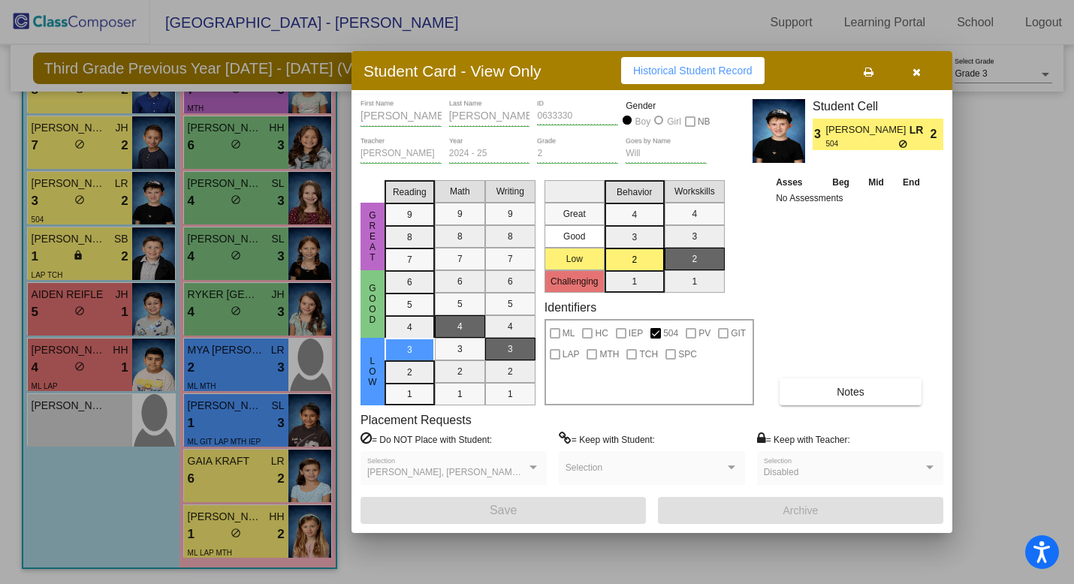
click at [647, 74] on span "Historical Student Record" at bounding box center [692, 71] width 119 height 12
click at [64, 328] on div at bounding box center [537, 292] width 1074 height 584
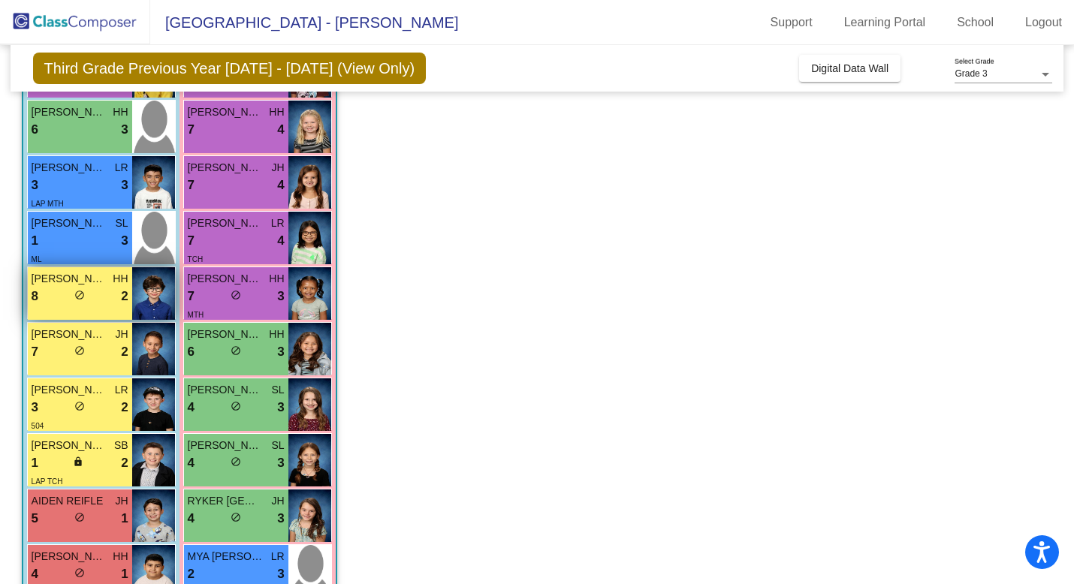
scroll to position [167, 0]
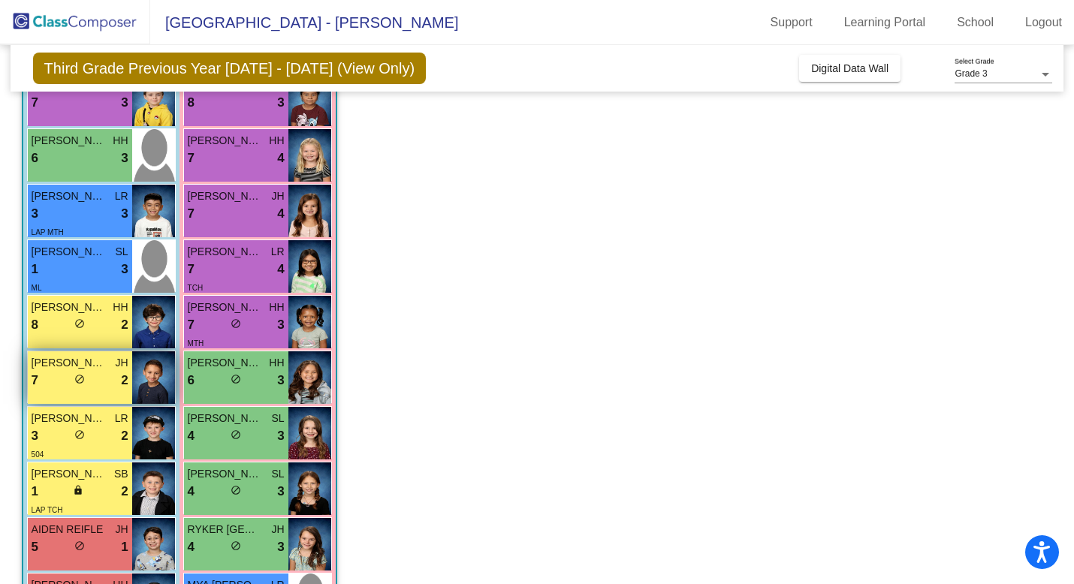
click at [84, 366] on span "[PERSON_NAME]" at bounding box center [69, 363] width 75 height 16
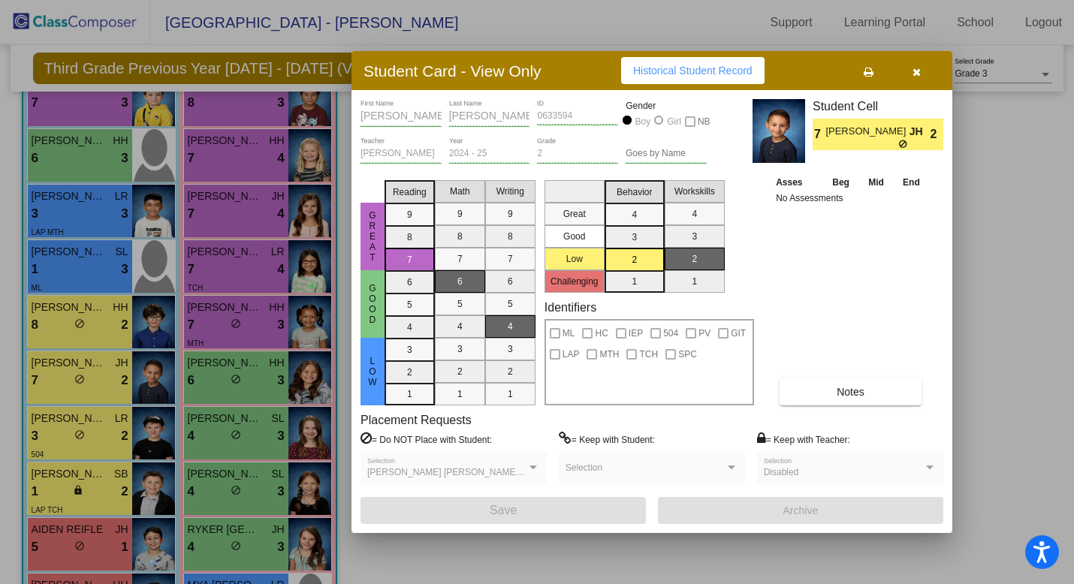
click at [82, 344] on div at bounding box center [537, 292] width 1074 height 584
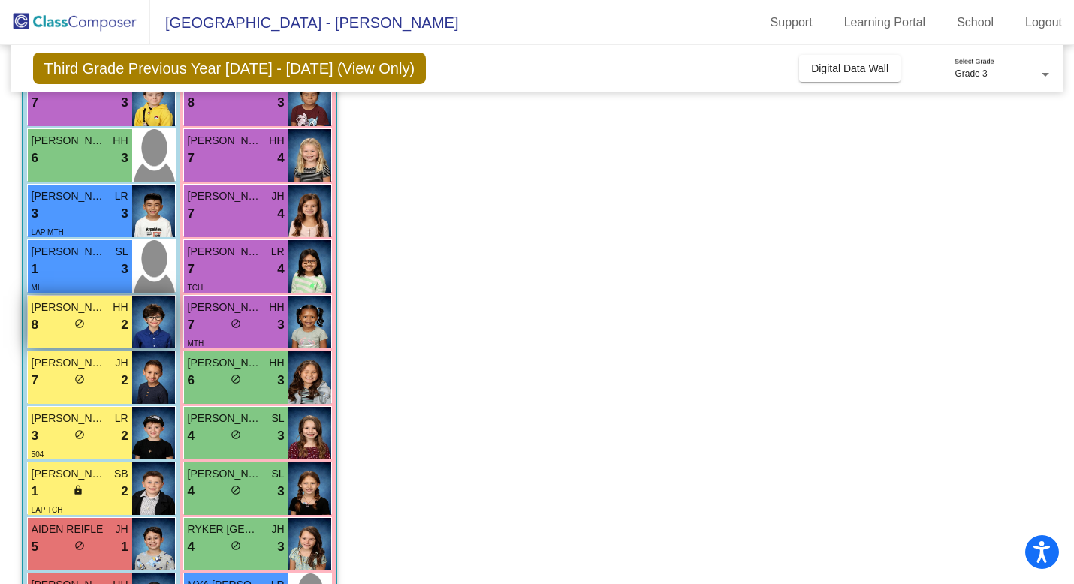
click at [80, 332] on div "lock do_not_disturb_alt" at bounding box center [79, 326] width 11 height 16
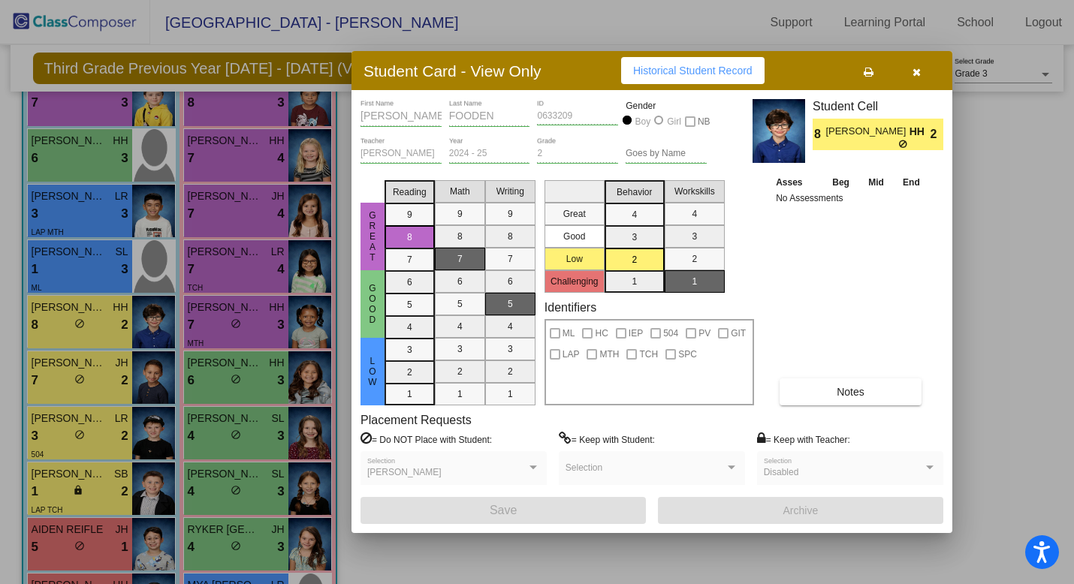
click at [80, 327] on div at bounding box center [537, 292] width 1074 height 584
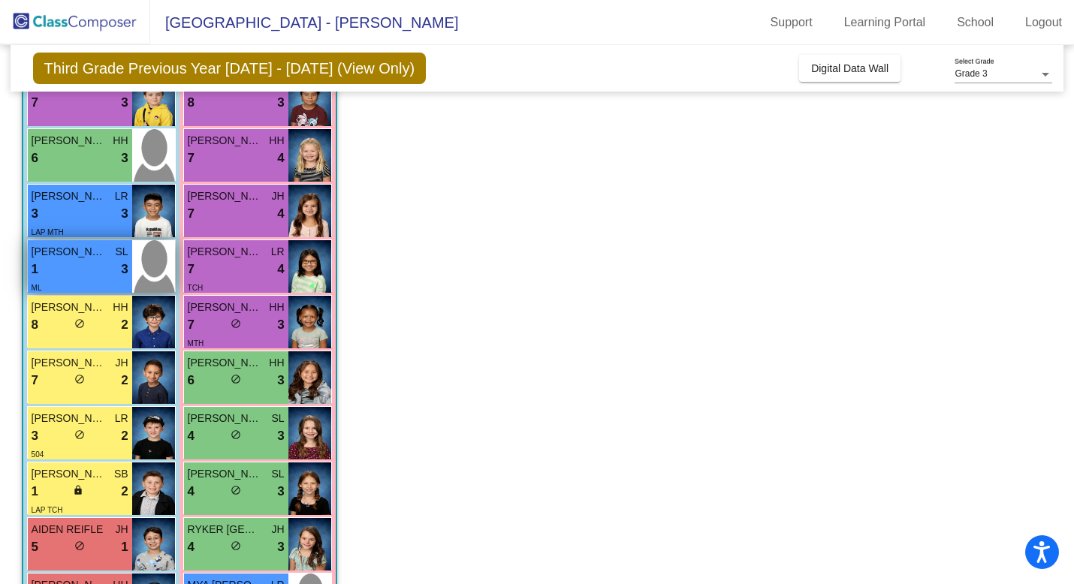
click at [77, 253] on span "[PERSON_NAME]" at bounding box center [69, 252] width 75 height 16
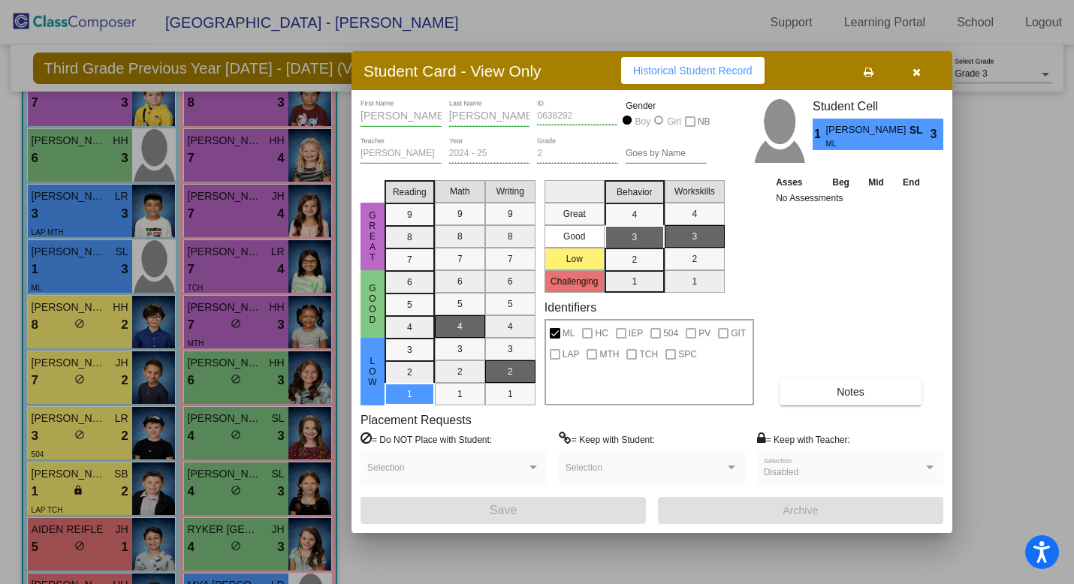
click at [76, 258] on div at bounding box center [537, 292] width 1074 height 584
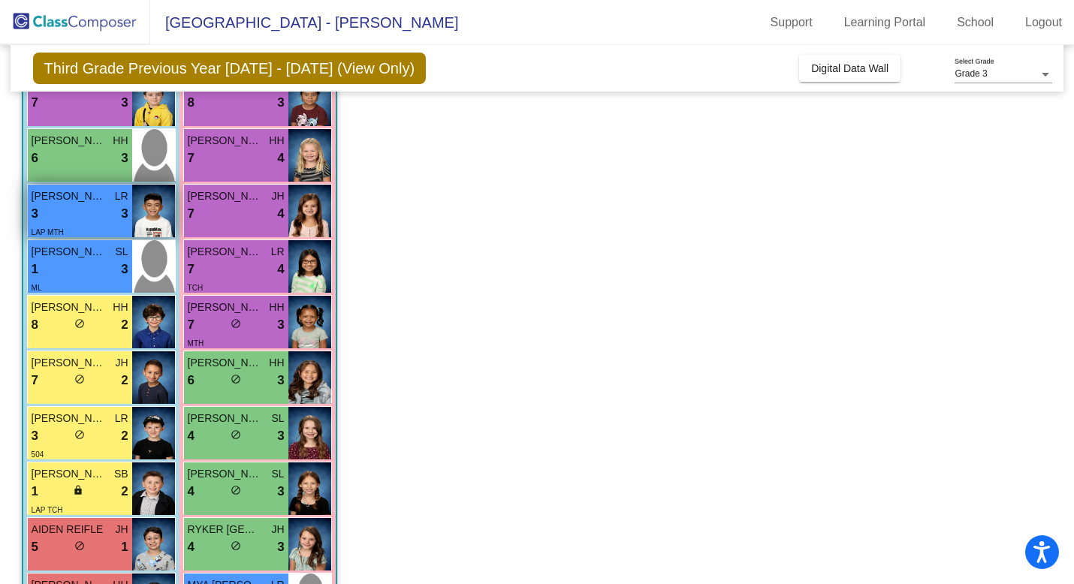
click at [83, 201] on span "[PERSON_NAME]" at bounding box center [69, 197] width 75 height 16
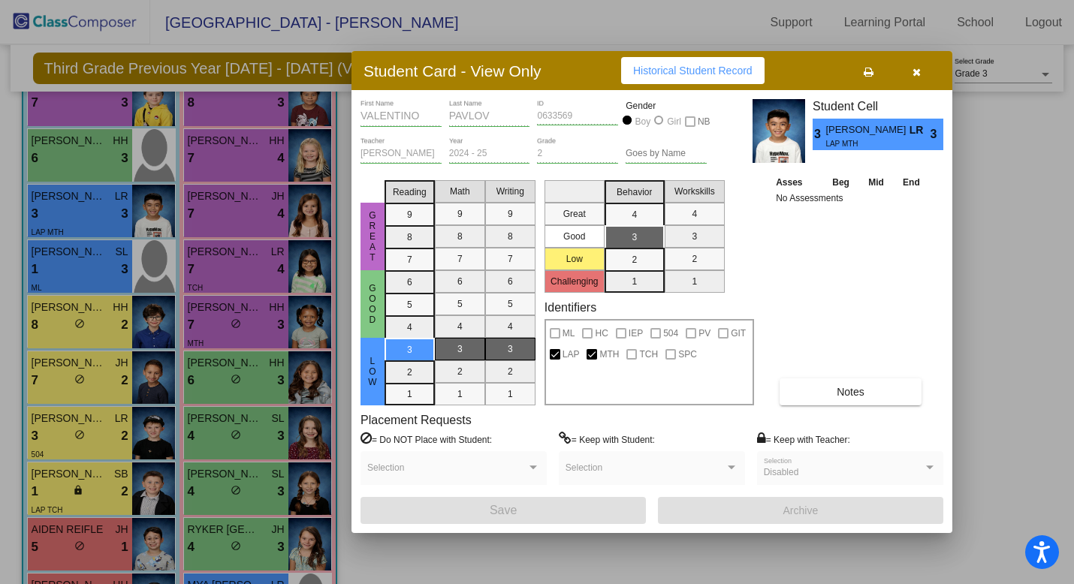
click at [83, 201] on div at bounding box center [537, 292] width 1074 height 584
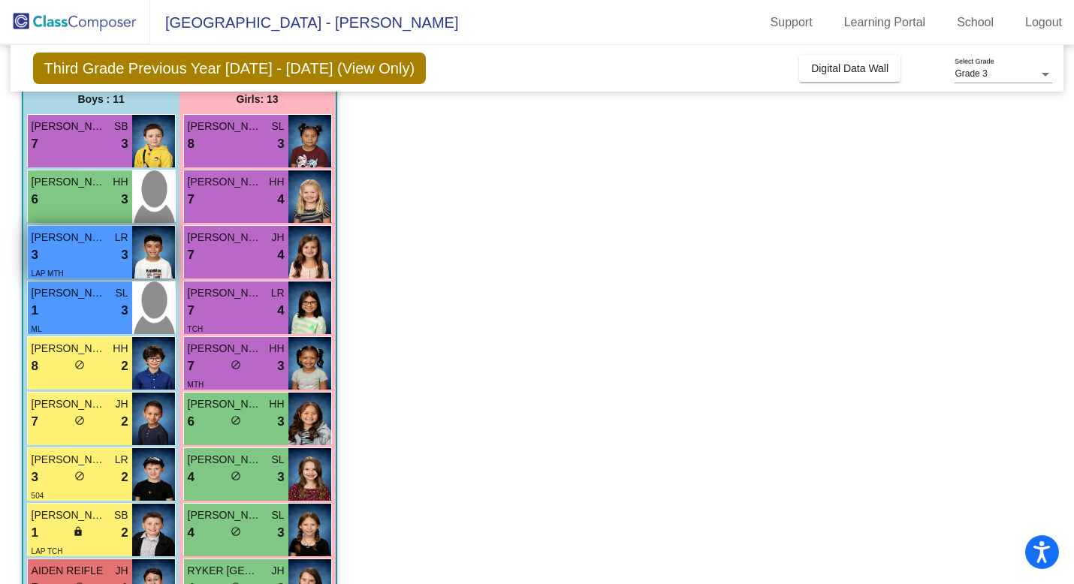
scroll to position [125, 0]
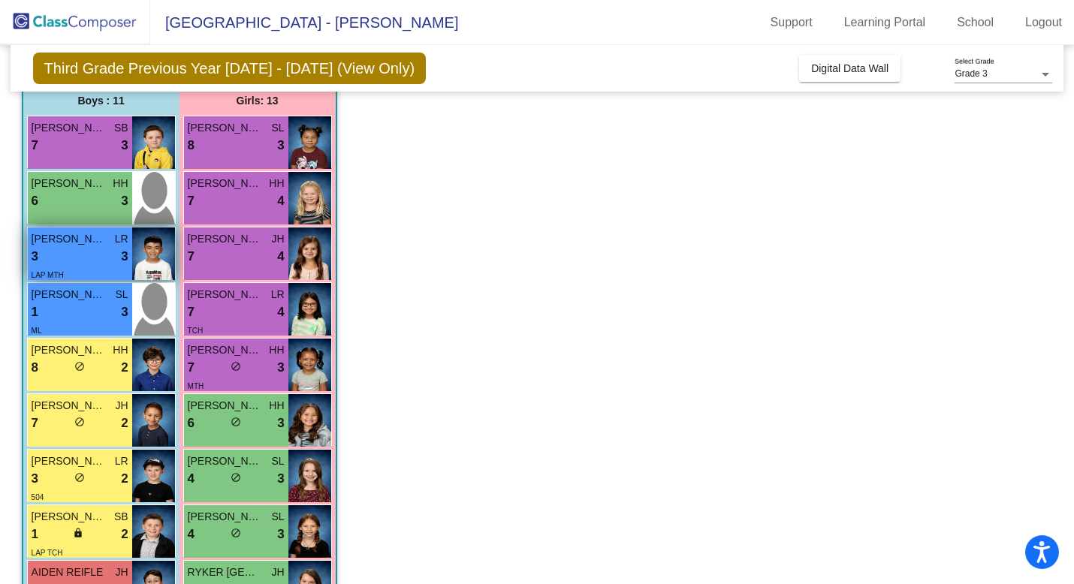
click at [83, 201] on div "6 lock do_not_disturb_alt 3" at bounding box center [80, 202] width 97 height 20
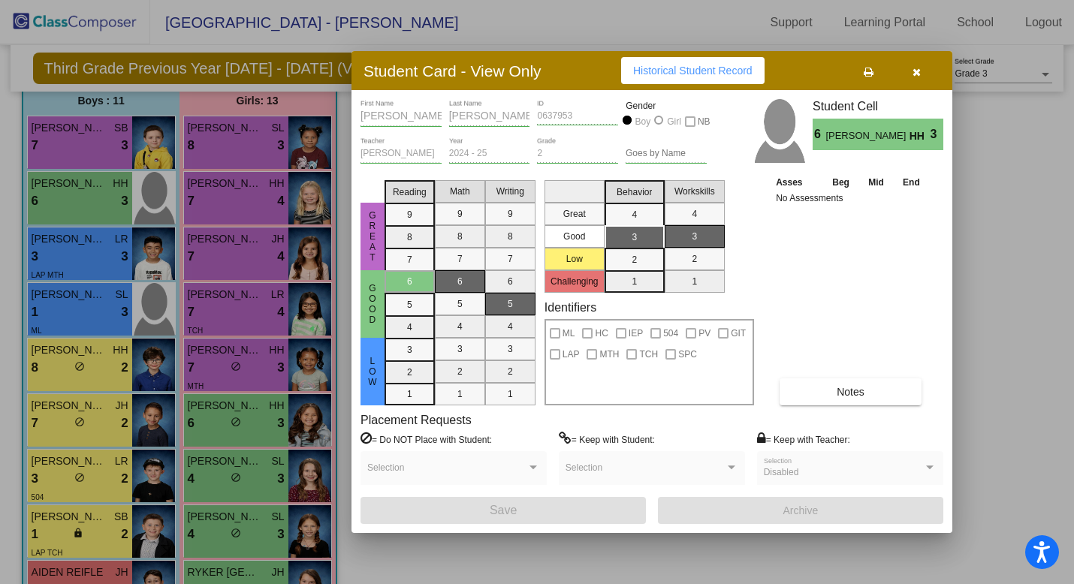
click at [81, 198] on div at bounding box center [537, 292] width 1074 height 584
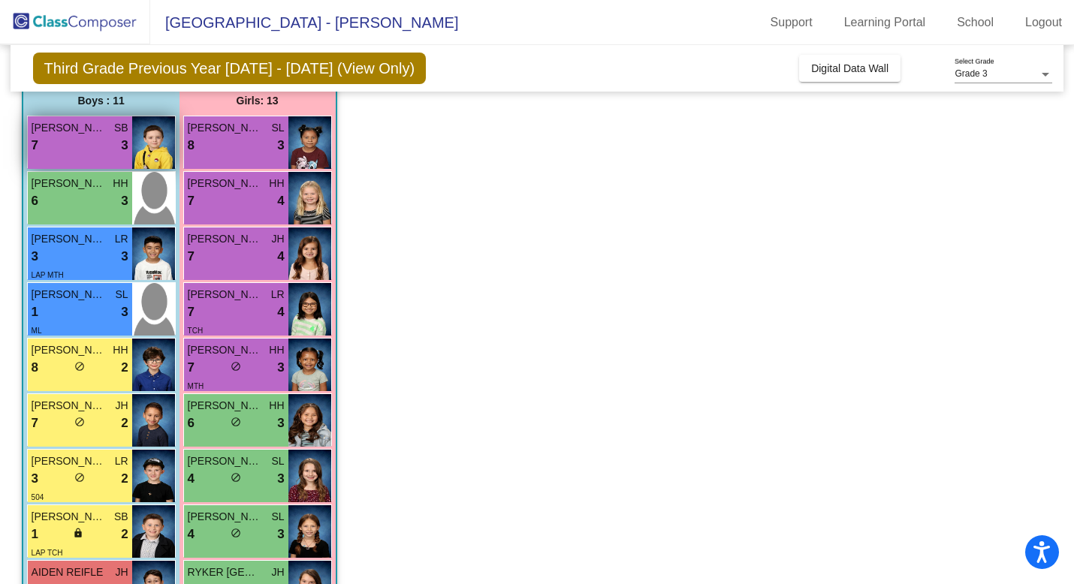
click at [78, 158] on div "[PERSON_NAME] SB 7 lock do_not_disturb_alt 3" at bounding box center [80, 142] width 104 height 53
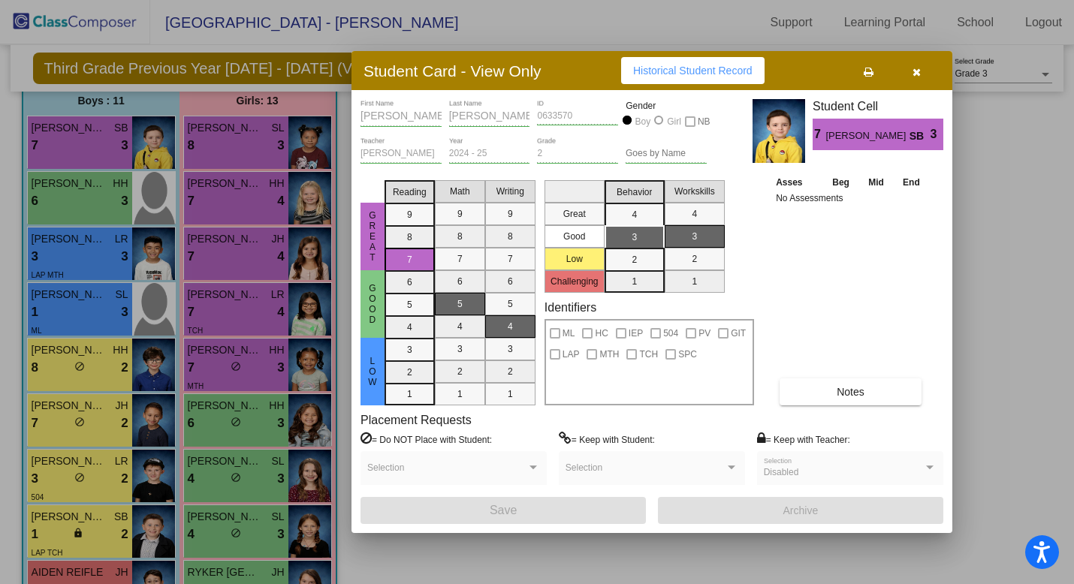
click at [78, 157] on div at bounding box center [537, 292] width 1074 height 584
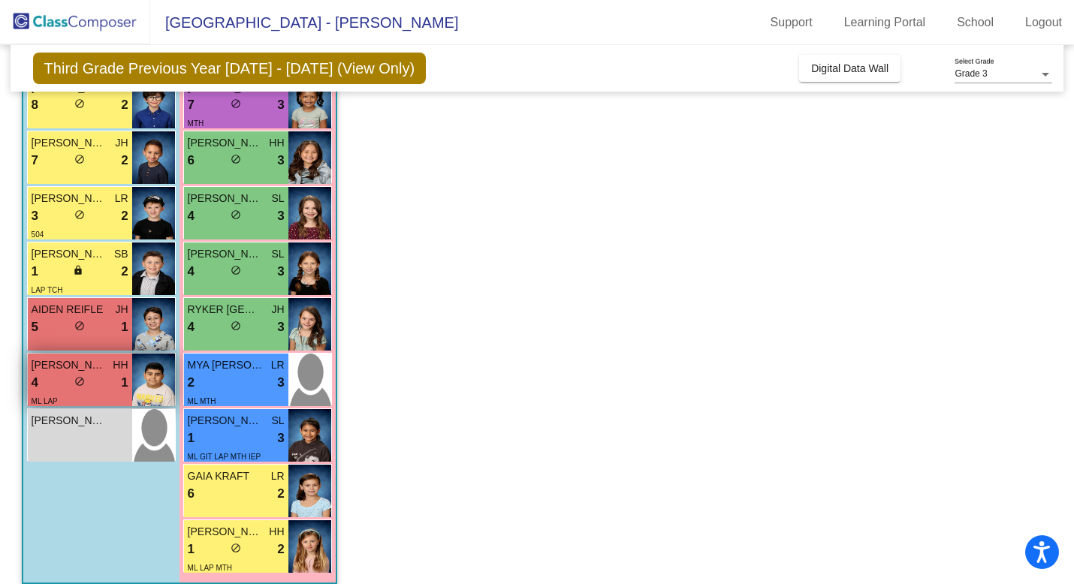
scroll to position [389, 0]
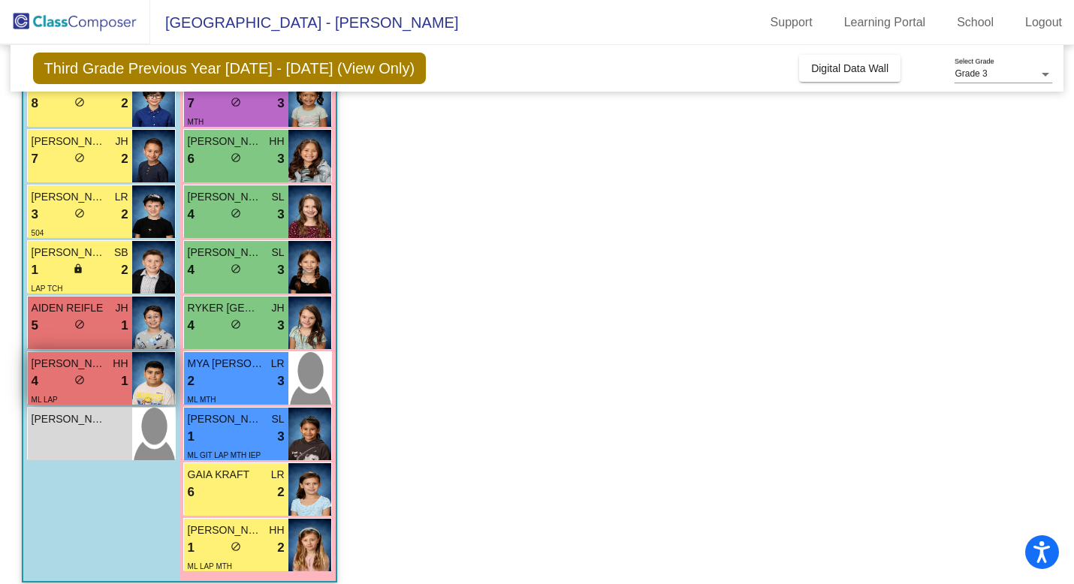
click at [85, 376] on div "4 lock do_not_disturb_alt 1" at bounding box center [80, 382] width 97 height 20
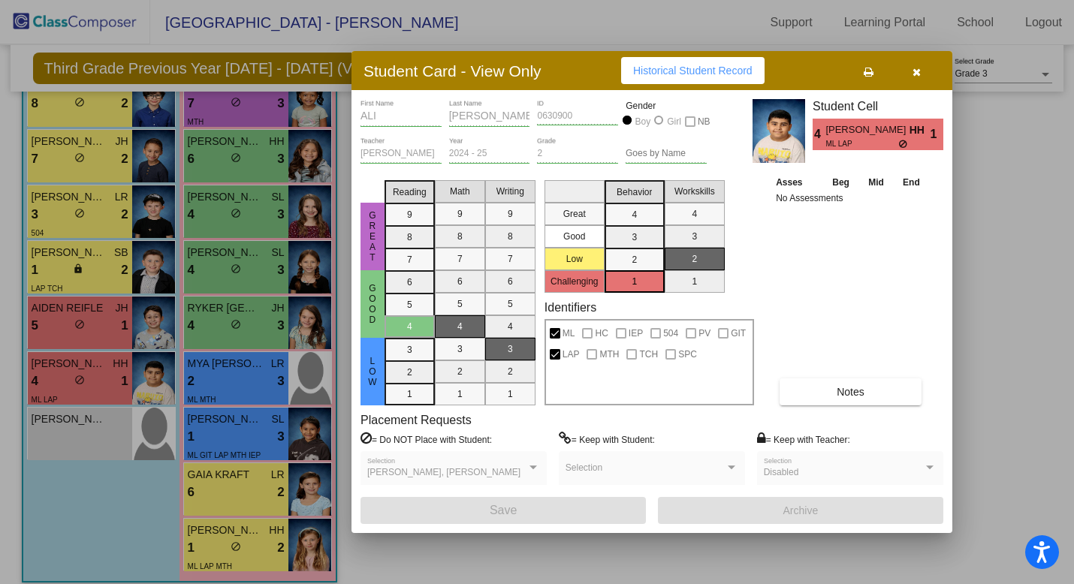
click at [760, 60] on button "Historical Student Record" at bounding box center [692, 70] width 143 height 27
click at [916, 59] on button "button" at bounding box center [916, 70] width 48 height 27
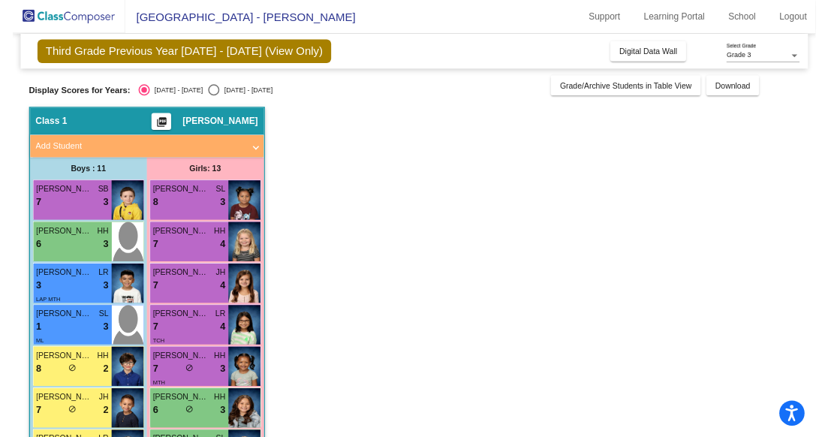
scroll to position [7, 0]
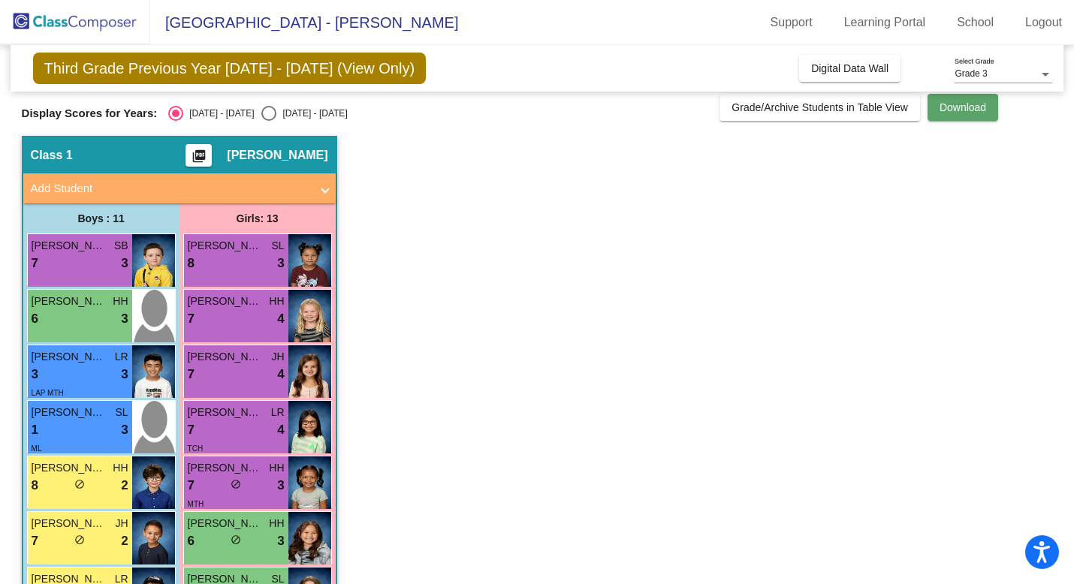
click at [956, 110] on span "Download" at bounding box center [963, 107] width 47 height 12
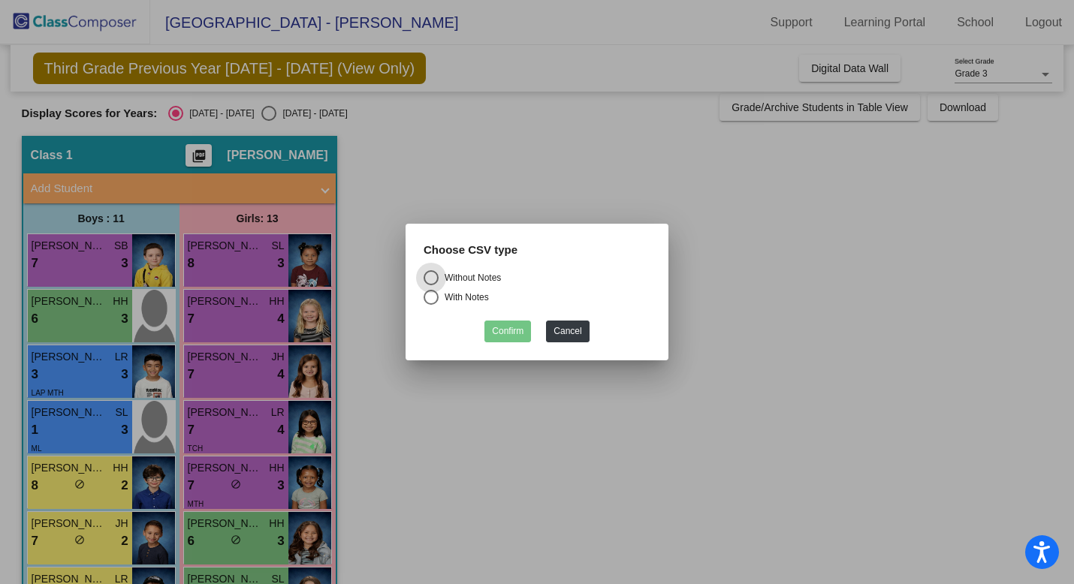
click at [433, 292] on div "Select an option" at bounding box center [431, 297] width 15 height 15
click at [431, 305] on input "With Notes" at bounding box center [430, 305] width 1 height 1
radio input "true"
click at [516, 333] on button "Confirm" at bounding box center [507, 332] width 47 height 22
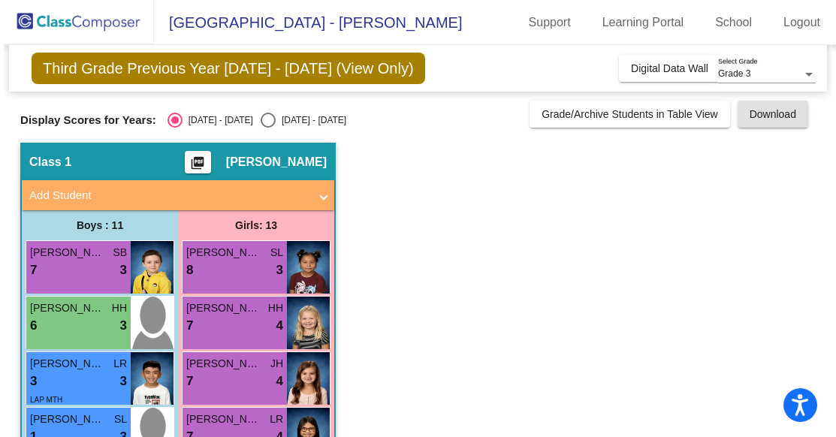
scroll to position [0, 0]
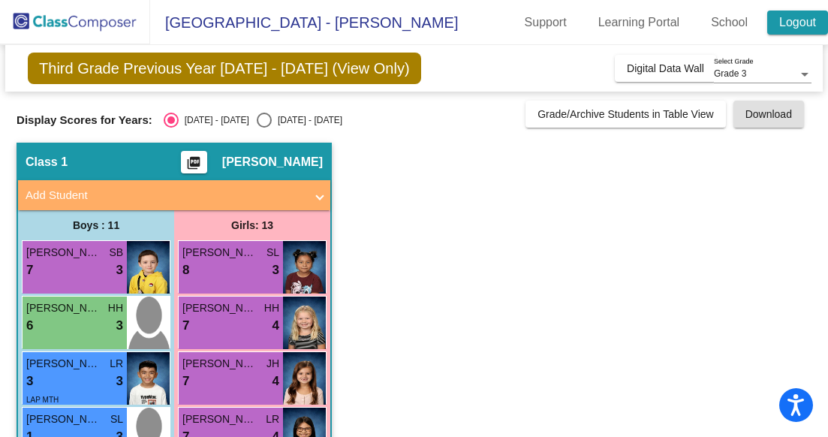
click at [785, 24] on link "Logout" at bounding box center [798, 23] width 61 height 24
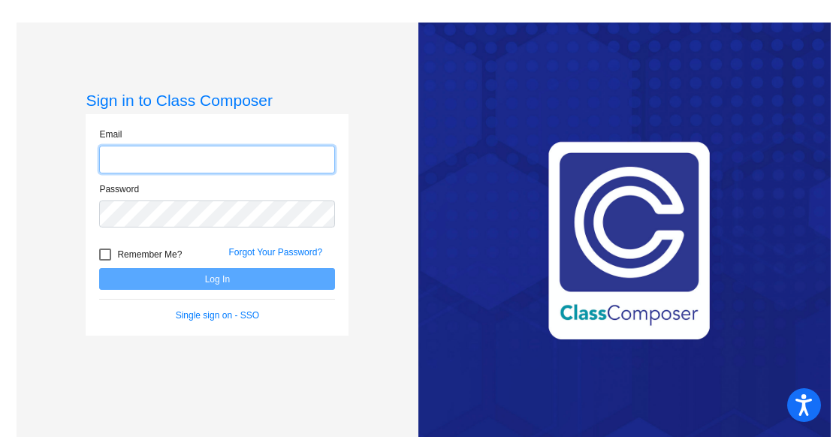
type input "[PERSON_NAME][EMAIL_ADDRESS][DOMAIN_NAME]"
